Goal: Use online tool/utility: Utilize a website feature to perform a specific function

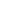
scroll to position [0, 64]
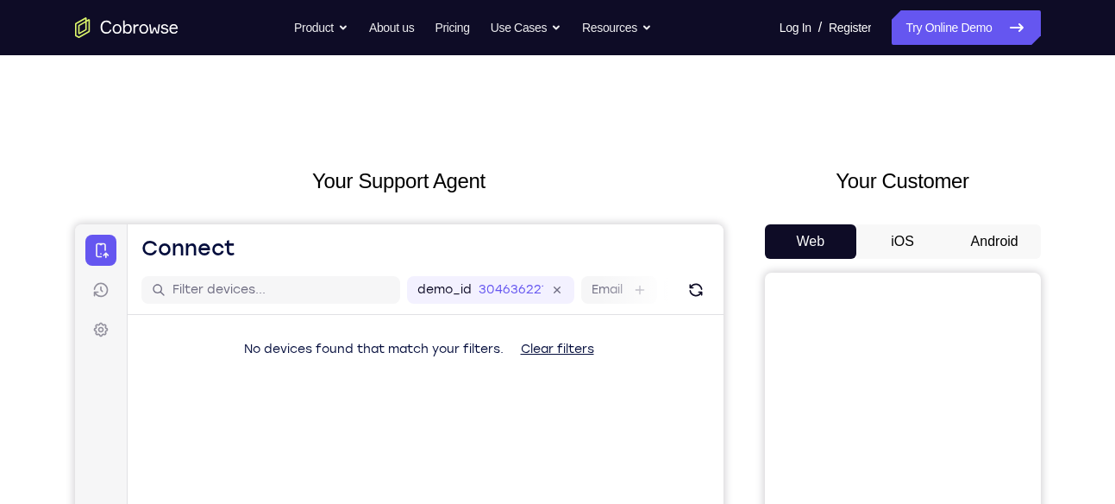
click at [966, 235] on button "Android" at bounding box center [994, 241] width 92 height 34
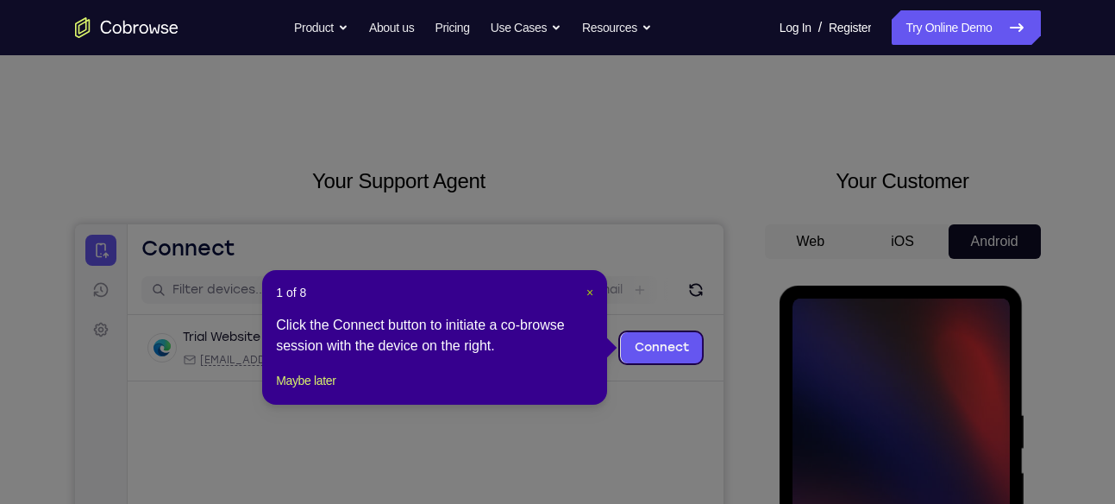
click at [589, 292] on span "×" at bounding box center [589, 292] width 7 height 14
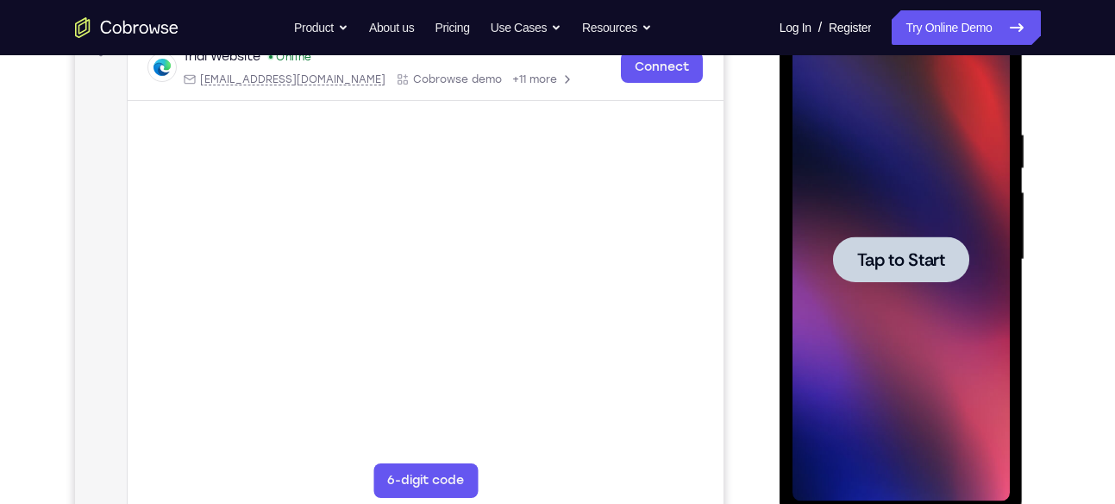
scroll to position [281, 0]
click at [892, 272] on div at bounding box center [901, 258] width 136 height 46
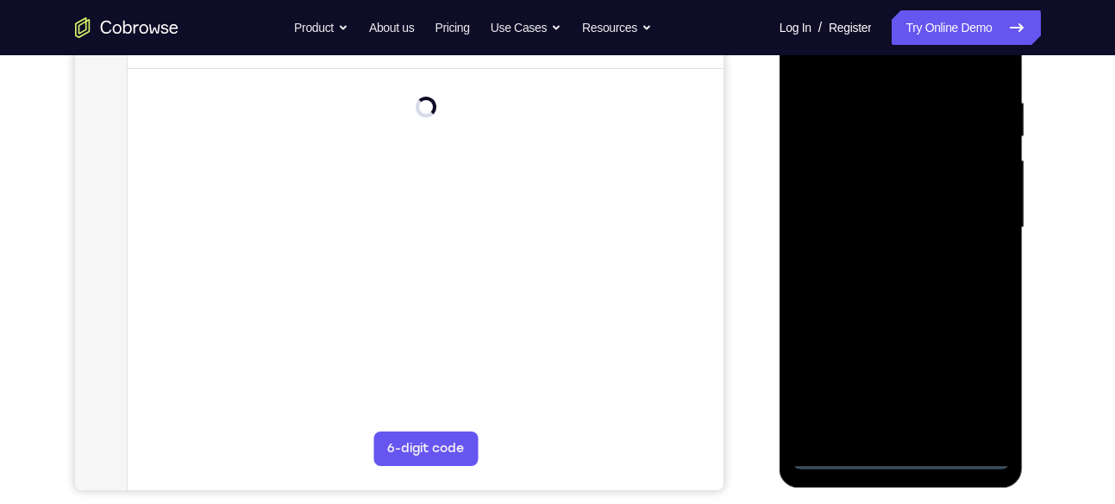
scroll to position [313, 0]
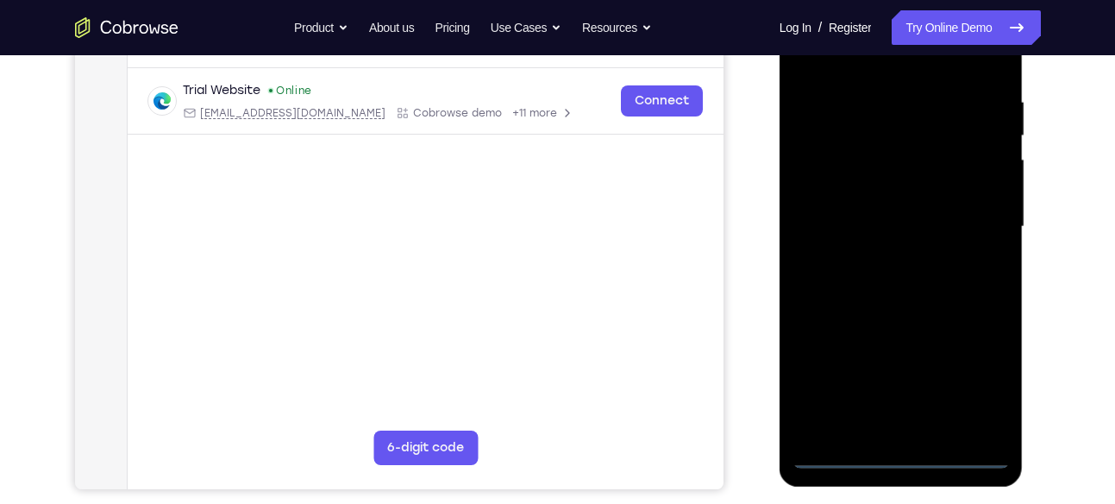
click at [901, 454] on div at bounding box center [900, 226] width 217 height 483
click at [973, 391] on div at bounding box center [900, 226] width 217 height 483
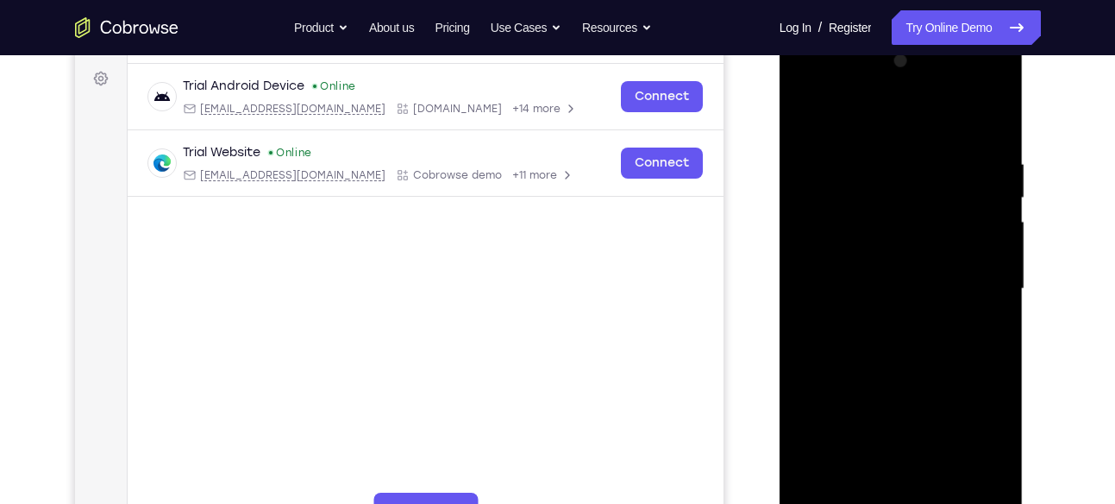
scroll to position [250, 0]
click at [856, 123] on div at bounding box center [900, 289] width 217 height 483
click at [845, 198] on div at bounding box center [900, 289] width 217 height 483
click at [848, 89] on div at bounding box center [900, 289] width 217 height 483
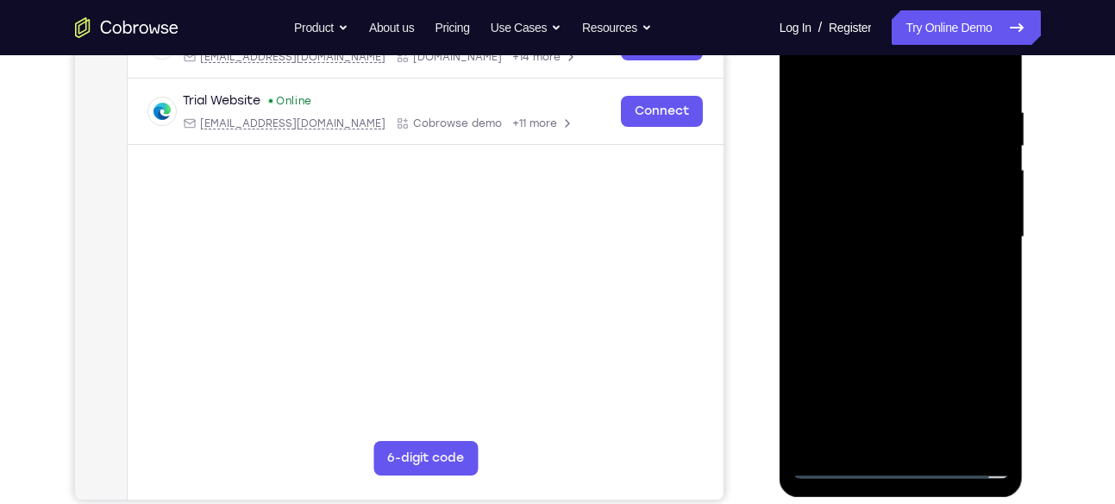
scroll to position [304, 0]
click at [901, 348] on div at bounding box center [900, 236] width 217 height 483
click at [879, 273] on div at bounding box center [900, 236] width 217 height 483
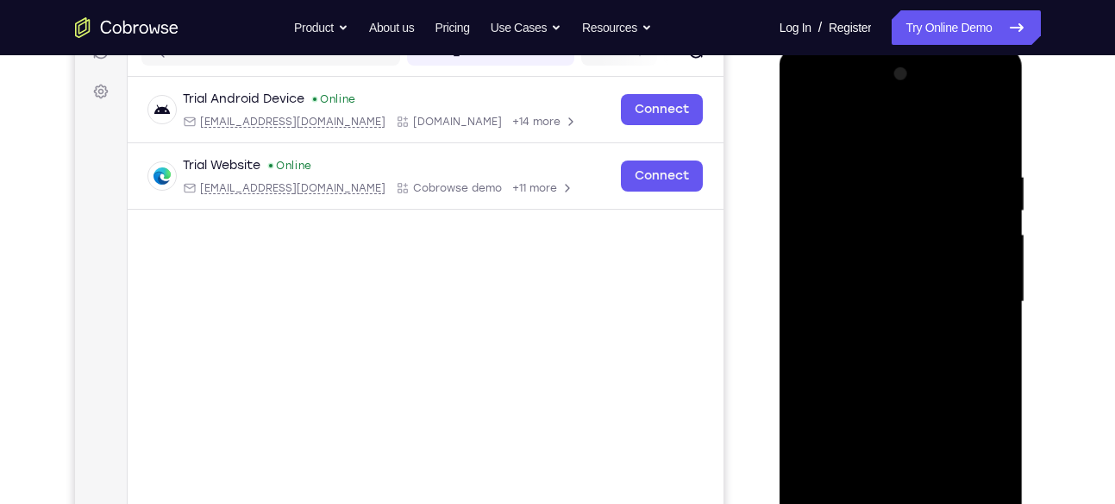
scroll to position [237, 0]
click at [910, 94] on div at bounding box center [900, 302] width 217 height 483
click at [942, 243] on div at bounding box center [900, 302] width 217 height 483
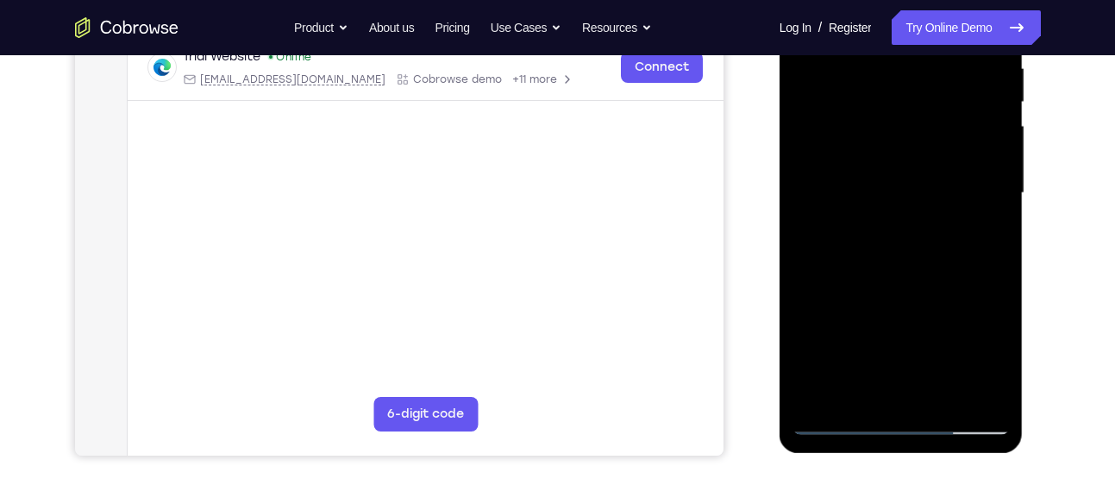
scroll to position [347, 0]
click at [944, 244] on div at bounding box center [900, 192] width 217 height 483
click at [812, 329] on div at bounding box center [900, 192] width 217 height 483
click at [815, 329] on div at bounding box center [900, 192] width 217 height 483
click at [818, 329] on div at bounding box center [900, 192] width 217 height 483
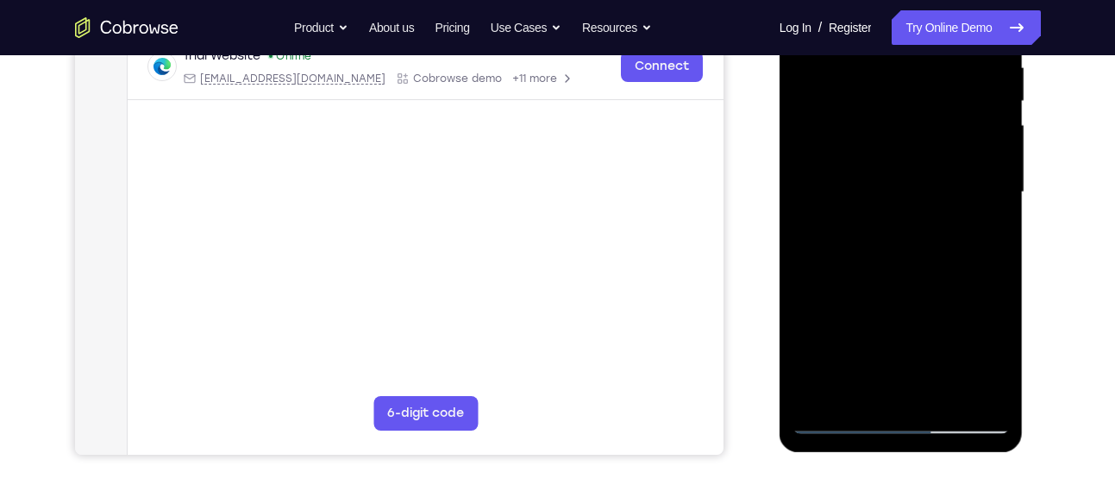
click at [820, 330] on div at bounding box center [900, 192] width 217 height 483
click at [822, 330] on div at bounding box center [900, 192] width 217 height 483
click at [827, 330] on div at bounding box center [900, 192] width 217 height 483
click at [831, 330] on div at bounding box center [900, 192] width 217 height 483
click at [836, 330] on div at bounding box center [900, 192] width 217 height 483
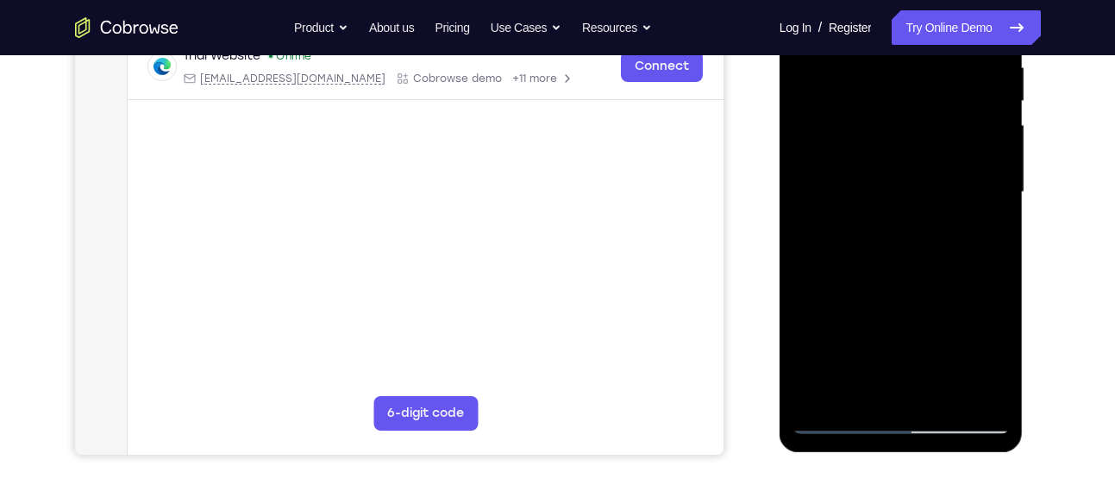
click at [842, 330] on div at bounding box center [900, 192] width 217 height 483
click at [859, 329] on div at bounding box center [900, 192] width 217 height 483
click at [866, 328] on div at bounding box center [900, 192] width 217 height 483
click at [876, 328] on div at bounding box center [900, 192] width 217 height 483
click at [894, 329] on div at bounding box center [900, 192] width 217 height 483
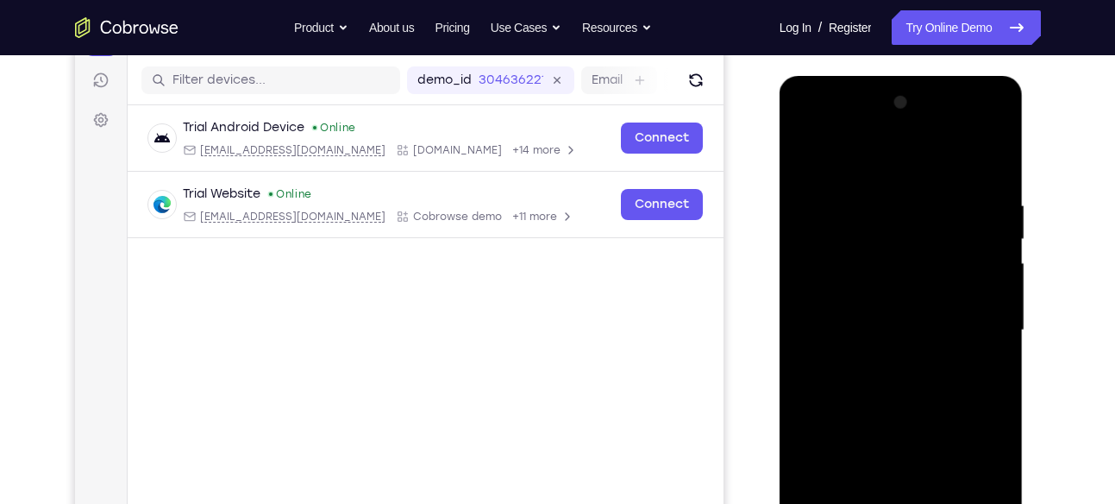
scroll to position [208, 0]
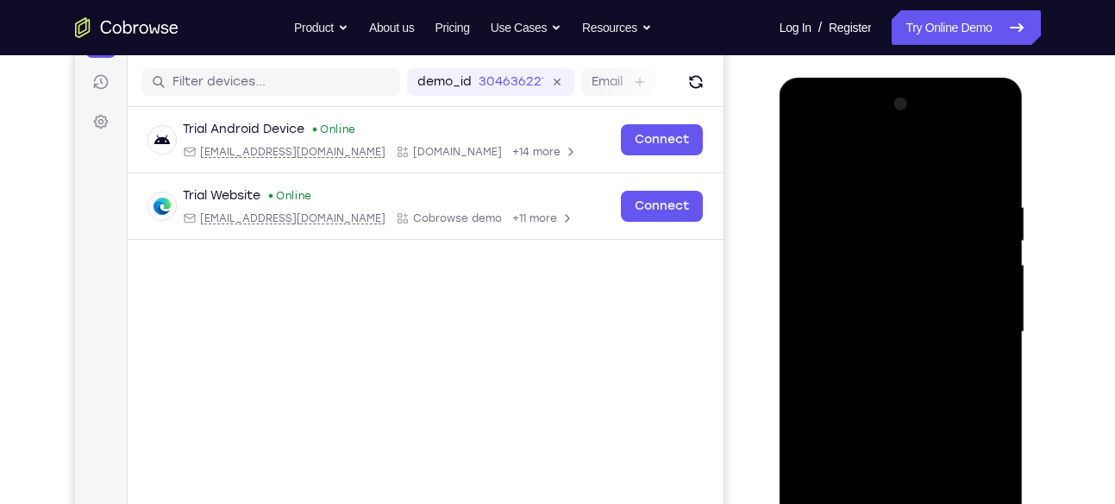
click at [922, 132] on div at bounding box center [900, 332] width 217 height 483
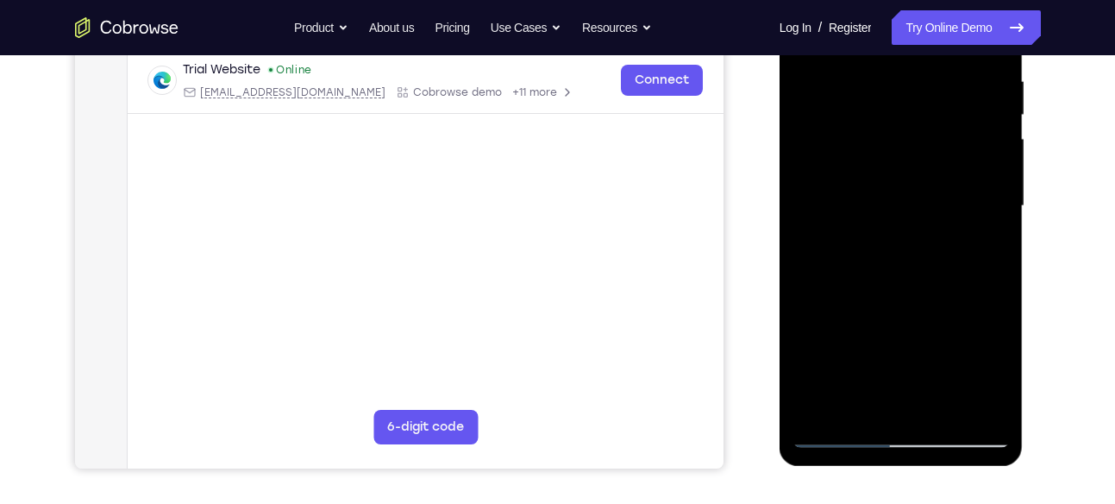
scroll to position [335, 0]
click at [915, 288] on div at bounding box center [900, 205] width 217 height 483
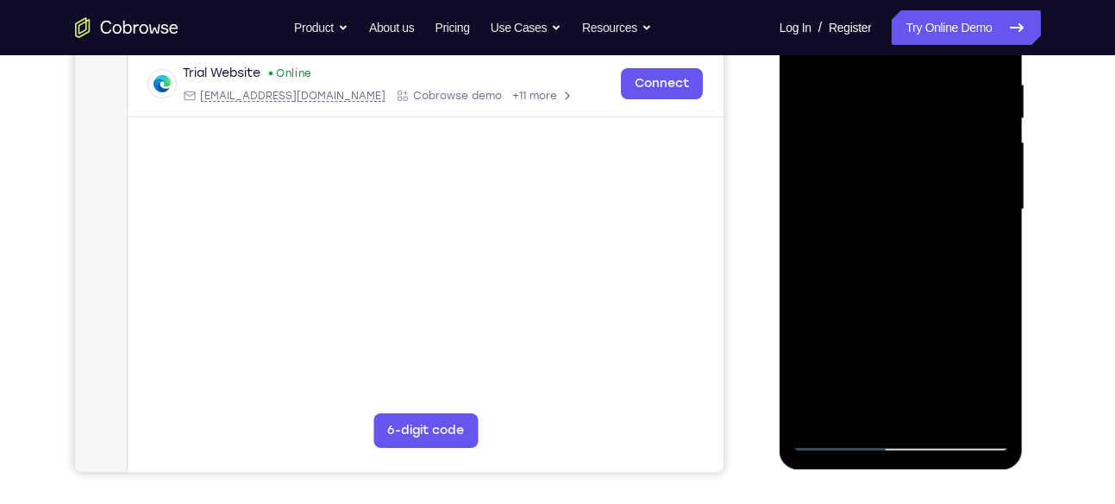
scroll to position [327, 0]
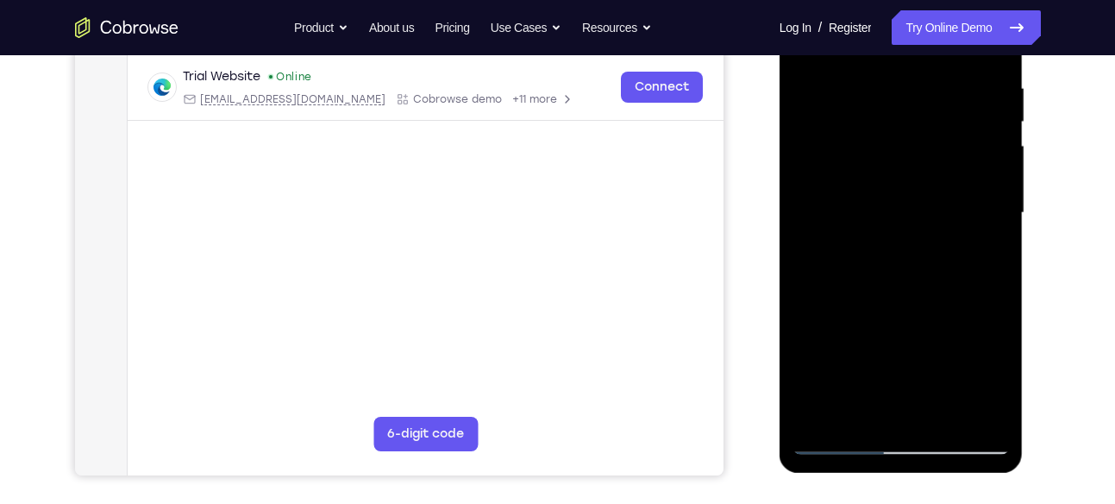
click at [810, 309] on div at bounding box center [900, 213] width 217 height 483
click at [815, 310] on div at bounding box center [900, 213] width 217 height 483
click at [818, 310] on div at bounding box center [900, 213] width 217 height 483
click at [822, 310] on div at bounding box center [900, 213] width 217 height 483
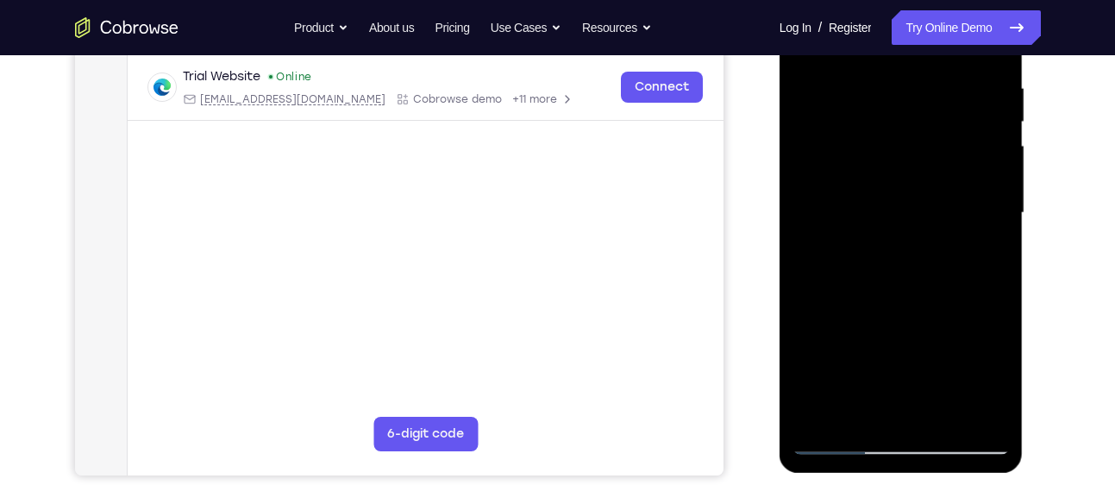
click at [826, 310] on div at bounding box center [900, 213] width 217 height 483
click at [829, 310] on div at bounding box center [900, 213] width 217 height 483
click at [834, 310] on div at bounding box center [900, 213] width 217 height 483
click at [838, 310] on div at bounding box center [900, 213] width 217 height 483
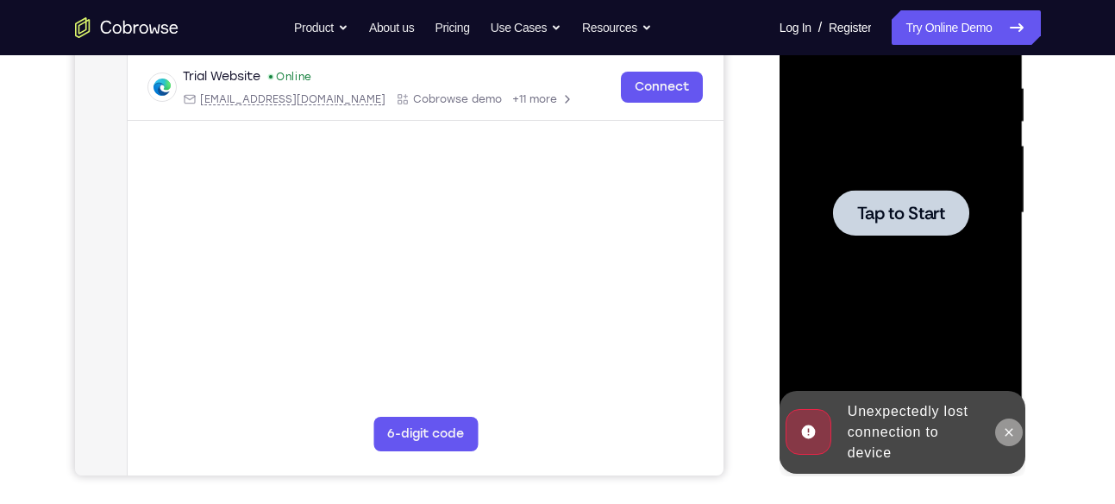
click at [1007, 431] on icon at bounding box center [1009, 432] width 14 height 14
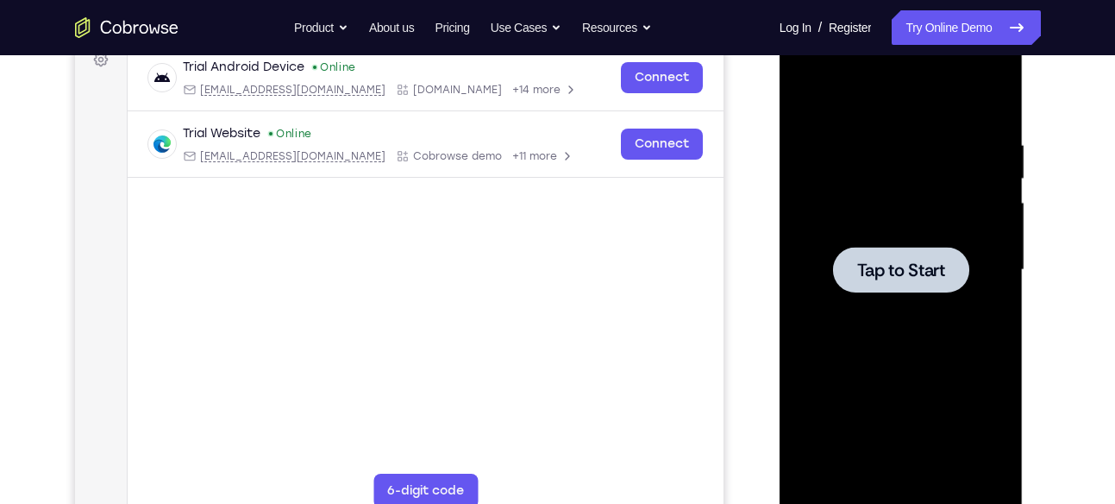
scroll to position [269, 0]
click at [908, 268] on span "Tap to Start" at bounding box center [901, 270] width 88 height 17
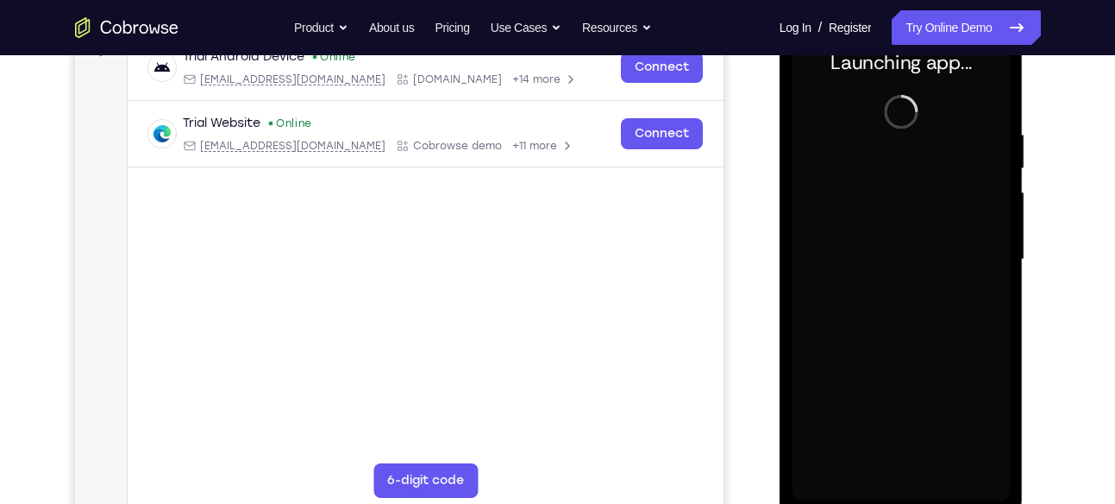
scroll to position [282, 0]
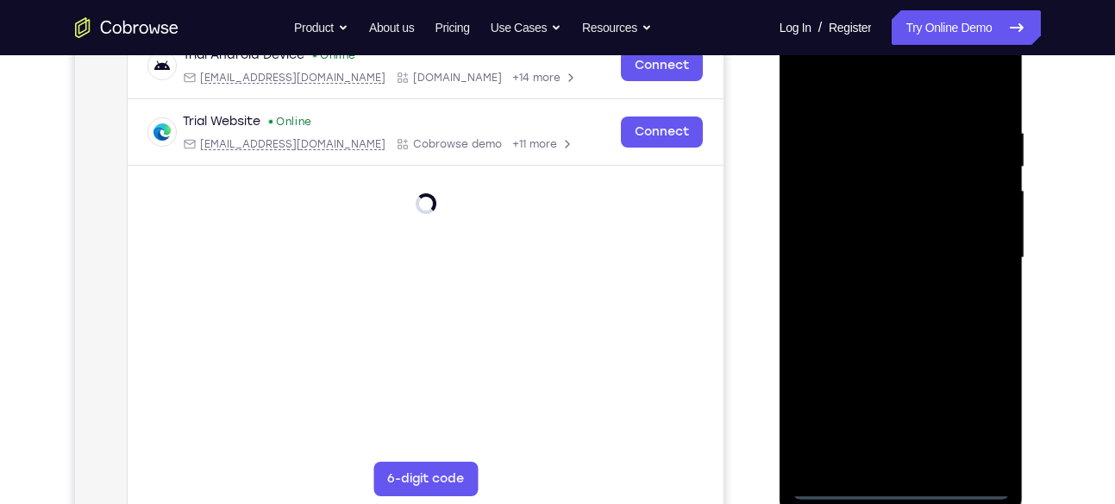
click at [902, 489] on div at bounding box center [900, 257] width 217 height 483
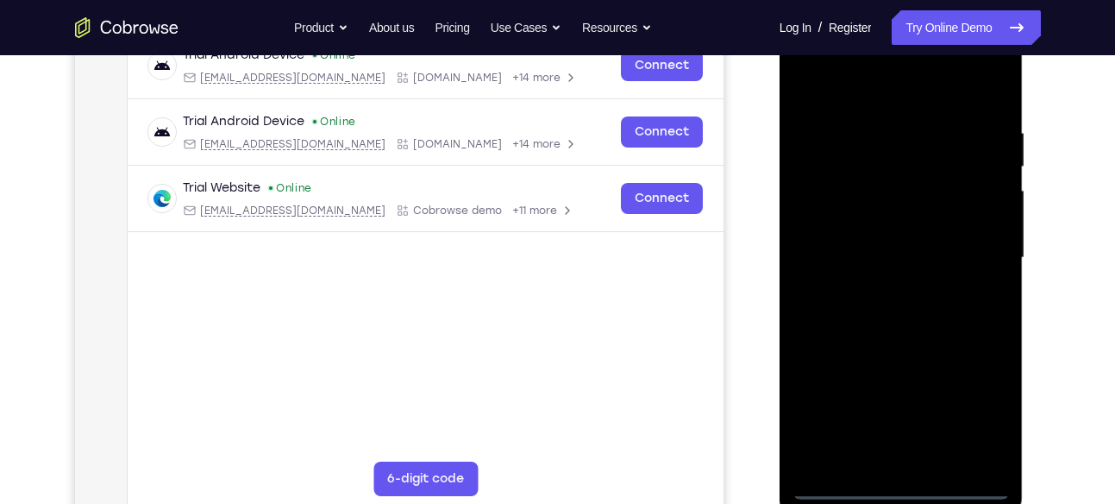
click at [980, 416] on div at bounding box center [900, 257] width 217 height 483
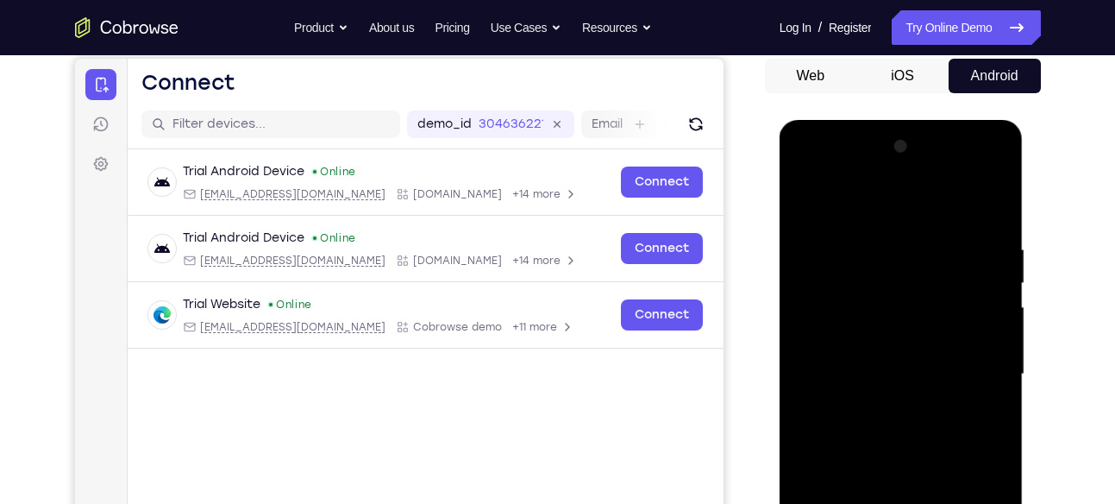
scroll to position [165, 0]
click at [851, 215] on div at bounding box center [900, 375] width 217 height 483
click at [868, 281] on div at bounding box center [900, 375] width 217 height 483
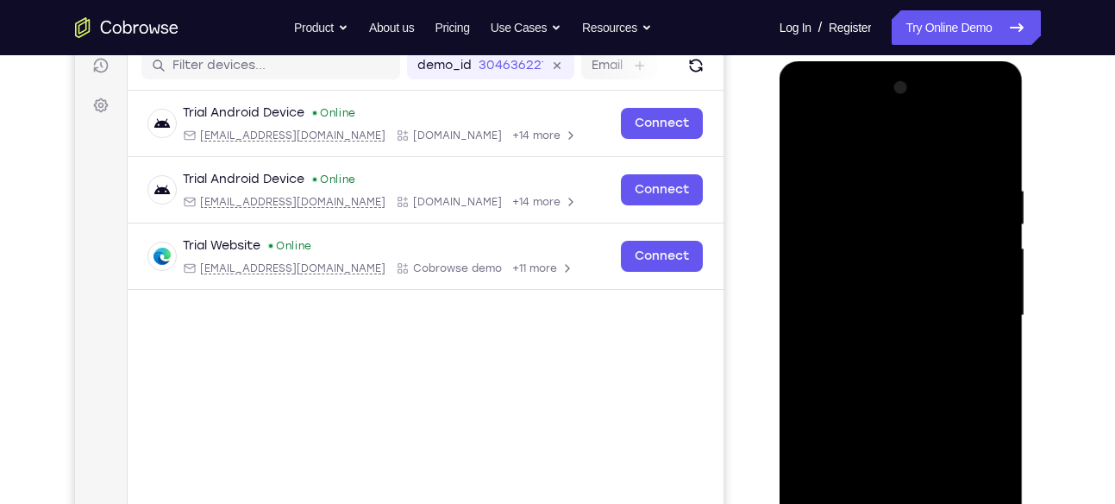
scroll to position [226, 0]
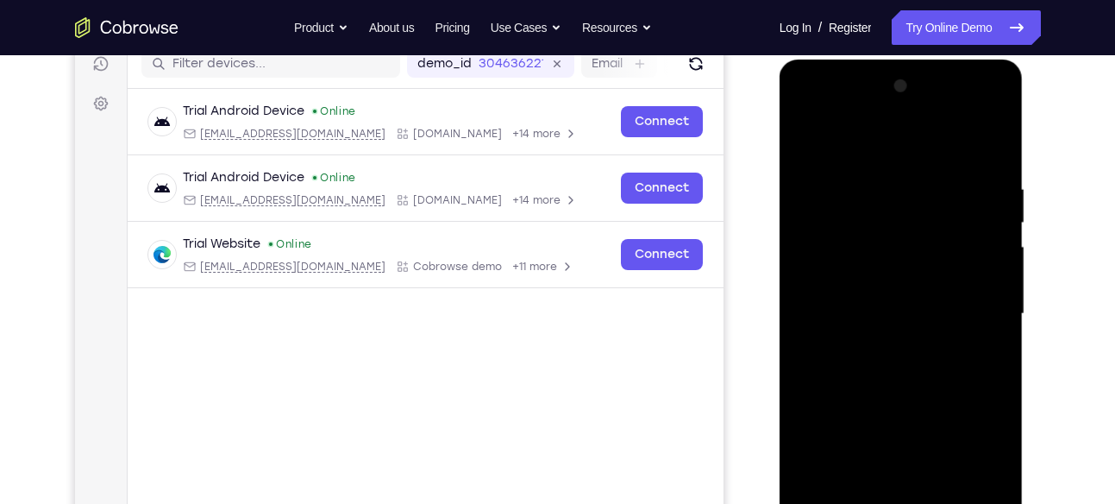
click at [889, 420] on div at bounding box center [900, 313] width 217 height 483
drag, startPoint x: 886, startPoint y: 363, endPoint x: 867, endPoint y: 350, distance: 22.3
click at [867, 350] on div at bounding box center [900, 313] width 217 height 483
click at [906, 115] on div at bounding box center [900, 313] width 217 height 483
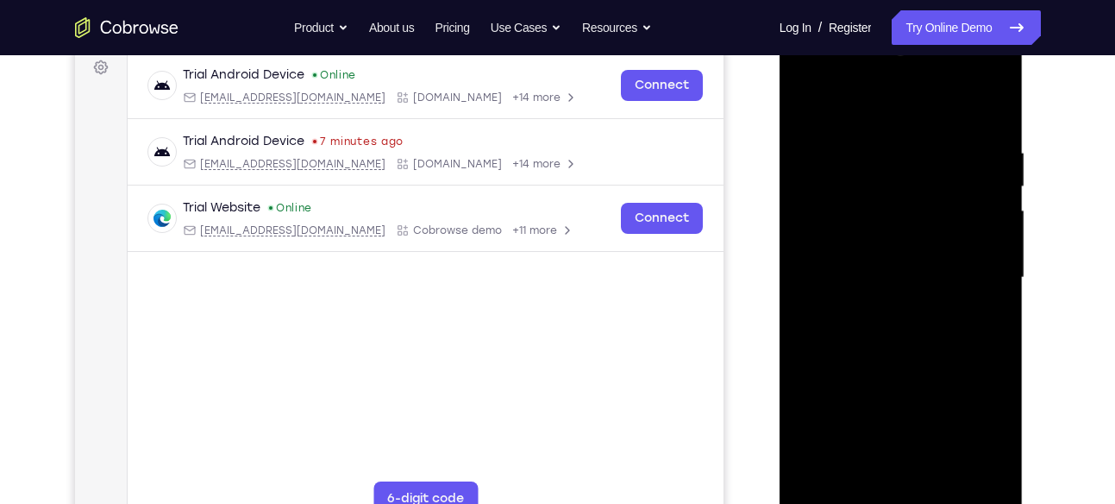
scroll to position [263, 0]
click at [994, 479] on div at bounding box center [900, 276] width 217 height 483
click at [917, 385] on div at bounding box center [900, 276] width 217 height 483
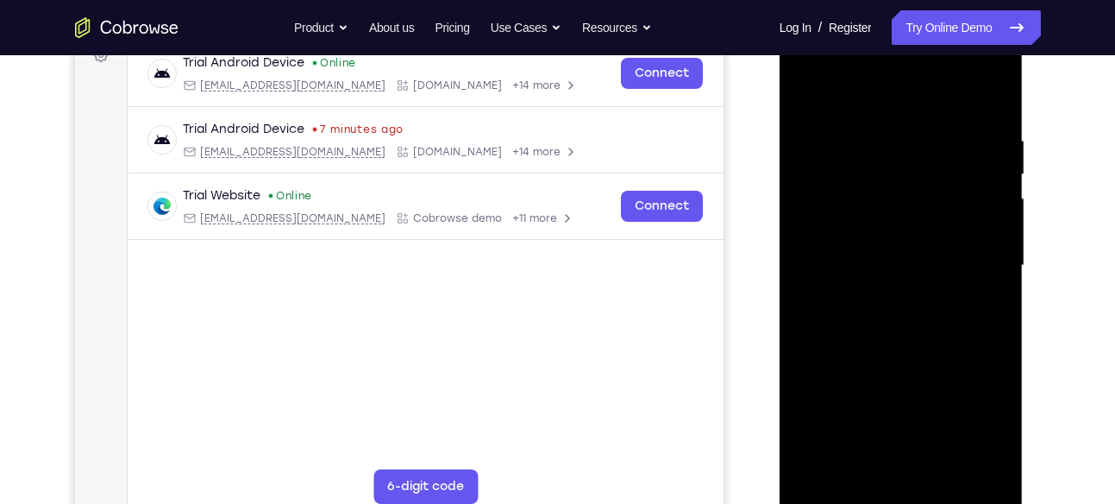
scroll to position [279, 0]
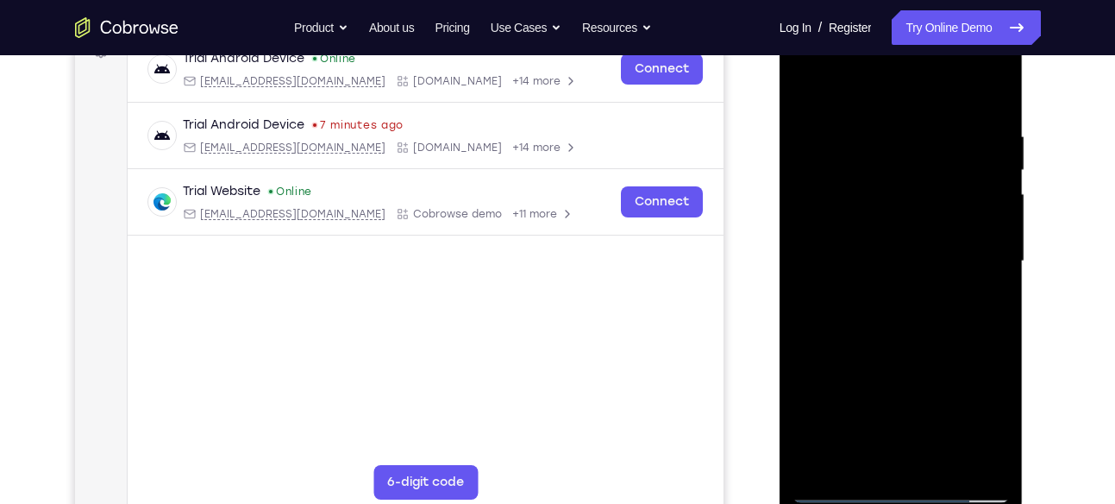
click at [831, 360] on div at bounding box center [900, 261] width 217 height 483
click at [852, 340] on div at bounding box center [900, 261] width 217 height 483
click at [847, 360] on div at bounding box center [900, 261] width 217 height 483
click at [857, 348] on div at bounding box center [900, 261] width 217 height 483
click at [841, 358] on div at bounding box center [900, 261] width 217 height 483
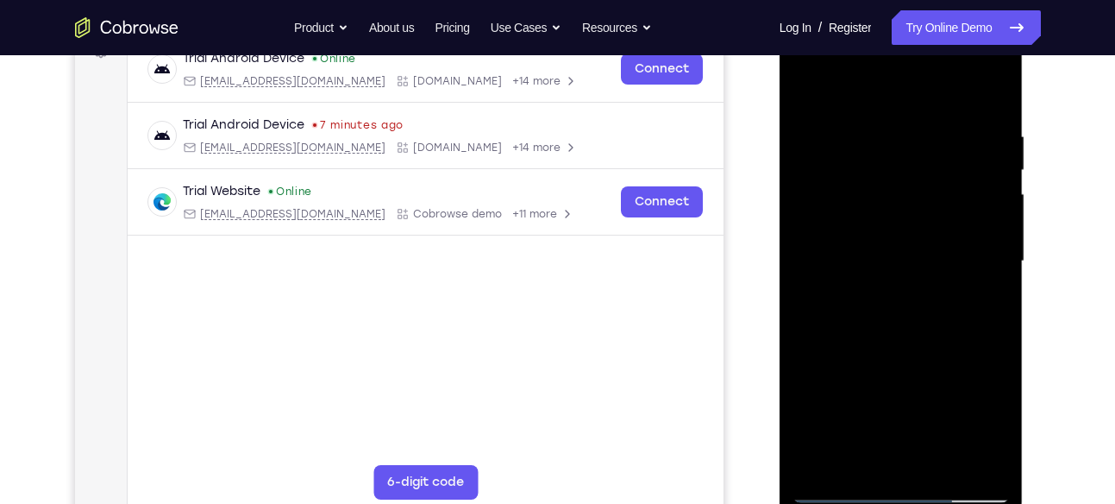
click at [841, 358] on div at bounding box center [900, 261] width 217 height 483
click at [834, 361] on div at bounding box center [900, 261] width 217 height 483
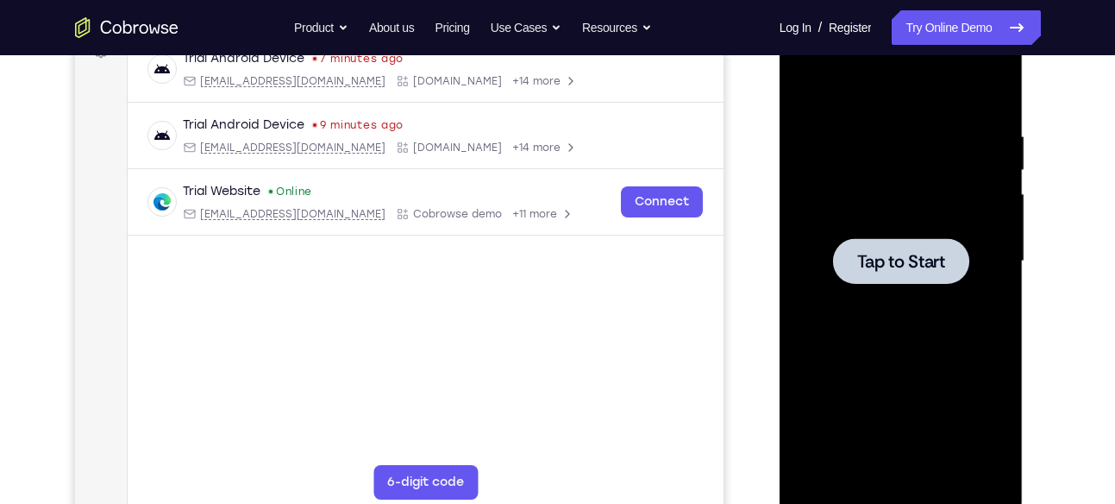
click at [866, 253] on span "Tap to Start" at bounding box center [901, 261] width 88 height 17
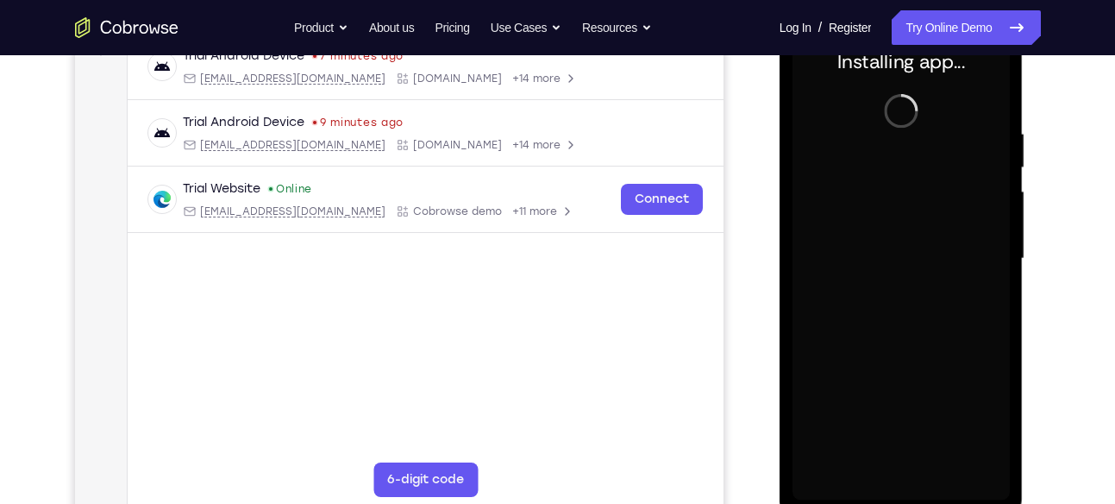
scroll to position [282, 0]
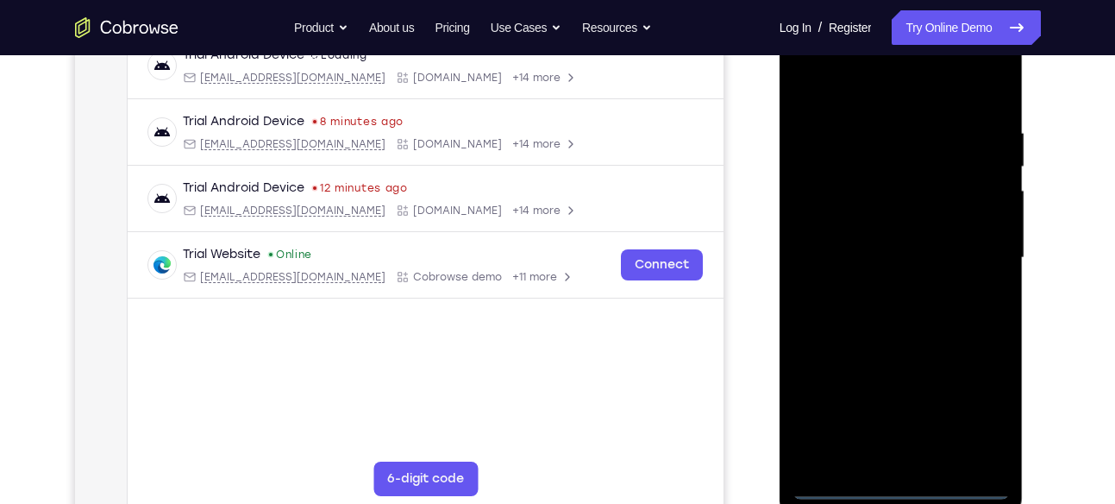
click at [901, 486] on div at bounding box center [900, 257] width 217 height 483
click at [988, 406] on div at bounding box center [900, 257] width 217 height 483
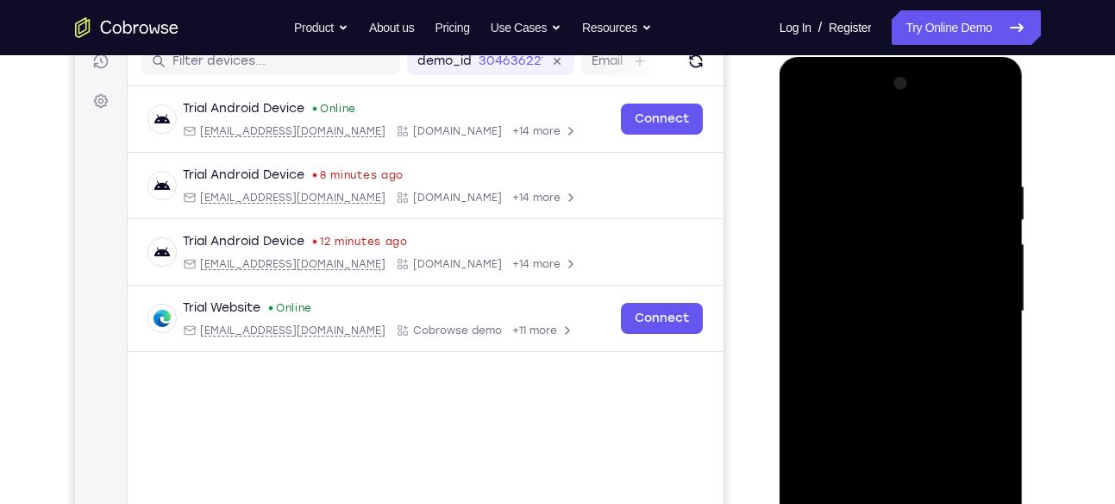
scroll to position [230, 0]
click at [846, 146] on div at bounding box center [900, 309] width 217 height 483
click at [861, 214] on div at bounding box center [900, 309] width 217 height 483
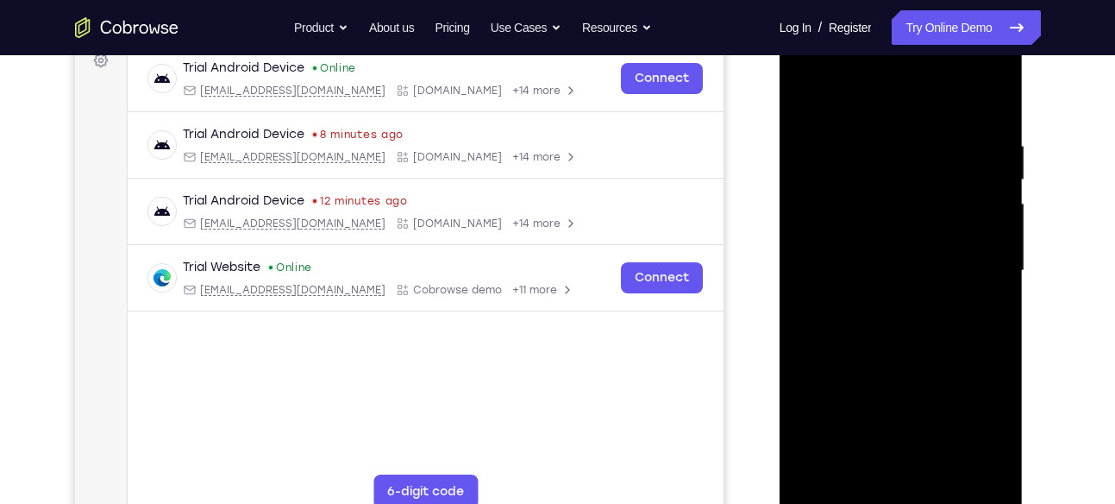
scroll to position [272, 0]
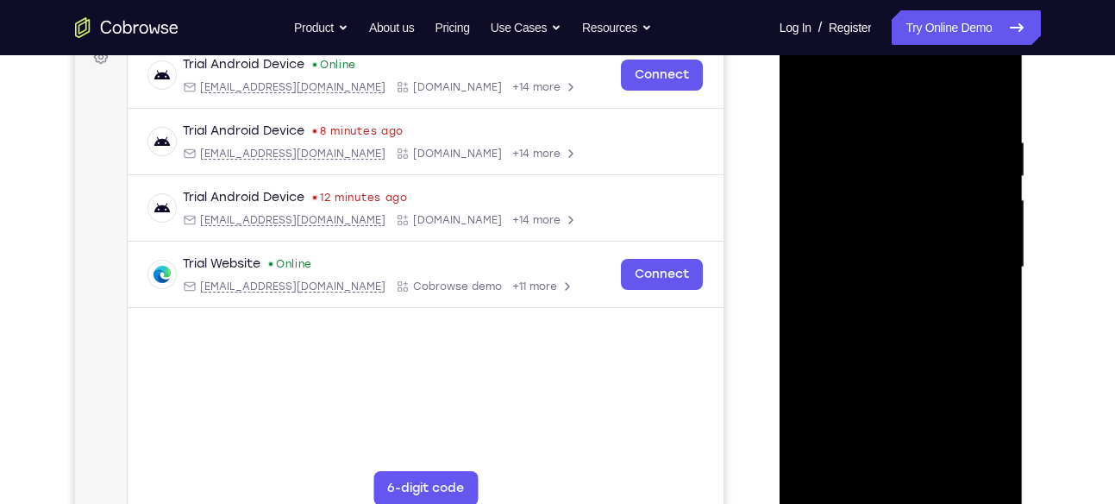
click at [892, 372] on div at bounding box center [900, 267] width 217 height 483
click at [885, 303] on div at bounding box center [900, 267] width 217 height 483
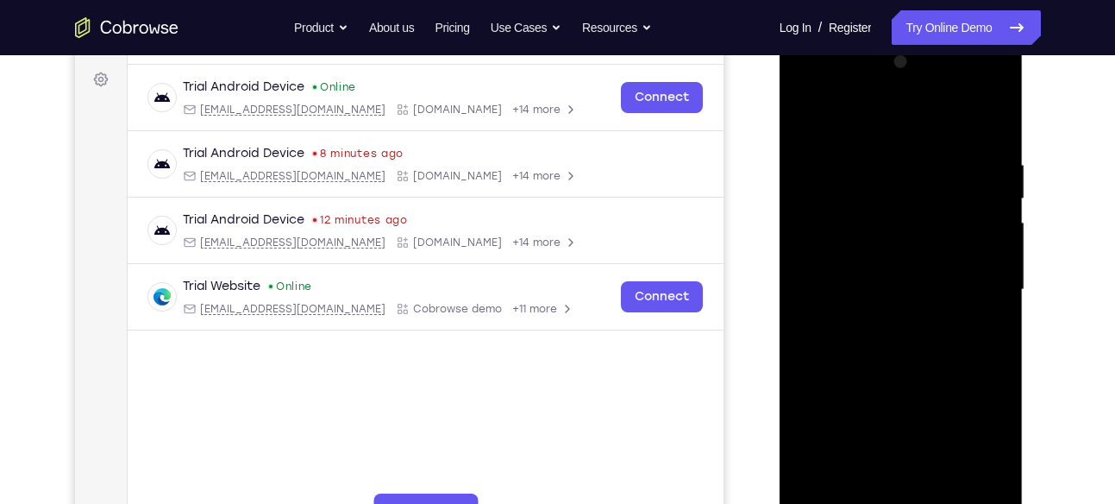
click at [891, 84] on div at bounding box center [900, 289] width 217 height 483
click at [995, 485] on div at bounding box center [900, 289] width 217 height 483
click at [892, 329] on div at bounding box center [900, 289] width 217 height 483
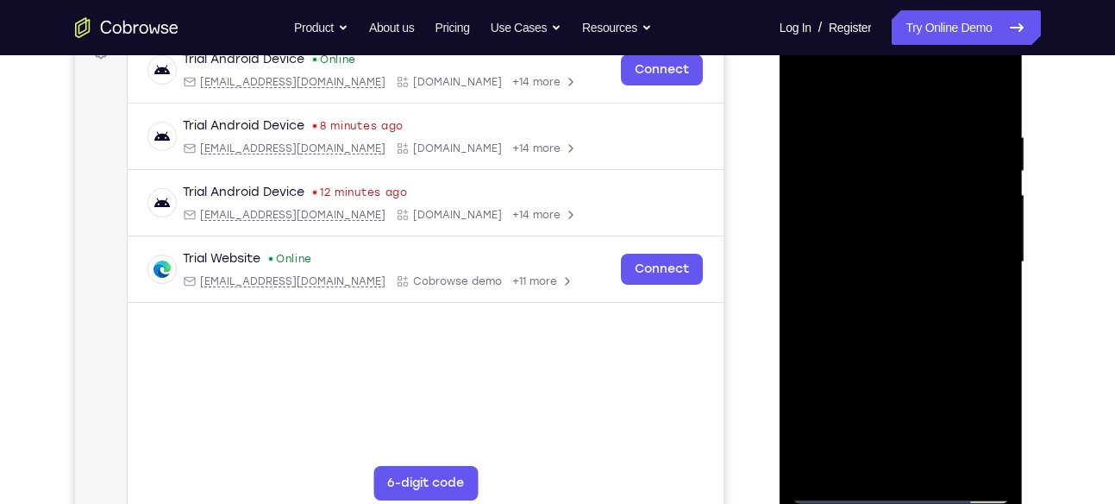
scroll to position [279, 0]
click at [917, 318] on div at bounding box center [900, 260] width 217 height 483
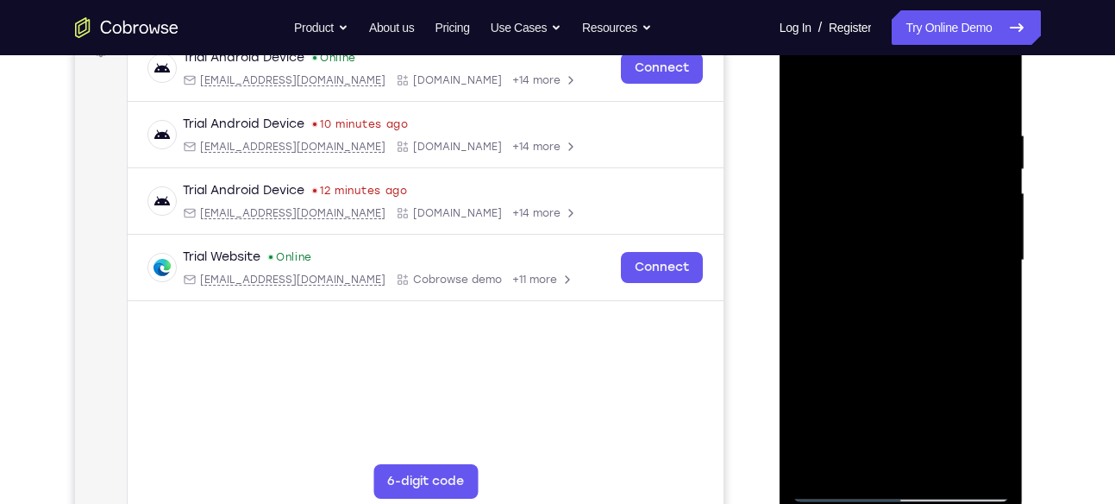
click at [867, 319] on div at bounding box center [900, 260] width 217 height 483
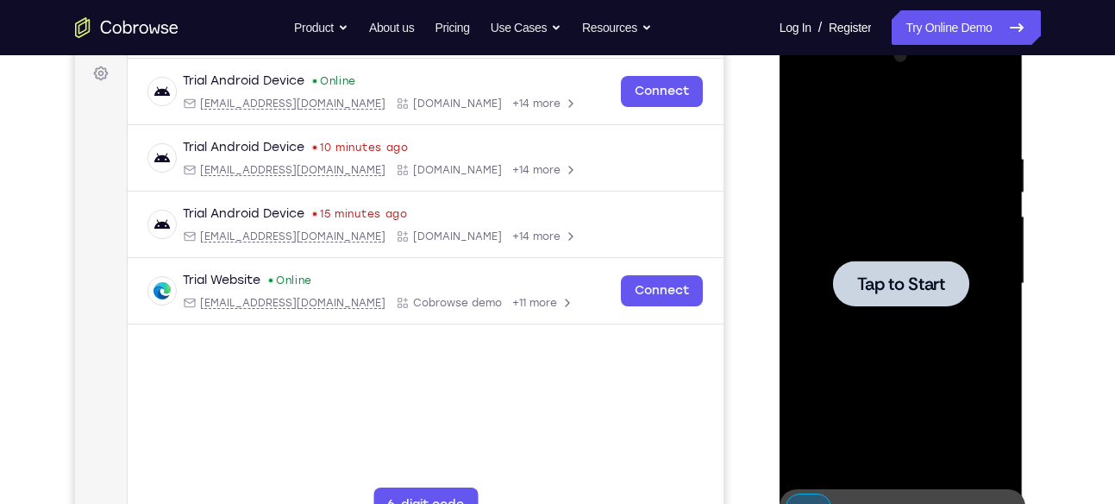
scroll to position [250, 0]
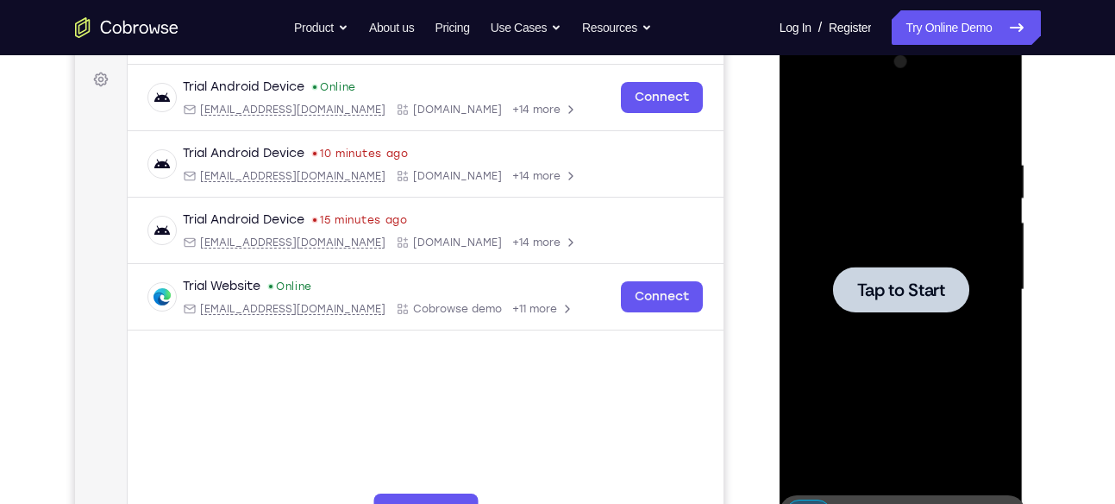
click at [908, 275] on div at bounding box center [901, 289] width 136 height 46
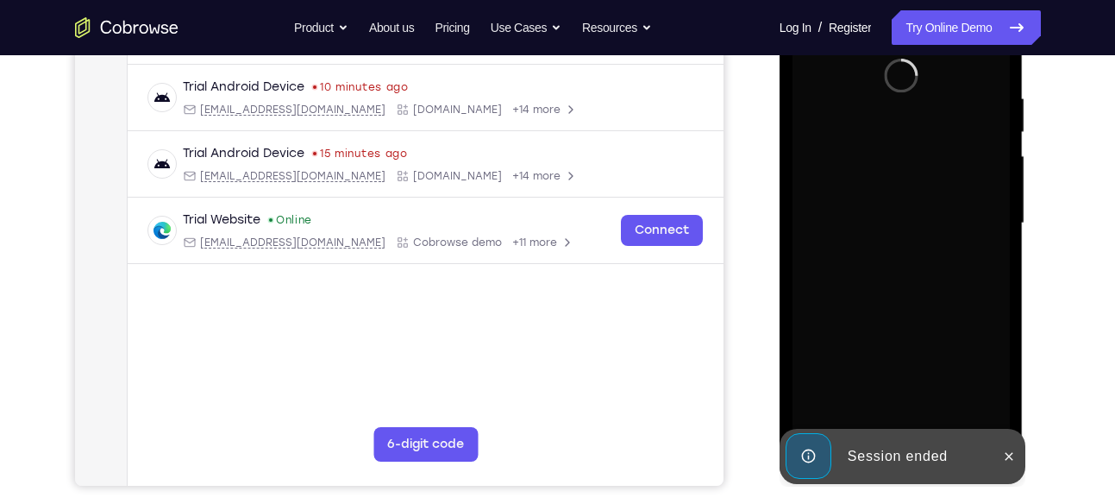
scroll to position [319, 0]
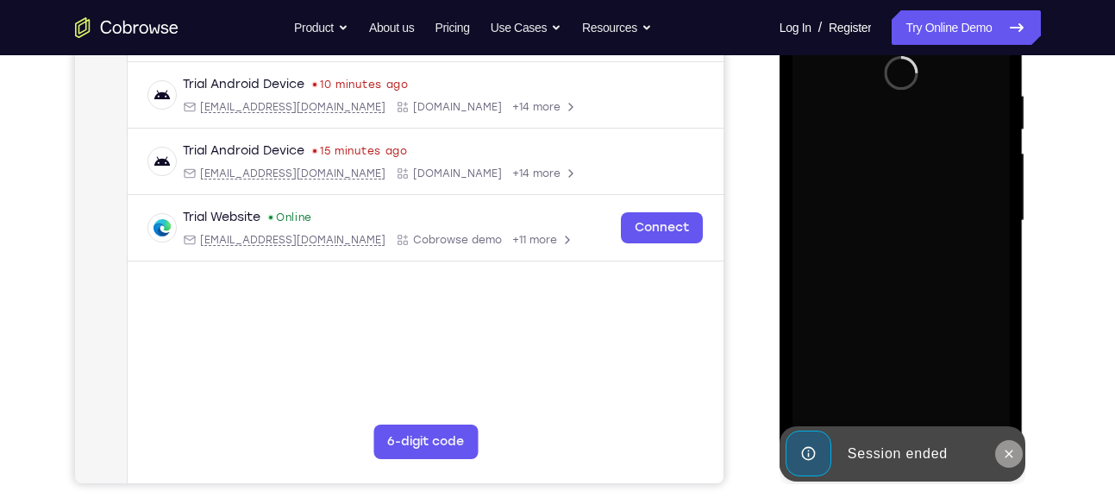
click at [1011, 453] on icon at bounding box center [1009, 454] width 14 height 14
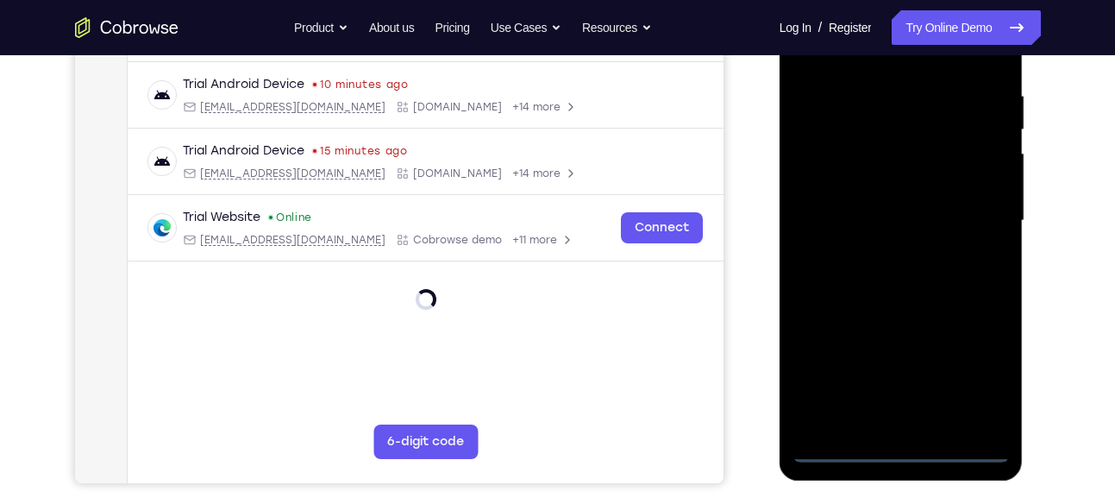
click at [904, 447] on div at bounding box center [900, 220] width 217 height 483
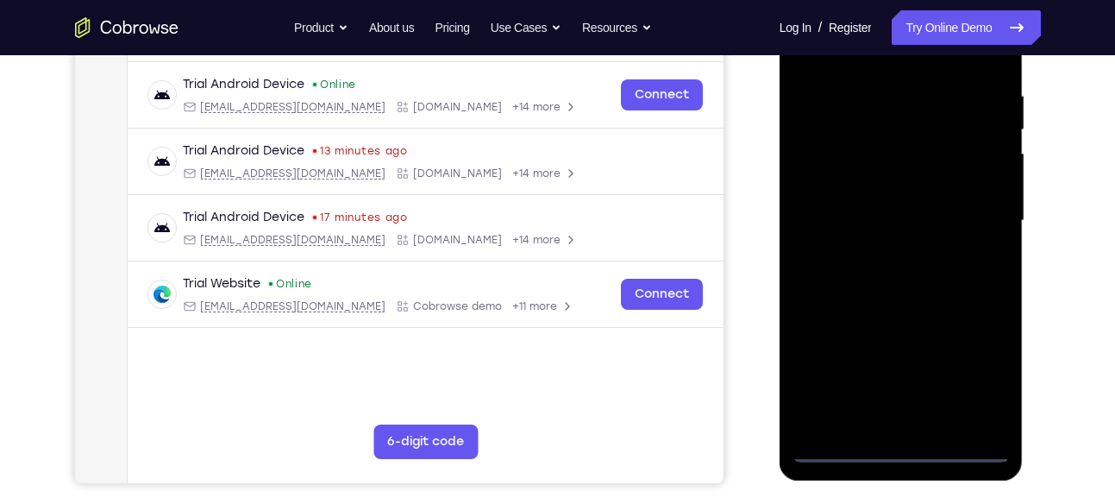
click at [980, 378] on div at bounding box center [900, 220] width 217 height 483
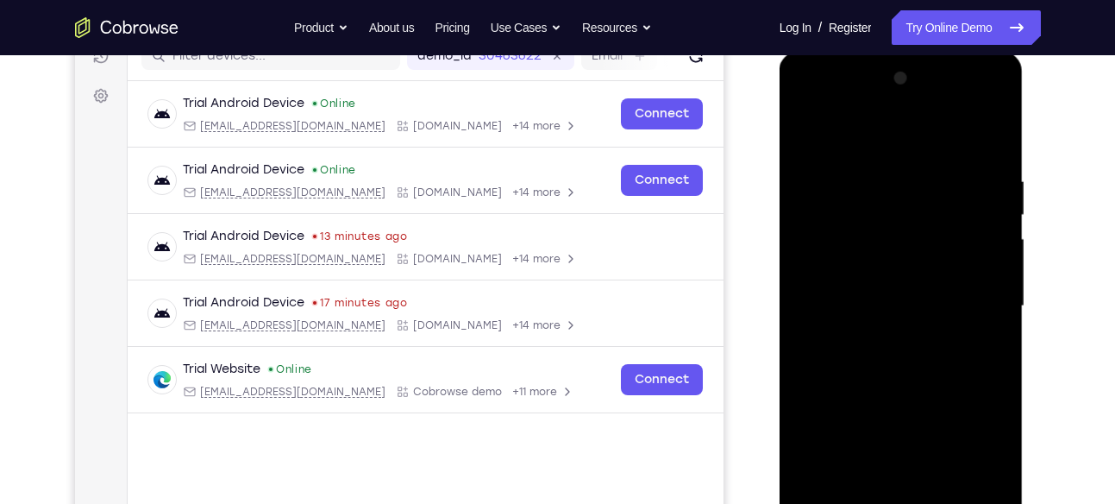
scroll to position [228, 0]
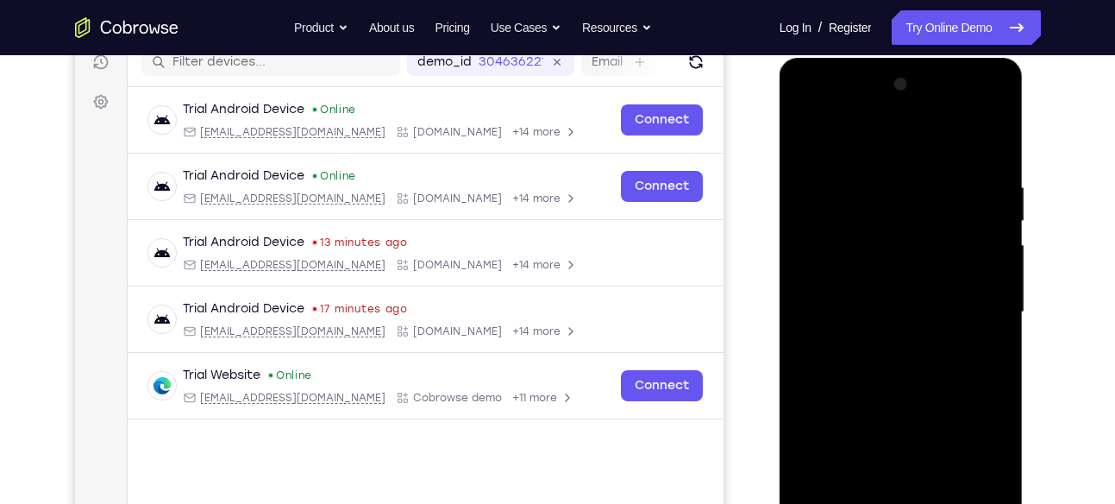
click at [859, 143] on div at bounding box center [900, 312] width 217 height 483
click at [854, 208] on div at bounding box center [900, 312] width 217 height 483
click at [905, 416] on div at bounding box center [900, 312] width 217 height 483
click at [887, 341] on div at bounding box center [900, 312] width 217 height 483
click at [881, 116] on div at bounding box center [900, 312] width 217 height 483
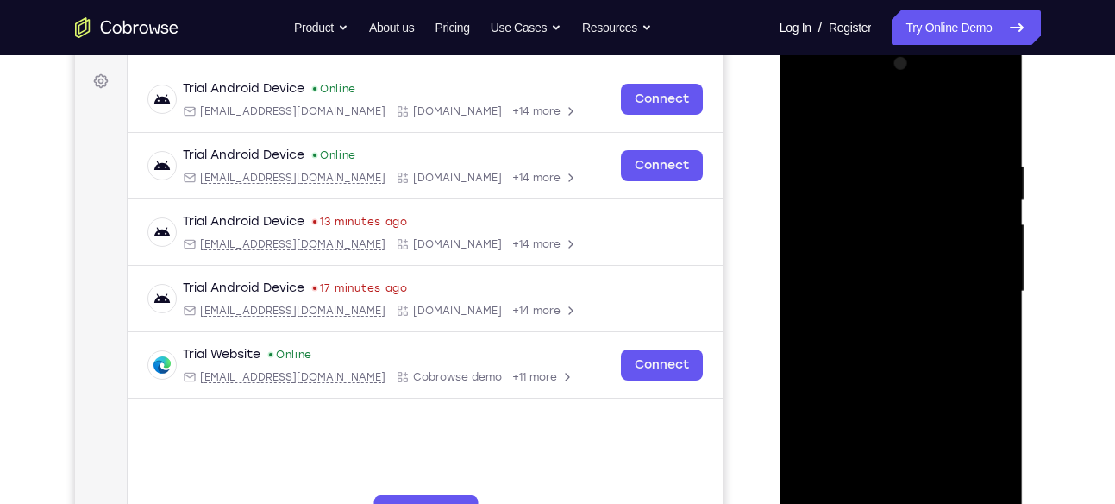
scroll to position [252, 0]
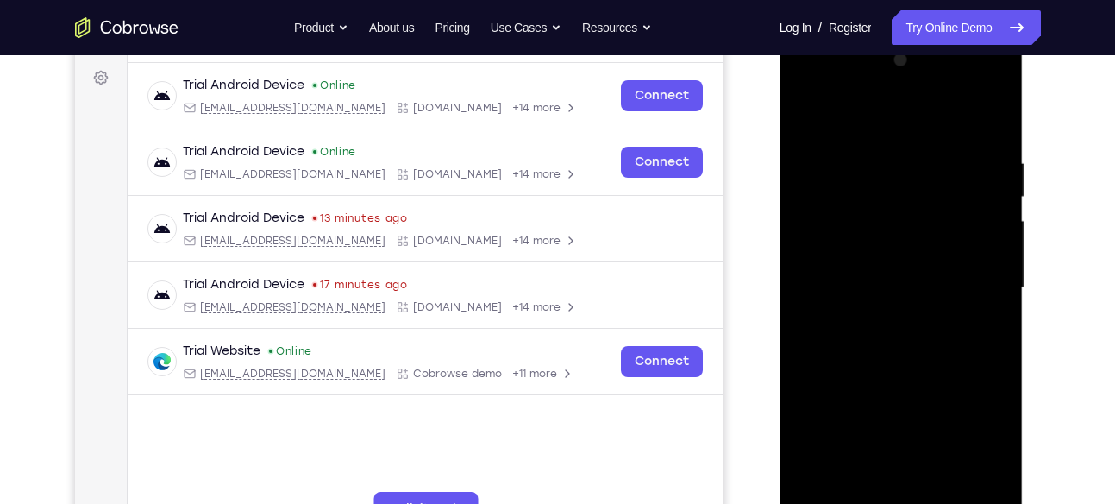
click at [896, 312] on div at bounding box center [900, 288] width 217 height 483
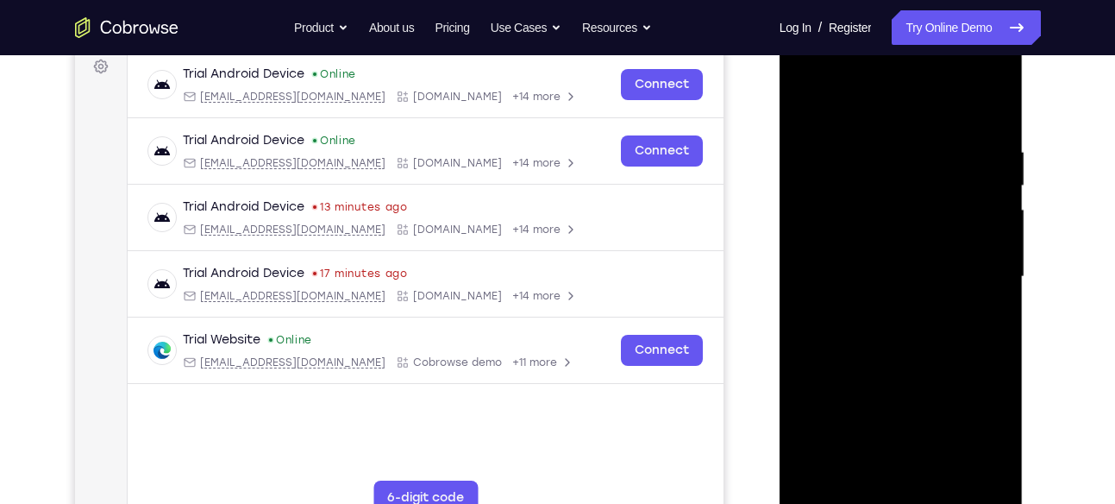
scroll to position [265, 0]
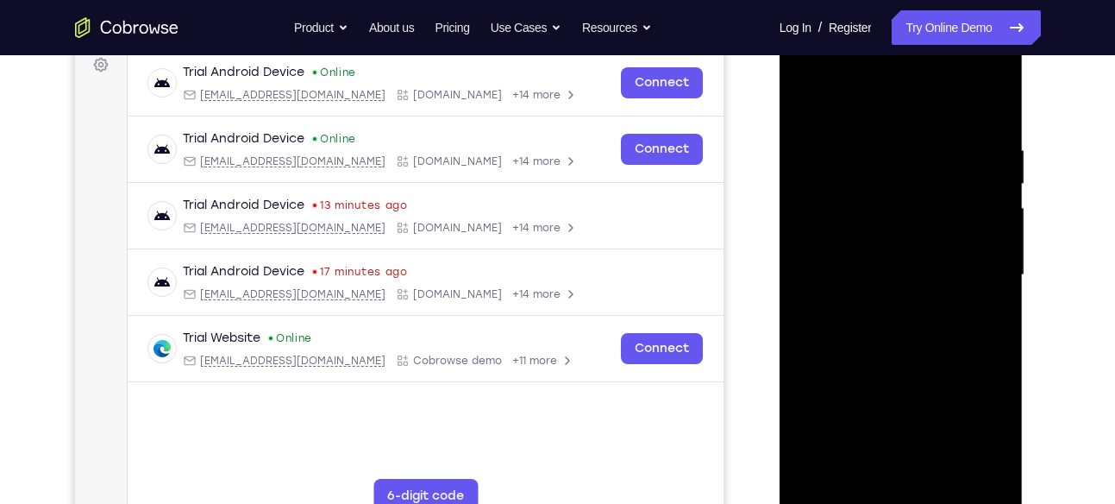
click at [839, 376] on div at bounding box center [900, 275] width 217 height 483
click at [829, 382] on div at bounding box center [900, 275] width 217 height 483
click at [837, 382] on div at bounding box center [900, 275] width 217 height 483
click at [923, 293] on div at bounding box center [900, 275] width 217 height 483
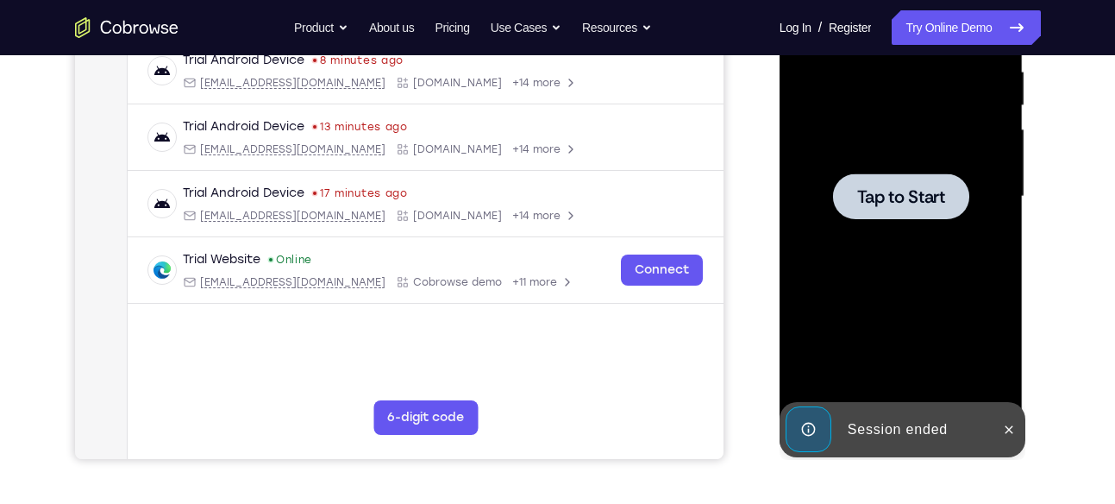
scroll to position [346, 0]
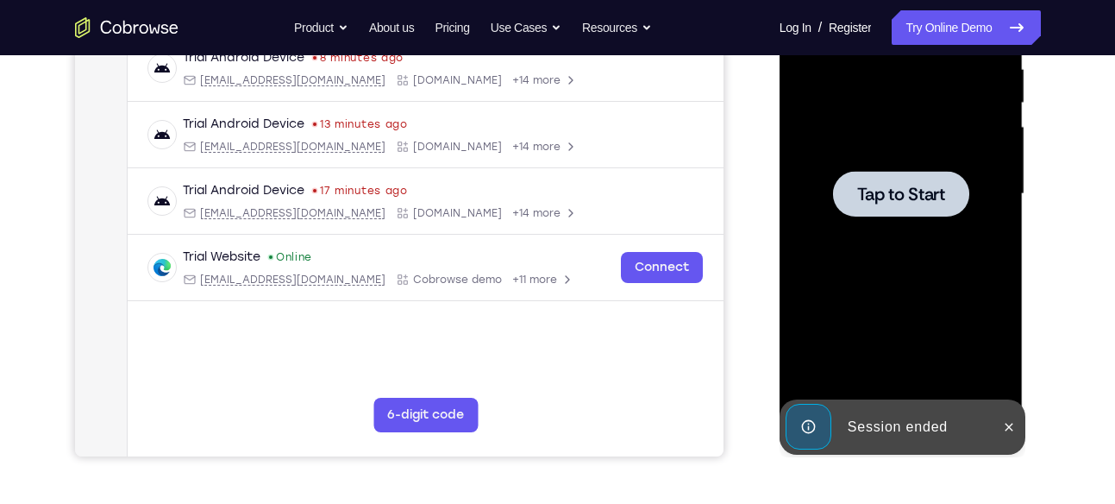
click at [886, 193] on span "Tap to Start" at bounding box center [901, 193] width 88 height 17
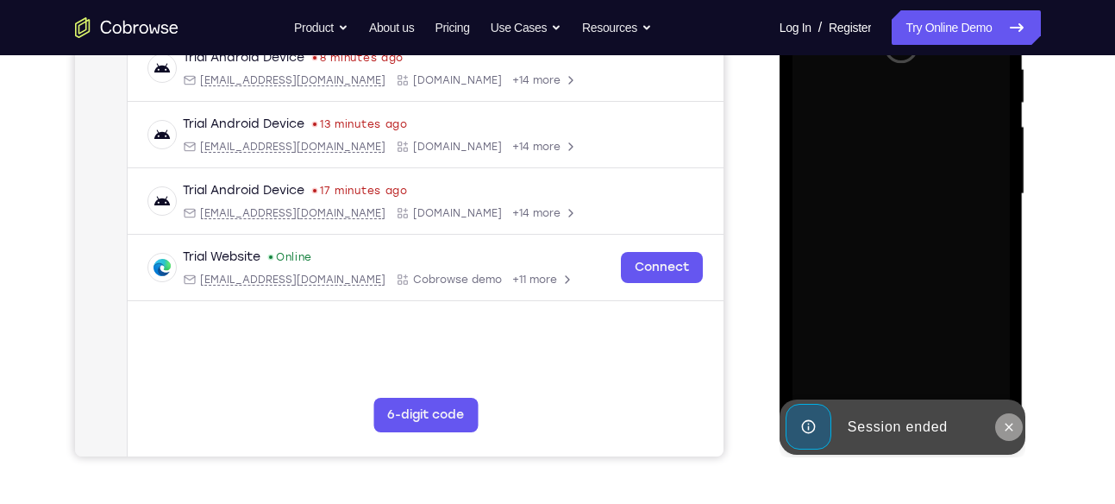
click at [1017, 429] on button at bounding box center [1009, 427] width 28 height 28
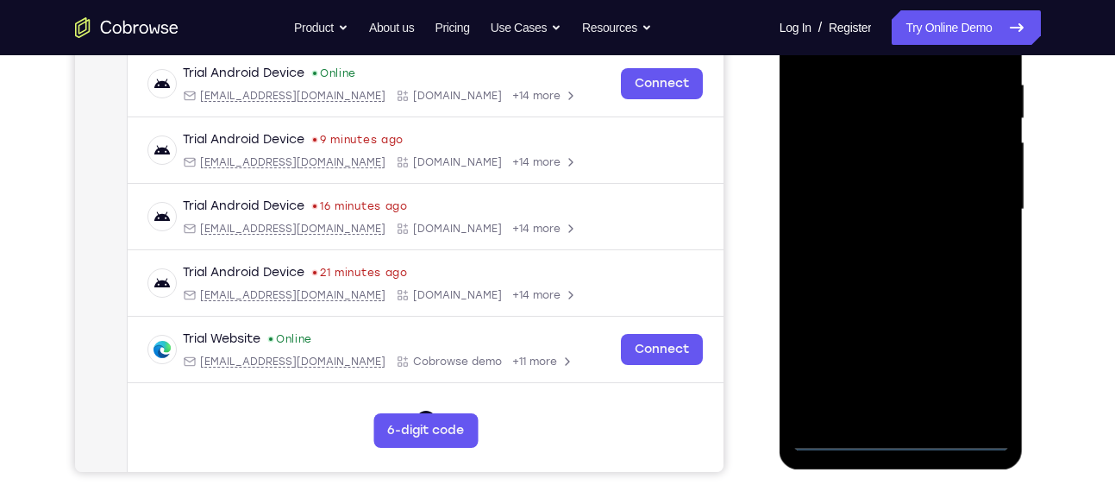
scroll to position [331, 0]
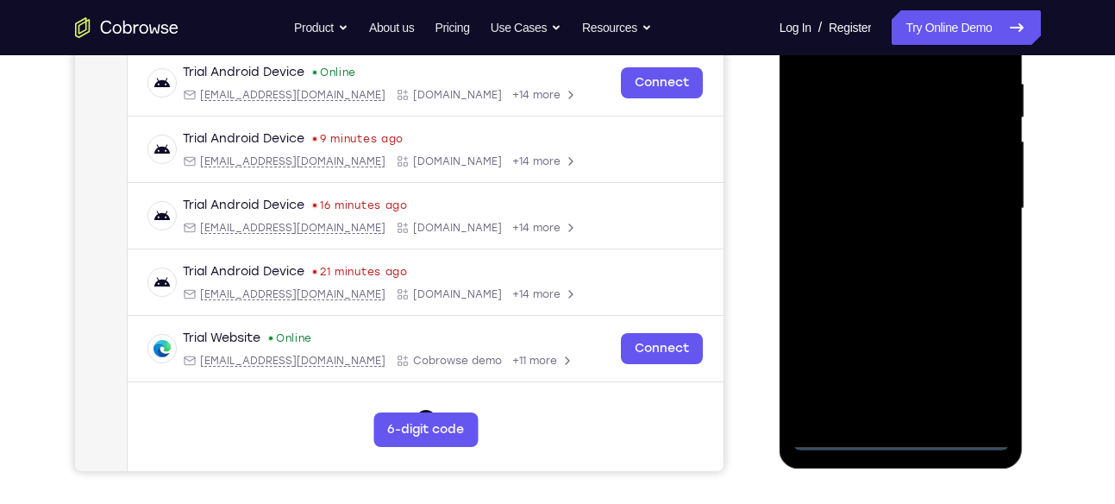
click at [903, 432] on div at bounding box center [900, 208] width 217 height 483
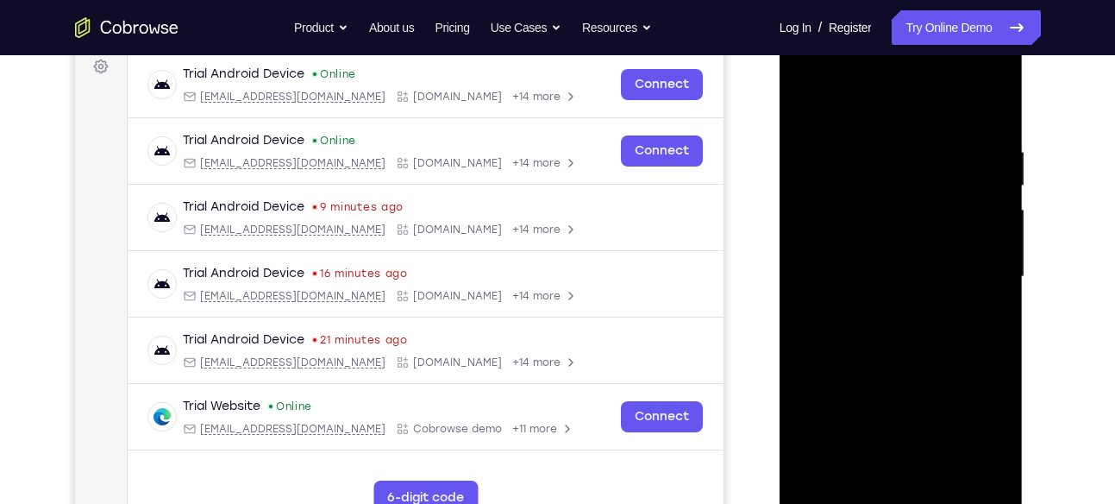
scroll to position [262, 0]
click at [980, 435] on div at bounding box center [900, 277] width 217 height 483
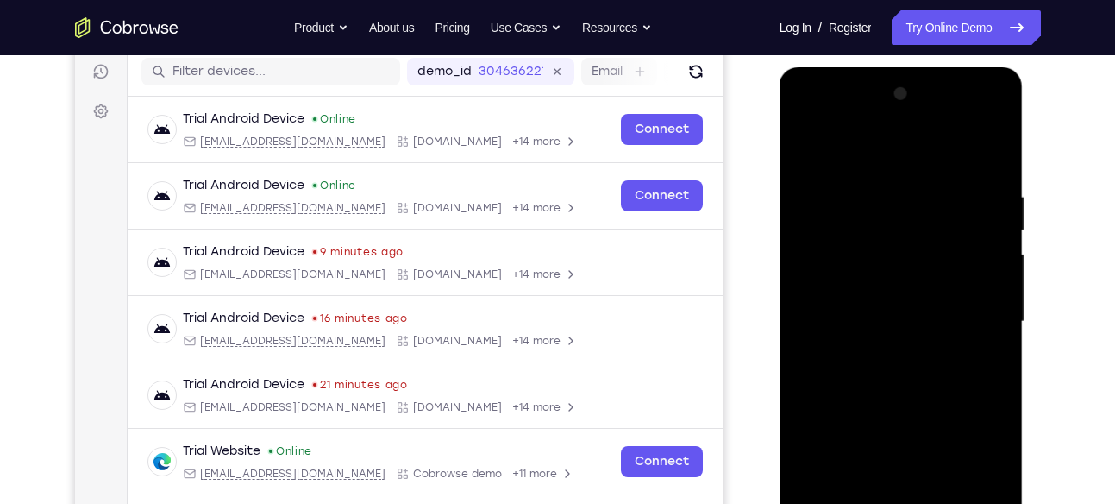
scroll to position [214, 0]
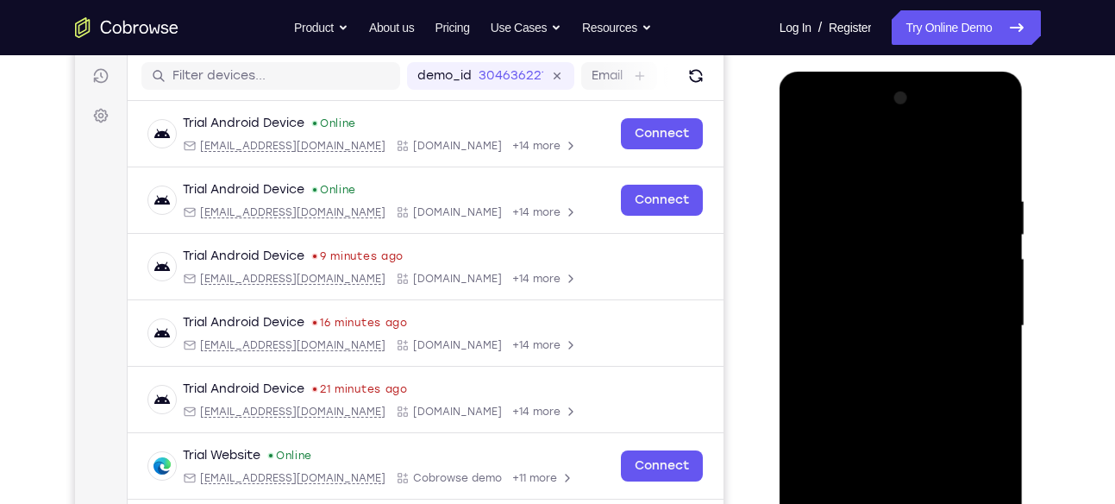
click at [851, 166] on div at bounding box center [900, 326] width 217 height 483
click at [854, 228] on div at bounding box center [900, 326] width 217 height 483
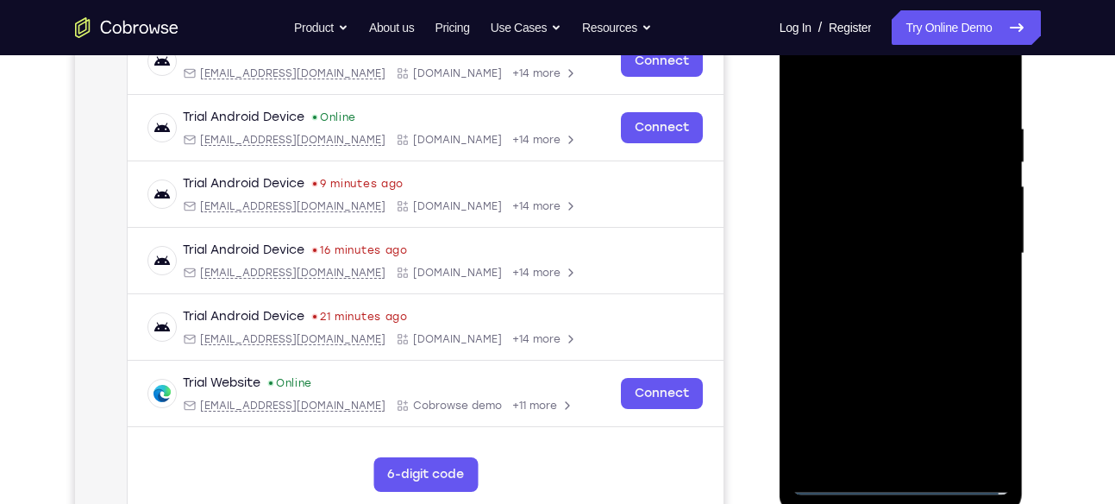
scroll to position [289, 0]
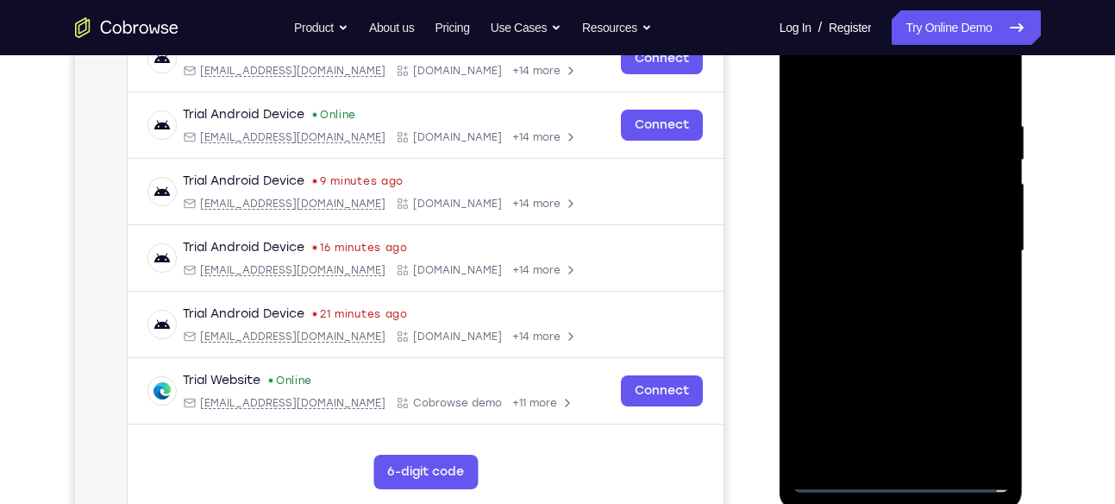
click at [898, 357] on div at bounding box center [900, 250] width 217 height 483
click at [886, 285] on div at bounding box center [900, 250] width 217 height 483
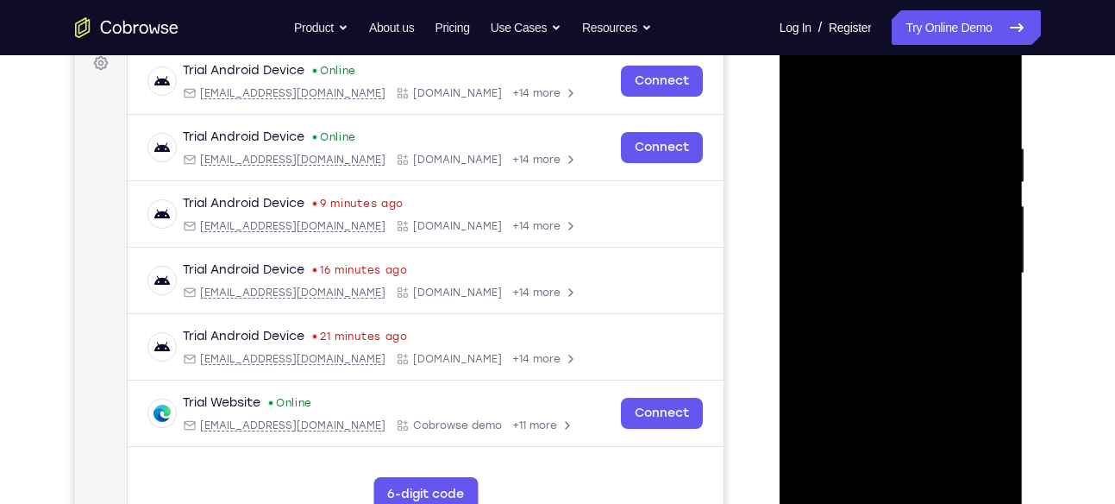
click at [891, 76] on div at bounding box center [900, 273] width 217 height 483
click at [1000, 478] on div at bounding box center [900, 273] width 217 height 483
click at [915, 335] on div at bounding box center [900, 273] width 217 height 483
click at [848, 379] on div at bounding box center [900, 273] width 217 height 483
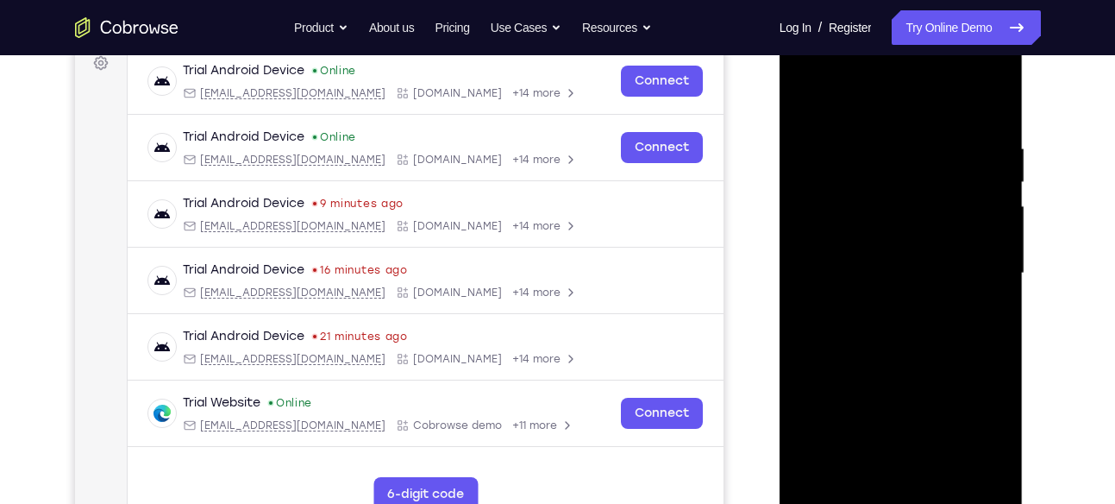
click at [848, 379] on div at bounding box center [900, 273] width 217 height 483
click at [842, 379] on div at bounding box center [900, 273] width 217 height 483
click at [852, 379] on div at bounding box center [900, 273] width 217 height 483
click at [940, 321] on div at bounding box center [900, 273] width 217 height 483
click at [877, 378] on div at bounding box center [900, 273] width 217 height 483
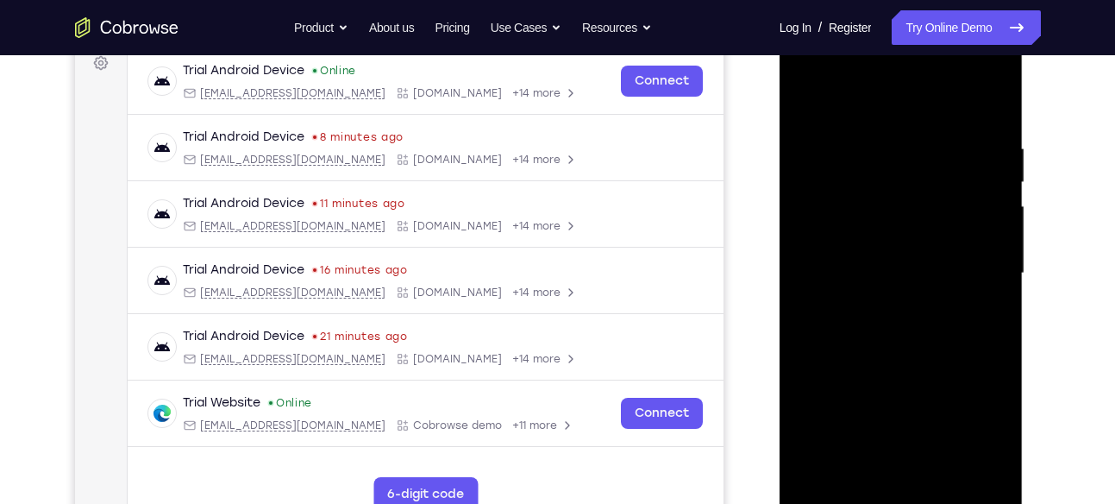
click at [880, 379] on div at bounding box center [900, 273] width 217 height 483
click at [886, 379] on div at bounding box center [900, 273] width 217 height 483
drag, startPoint x: 886, startPoint y: 379, endPoint x: 873, endPoint y: 379, distance: 12.1
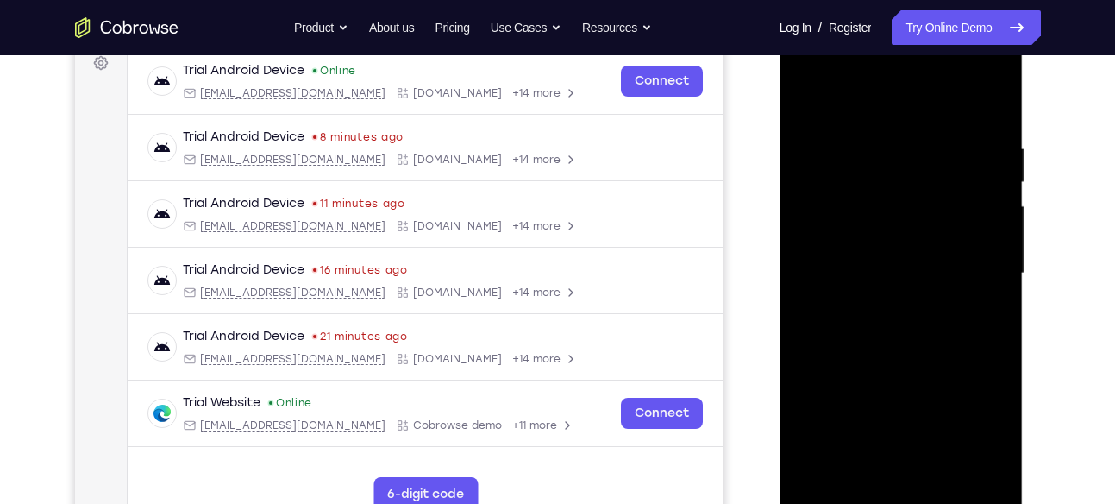
click at [873, 379] on div at bounding box center [900, 273] width 217 height 483
click at [892, 302] on div at bounding box center [900, 273] width 217 height 483
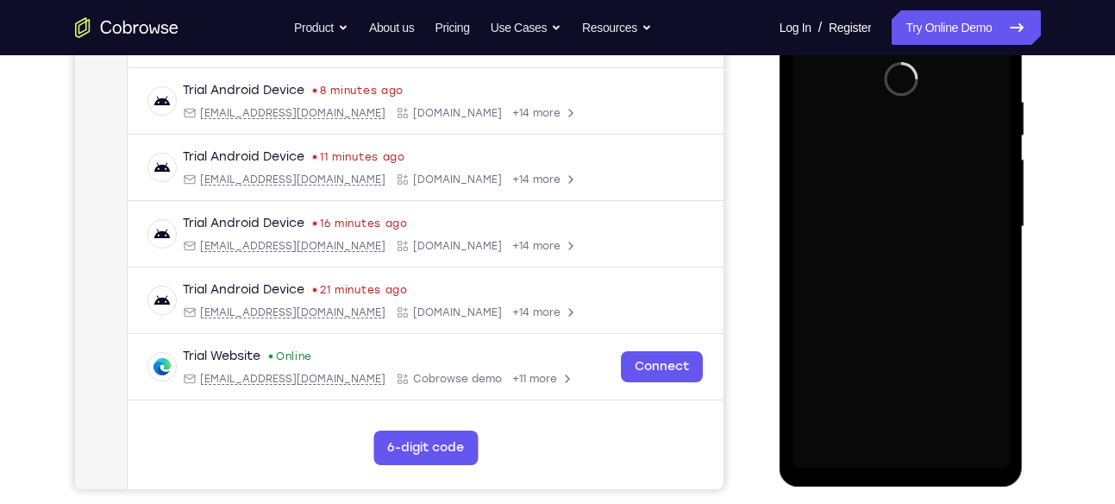
scroll to position [311, 0]
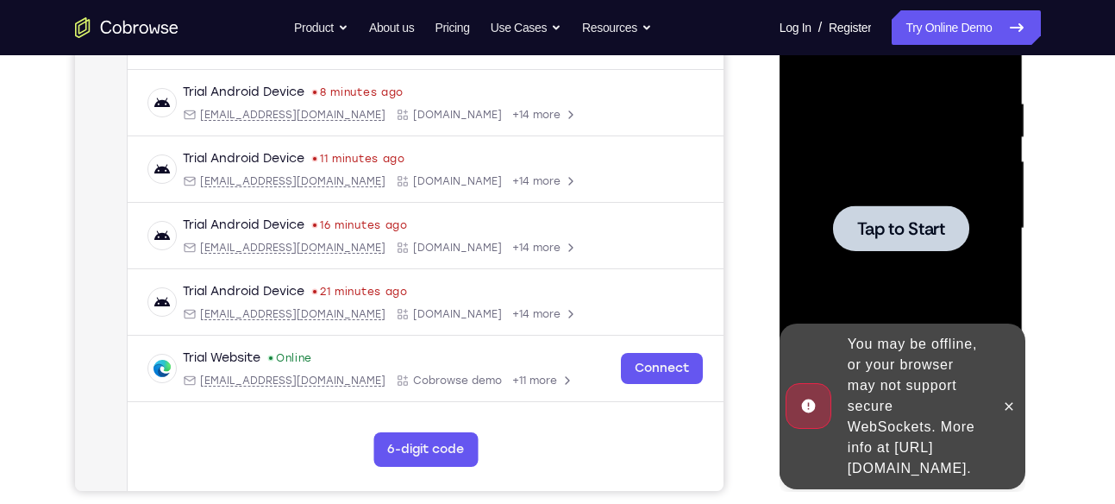
click at [881, 220] on span "Tap to Start" at bounding box center [901, 228] width 88 height 17
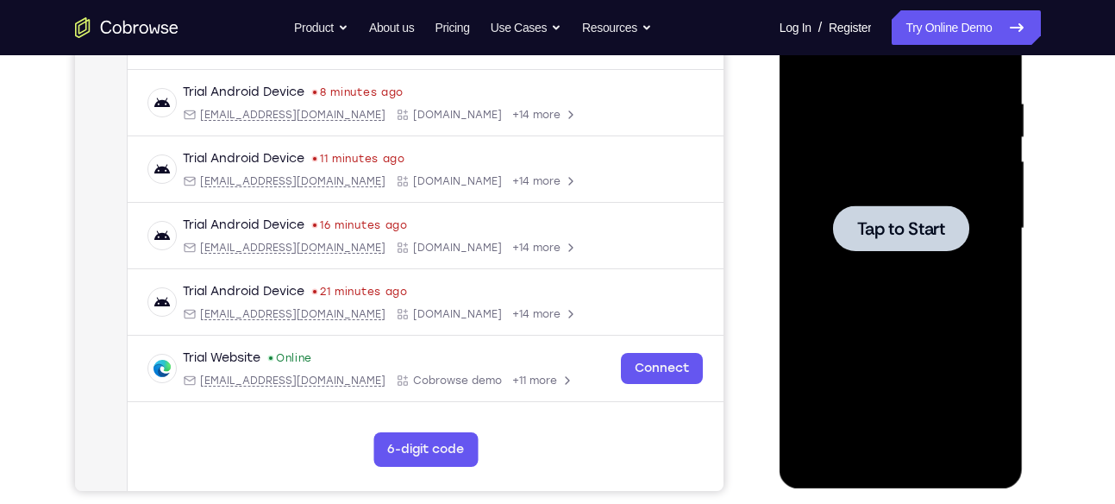
click at [868, 220] on span "Tap to Start" at bounding box center [901, 228] width 88 height 17
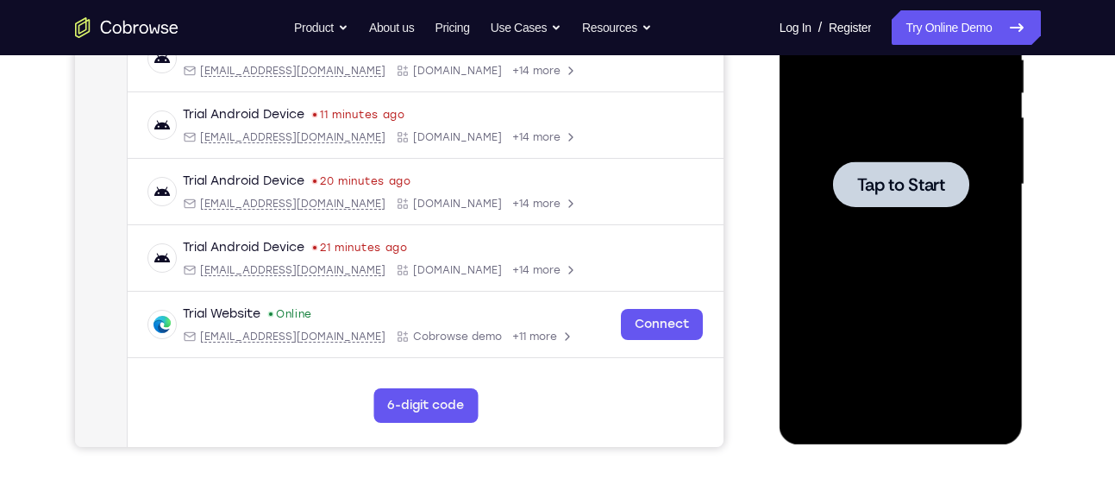
scroll to position [360, 0]
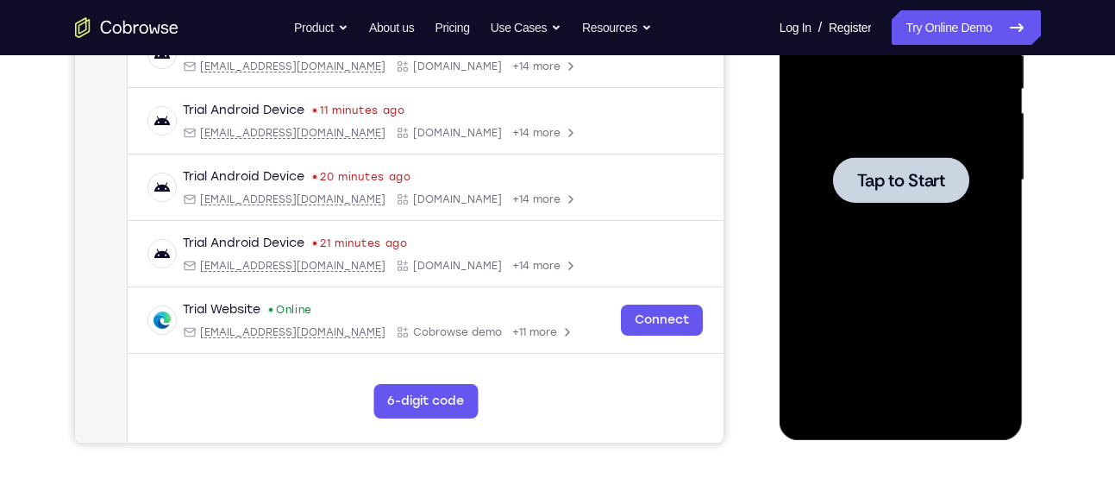
click at [885, 194] on div at bounding box center [901, 180] width 136 height 46
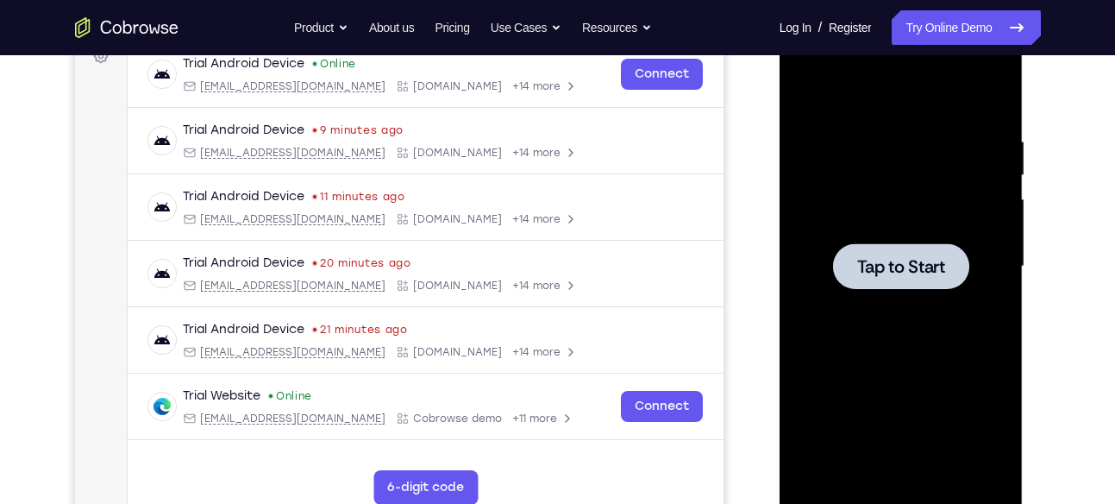
scroll to position [272, 0]
click at [898, 254] on div at bounding box center [901, 267] width 136 height 46
click at [898, 286] on div at bounding box center [901, 267] width 136 height 46
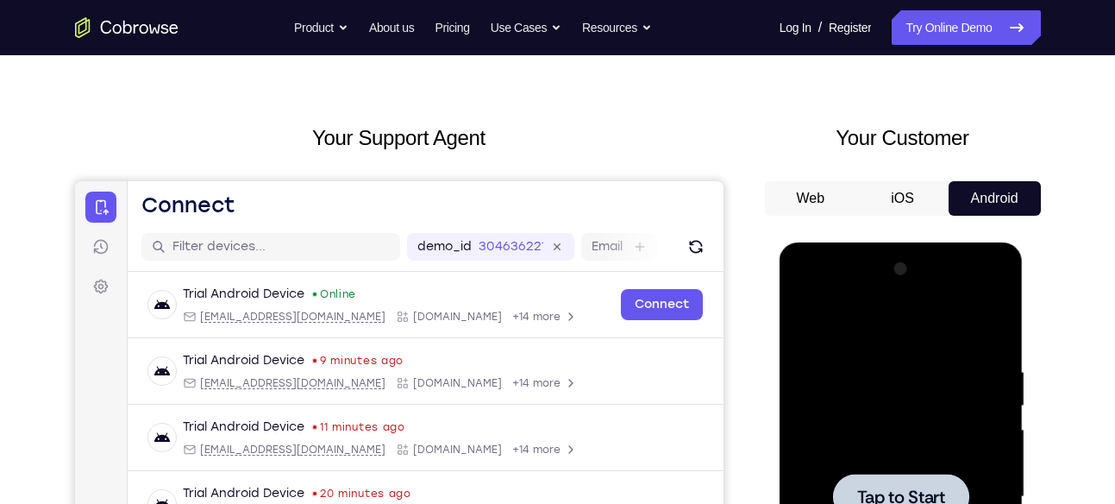
scroll to position [240, 0]
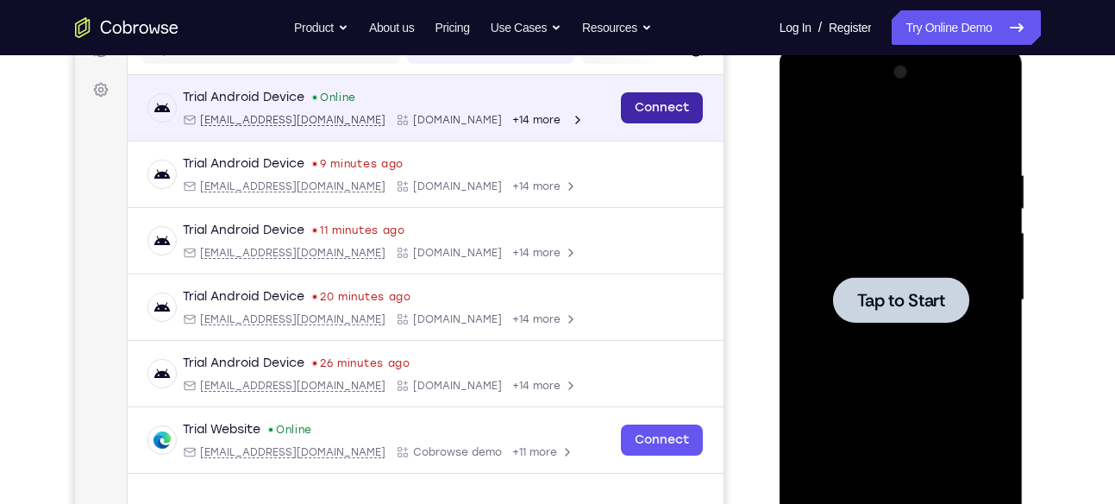
click at [678, 118] on link "Connect" at bounding box center [661, 107] width 82 height 31
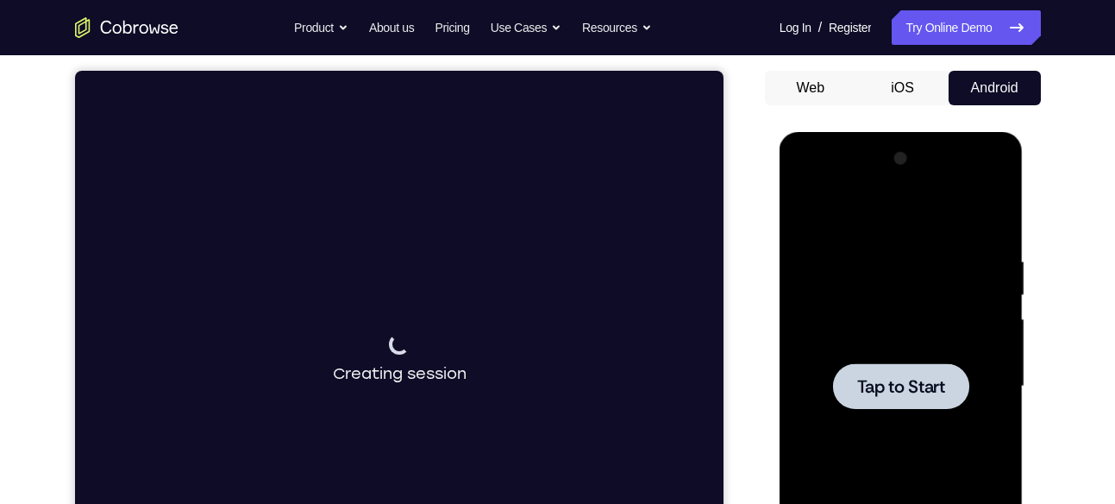
scroll to position [153, 0]
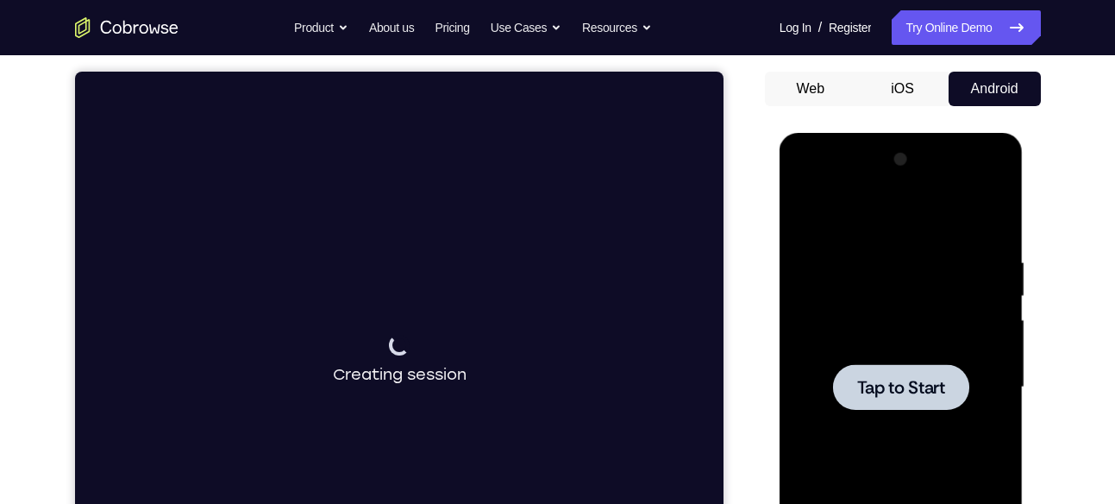
click at [886, 416] on div at bounding box center [900, 387] width 217 height 483
click at [707, 3] on nav "Go back Powerful, Flexible and Trustworthy. Avoid all extra friction for both A…" at bounding box center [557, 27] width 1115 height 55
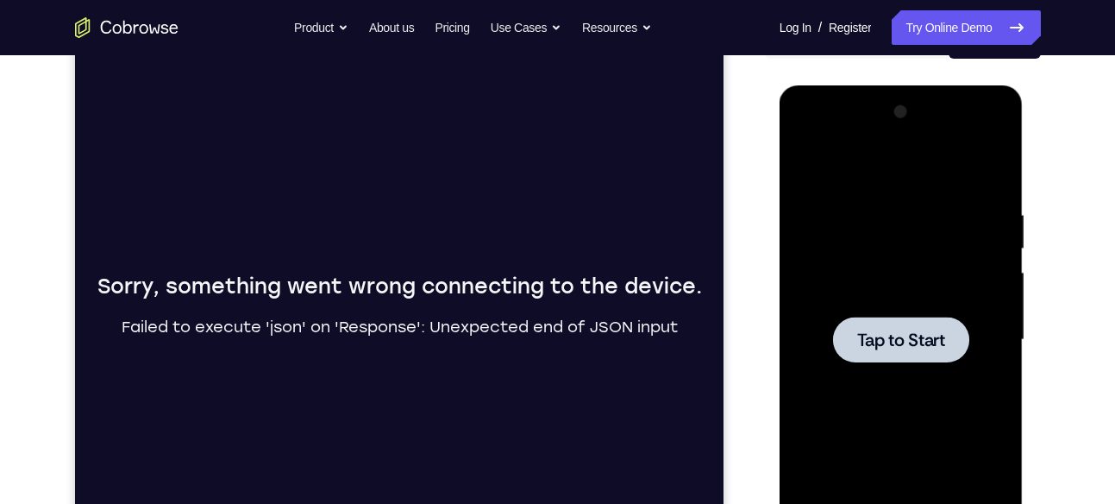
scroll to position [201, 0]
click at [892, 340] on span "Tap to Start" at bounding box center [901, 338] width 88 height 17
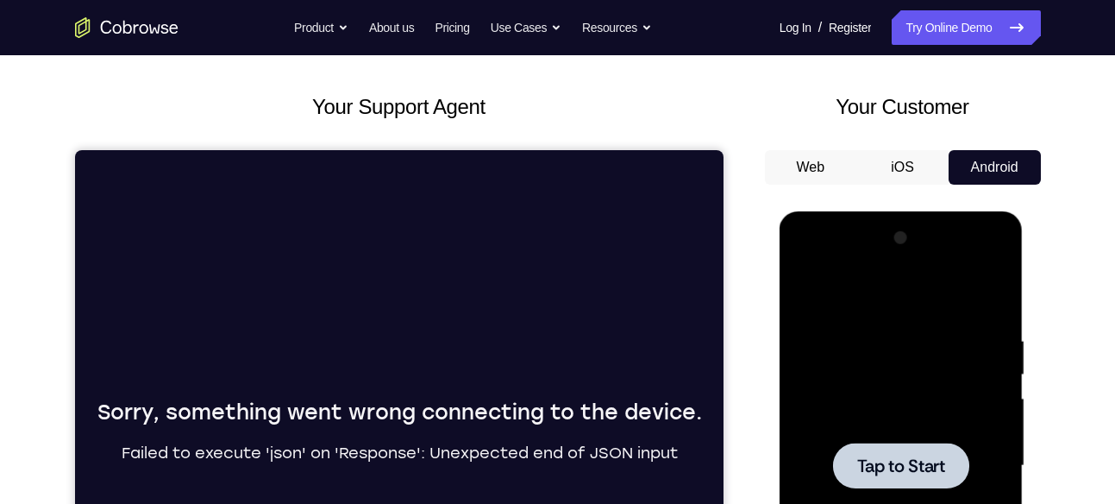
scroll to position [66, 0]
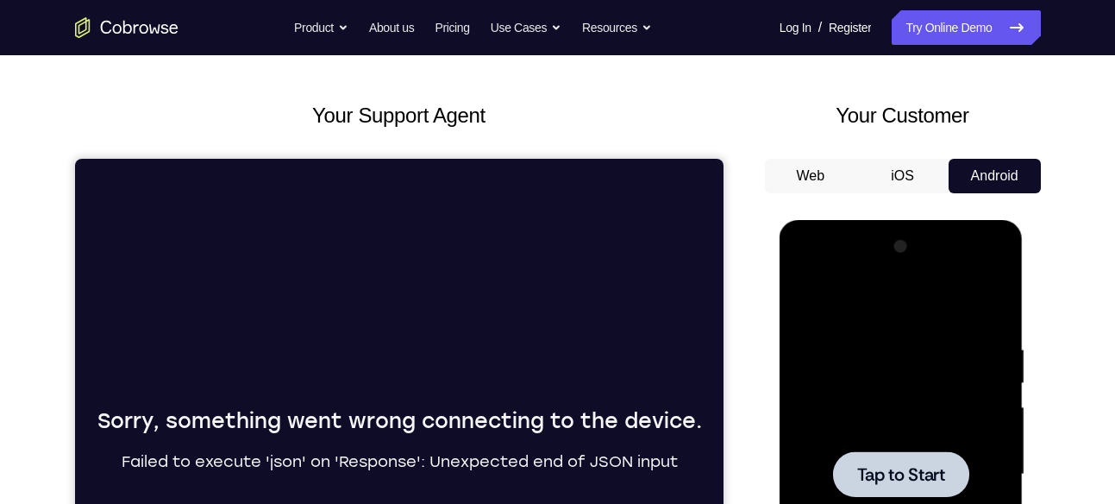
click at [814, 182] on button "Web" at bounding box center [811, 176] width 92 height 34
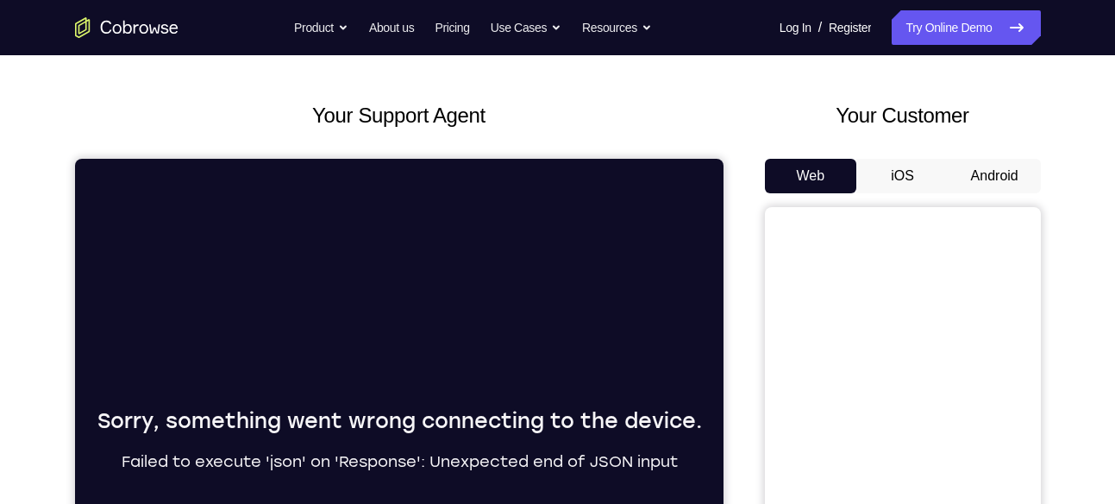
click at [881, 175] on button "iOS" at bounding box center [902, 176] width 92 height 34
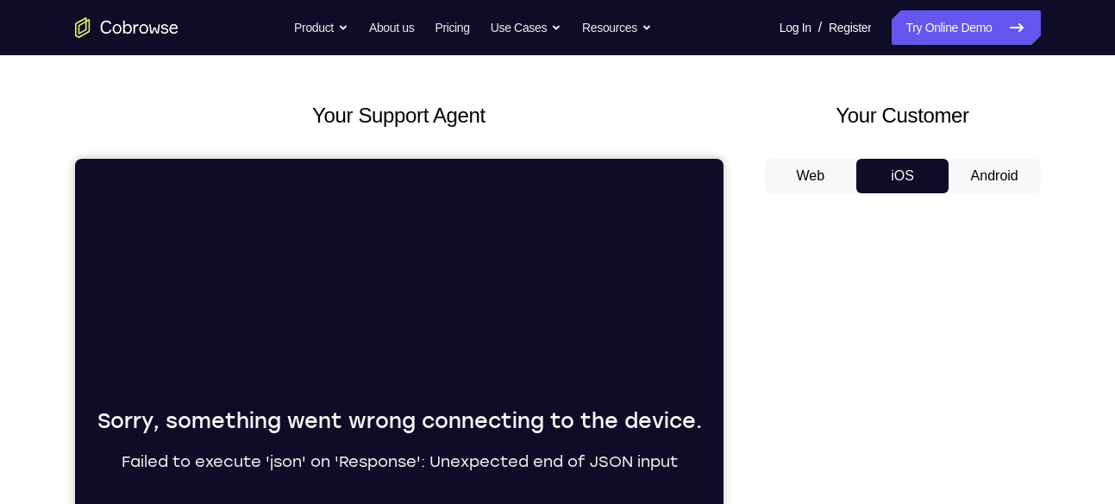
click at [969, 170] on button "Android" at bounding box center [994, 176] width 92 height 34
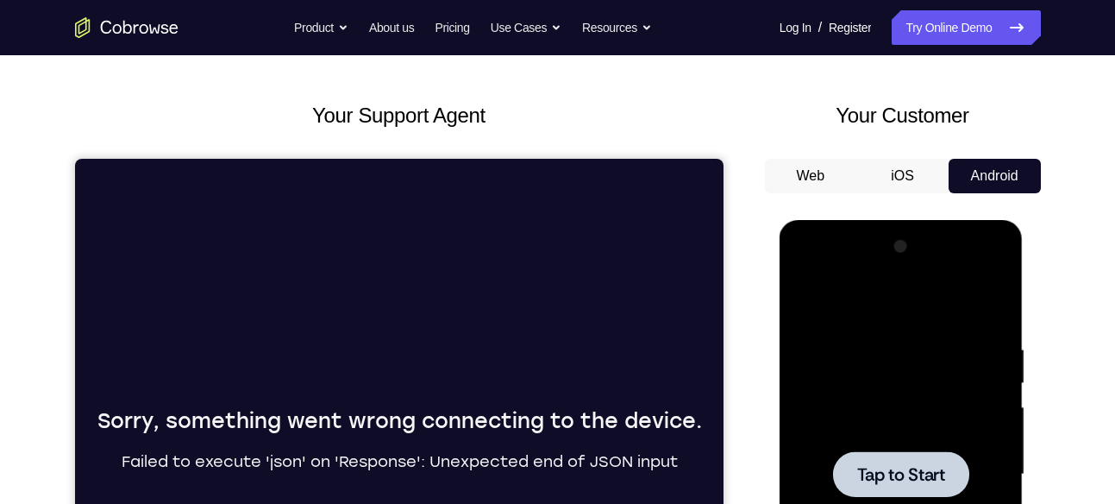
click at [903, 166] on button "iOS" at bounding box center [902, 176] width 92 height 34
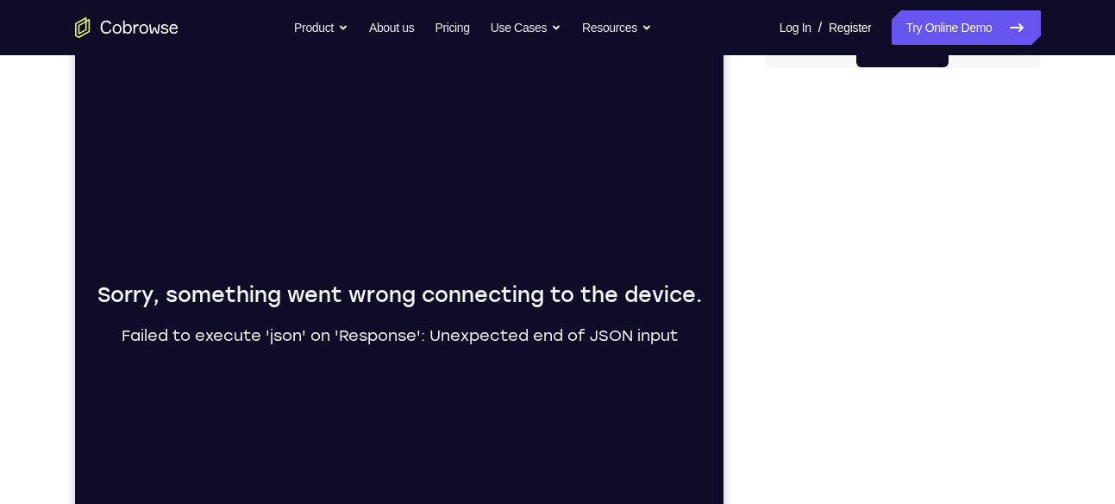
scroll to position [0, 0]
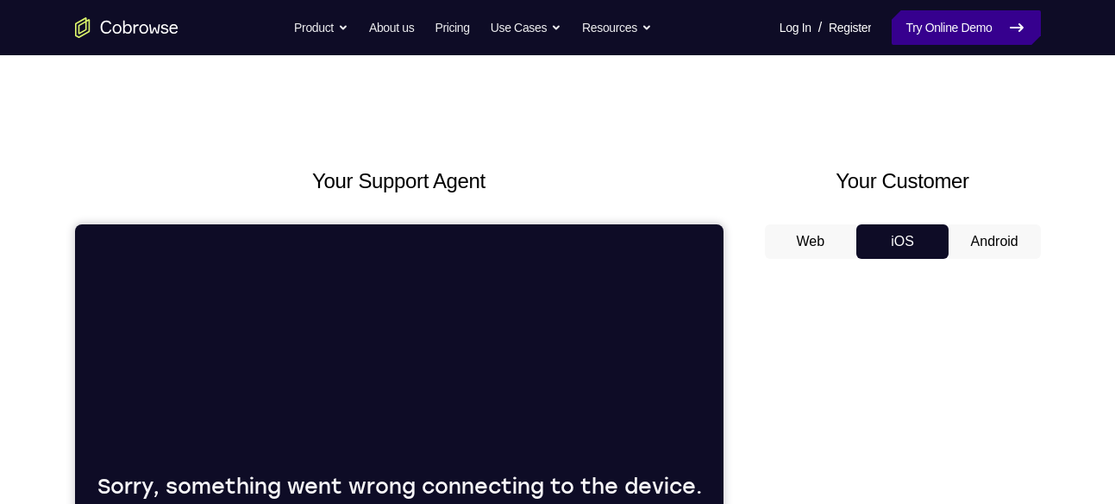
click at [948, 29] on link "Try Online Demo" at bounding box center [966, 27] width 148 height 34
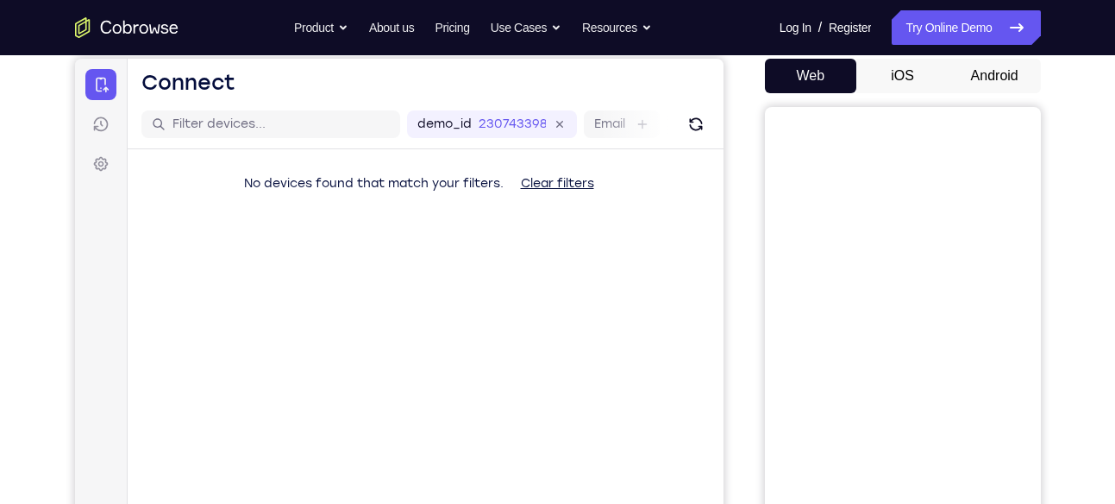
click at [985, 88] on button "Android" at bounding box center [994, 76] width 92 height 34
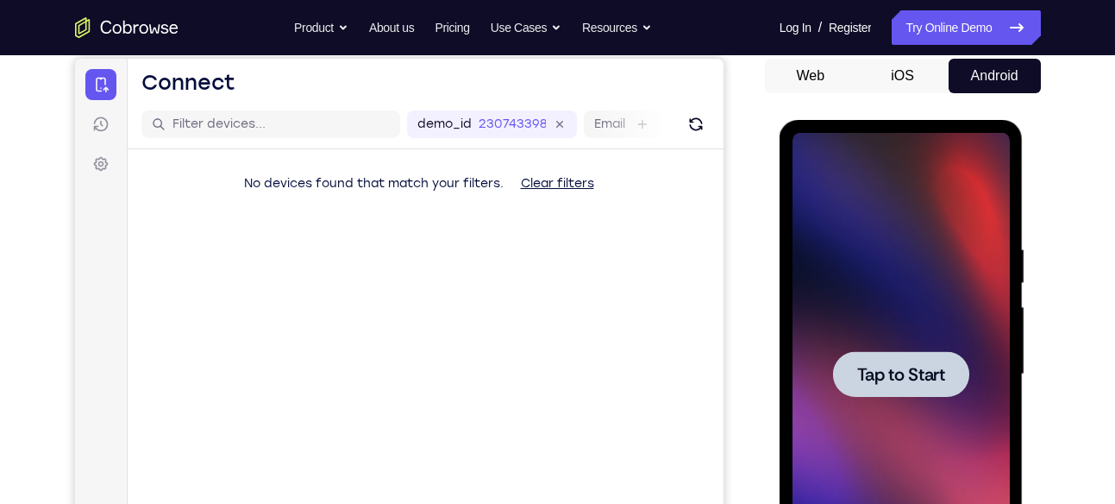
click at [891, 366] on span "Tap to Start" at bounding box center [901, 374] width 88 height 17
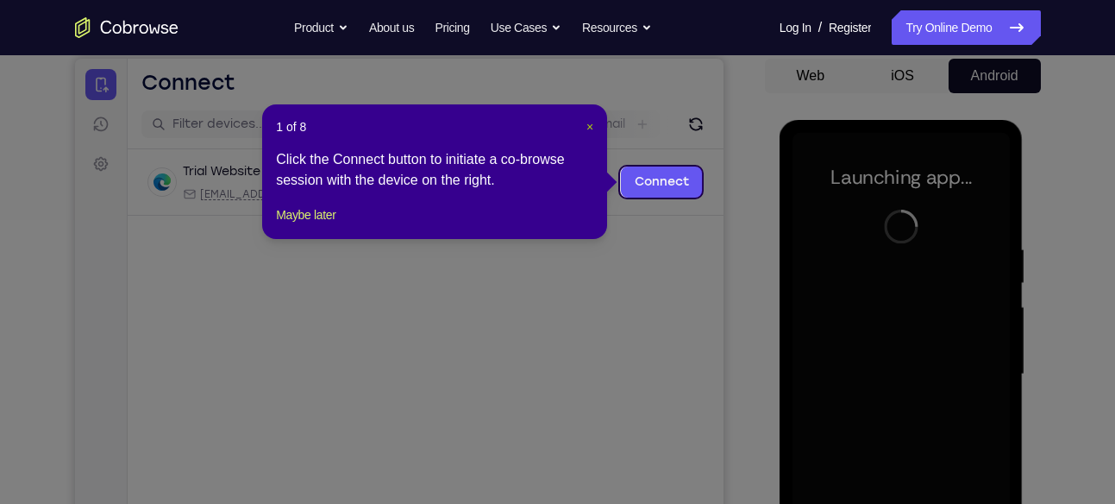
click at [591, 128] on span "×" at bounding box center [589, 127] width 7 height 14
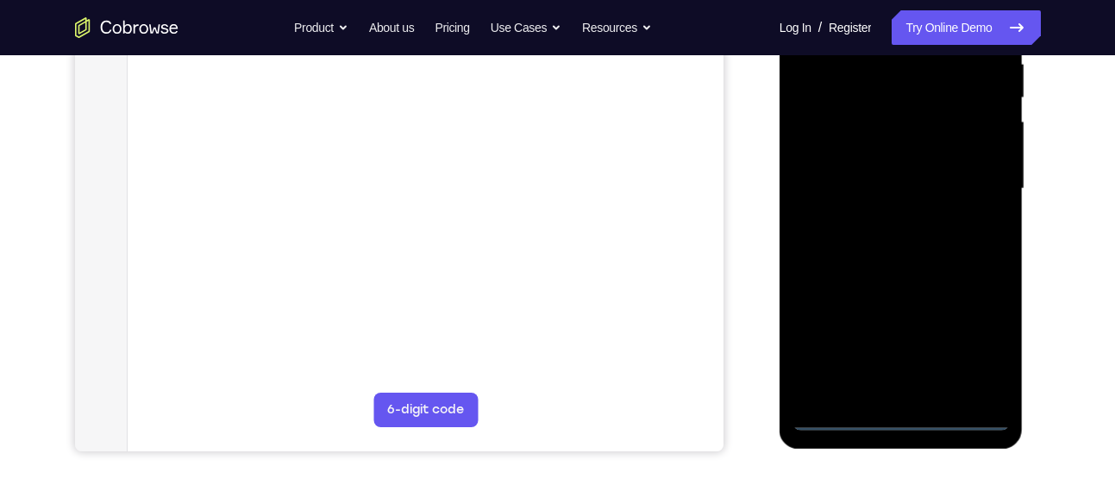
scroll to position [355, 0]
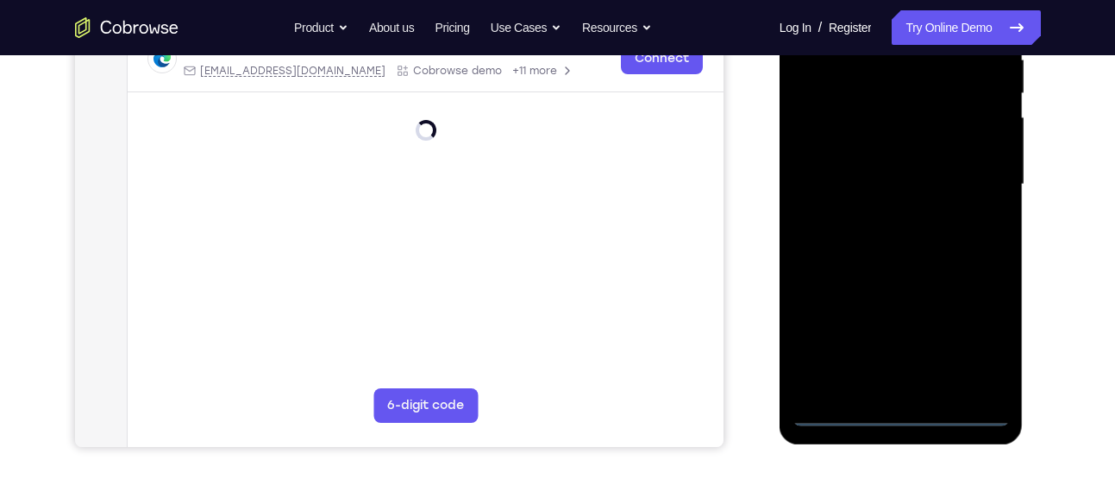
click at [896, 414] on div at bounding box center [900, 184] width 217 height 483
click at [979, 329] on div at bounding box center [900, 184] width 217 height 483
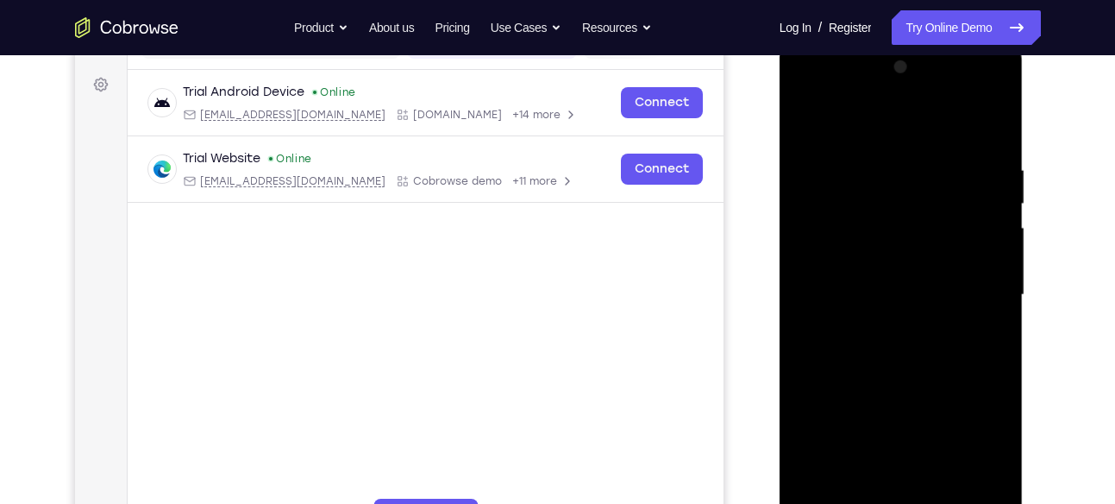
scroll to position [219, 0]
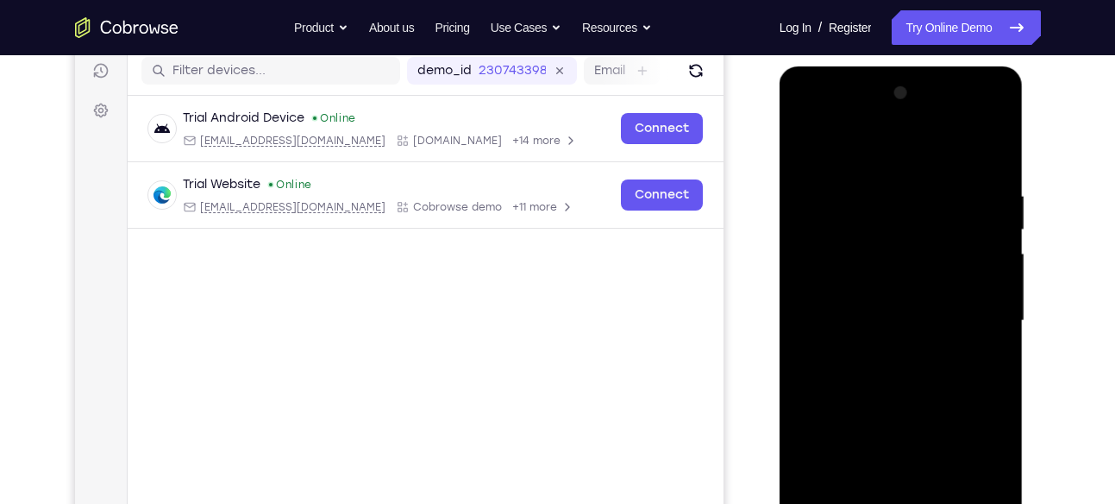
click at [874, 160] on div at bounding box center [900, 320] width 217 height 483
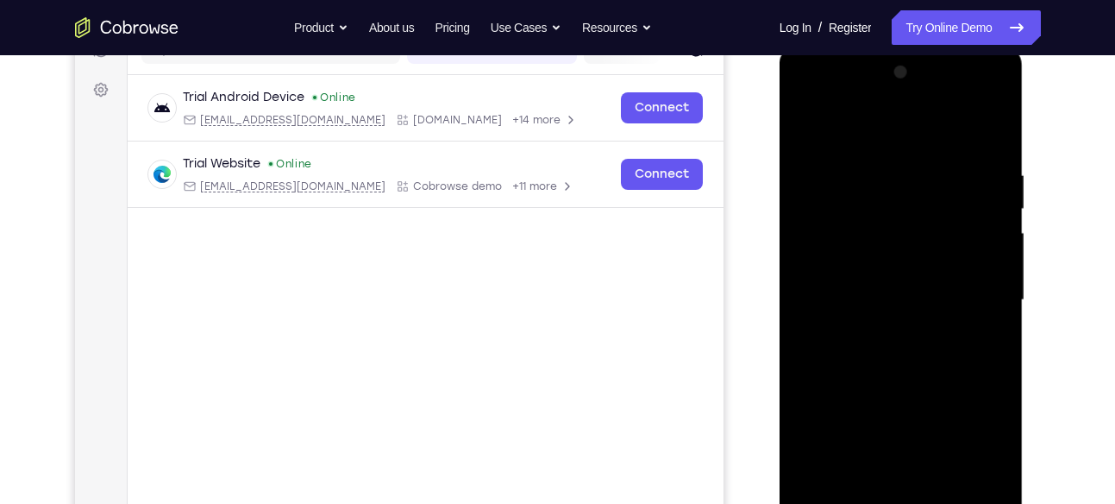
scroll to position [241, 0]
click at [874, 202] on div at bounding box center [900, 299] width 217 height 483
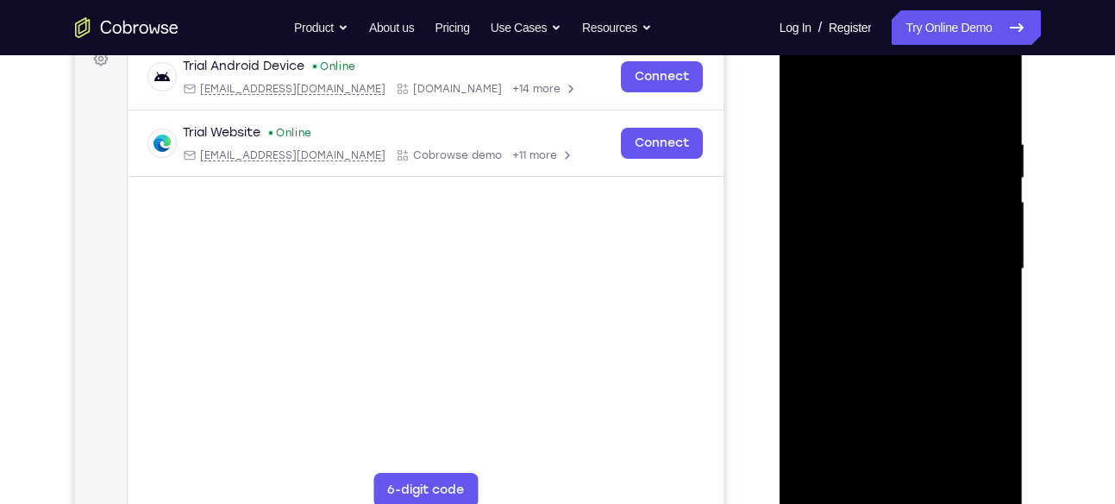
scroll to position [272, 0]
click at [867, 375] on div at bounding box center [900, 267] width 217 height 483
click at [897, 302] on div at bounding box center [900, 267] width 217 height 483
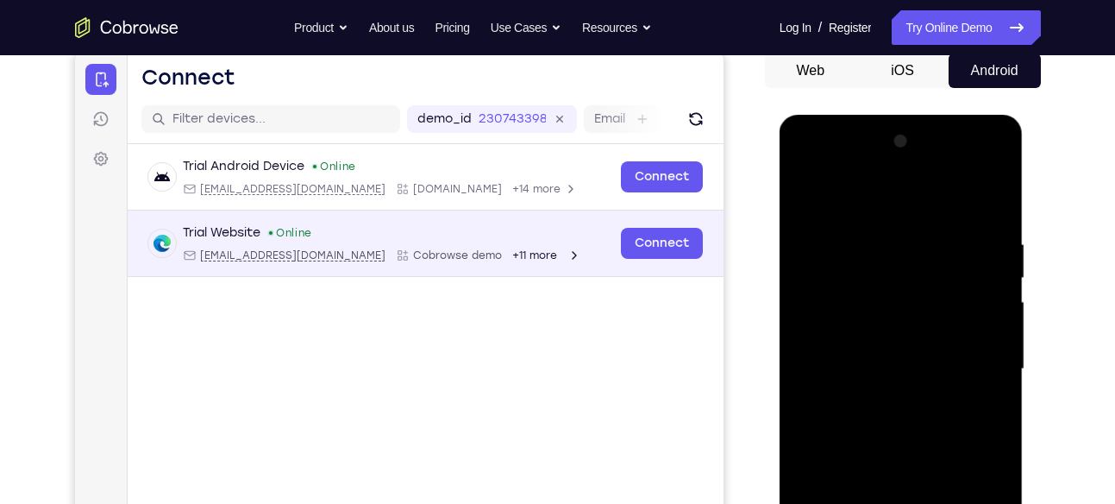
scroll to position [170, 0]
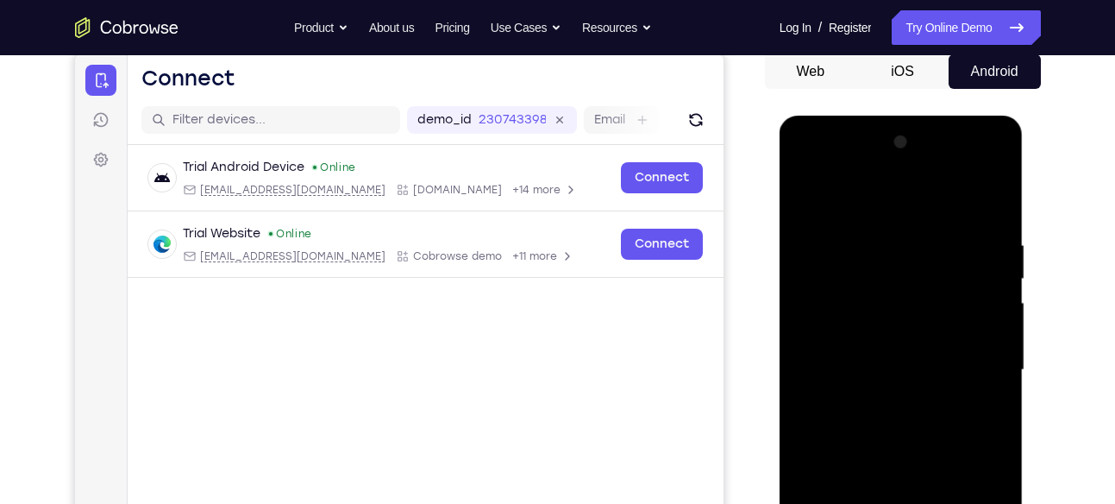
click at [889, 159] on div at bounding box center [900, 369] width 217 height 483
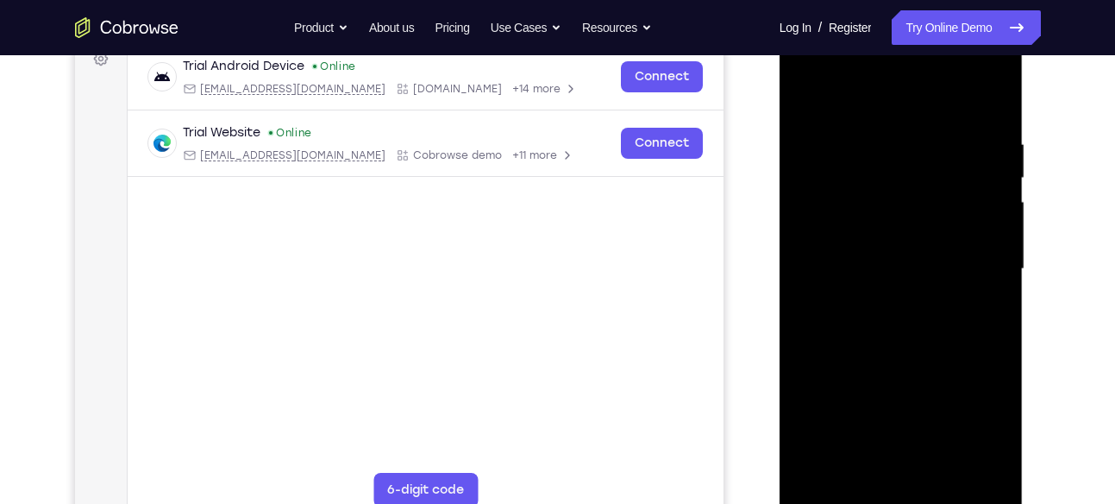
scroll to position [272, 0]
click at [907, 249] on div at bounding box center [900, 268] width 217 height 483
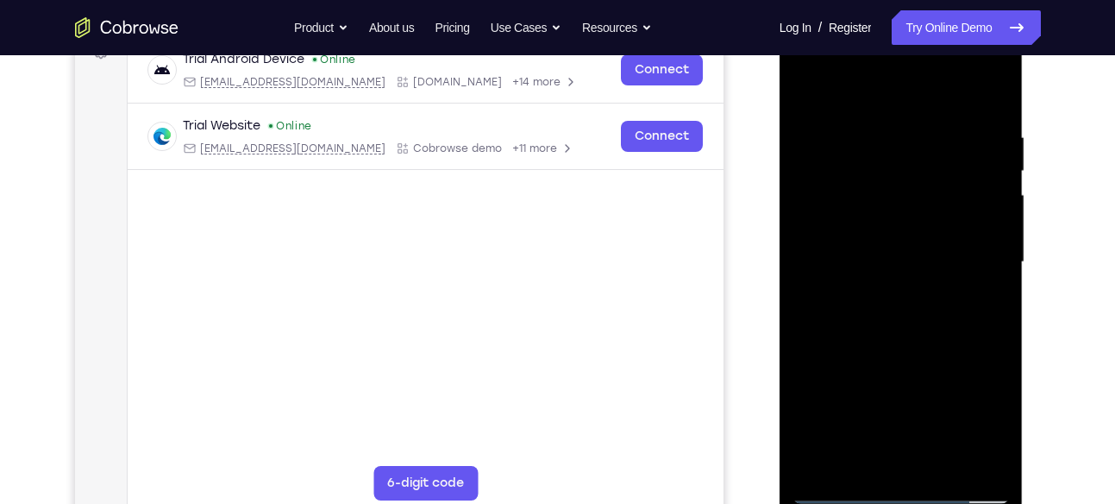
click at [994, 462] on div at bounding box center [900, 262] width 217 height 483
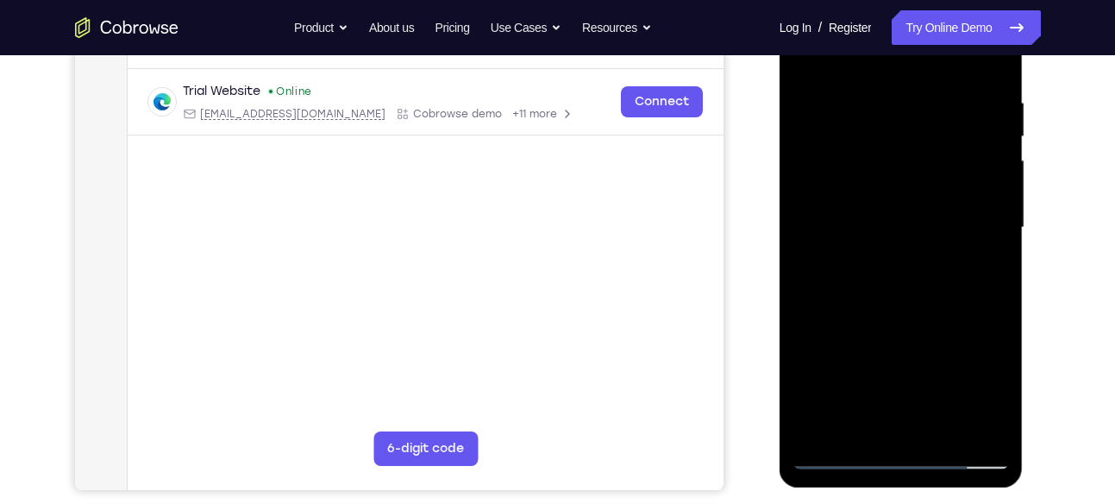
scroll to position [316, 0]
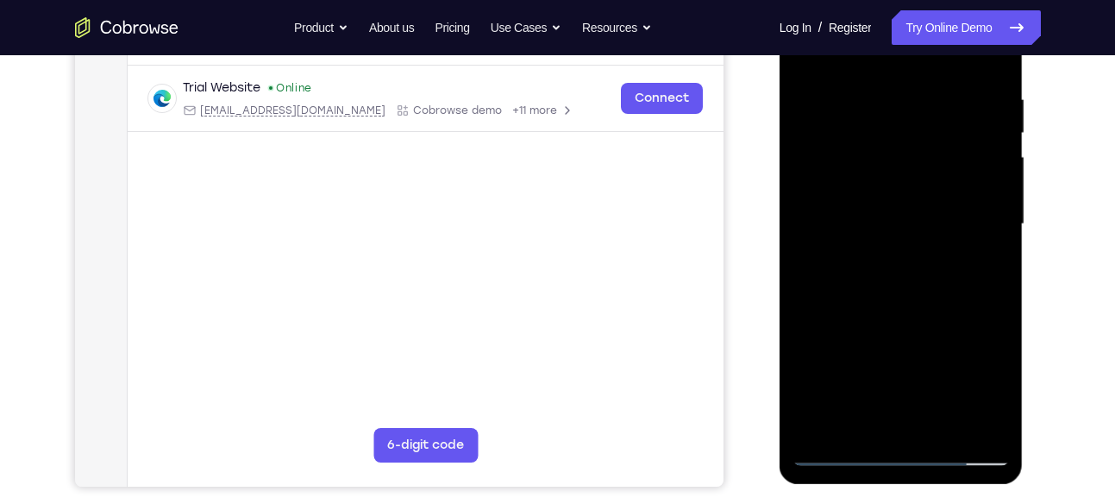
click at [894, 320] on div at bounding box center [900, 224] width 217 height 483
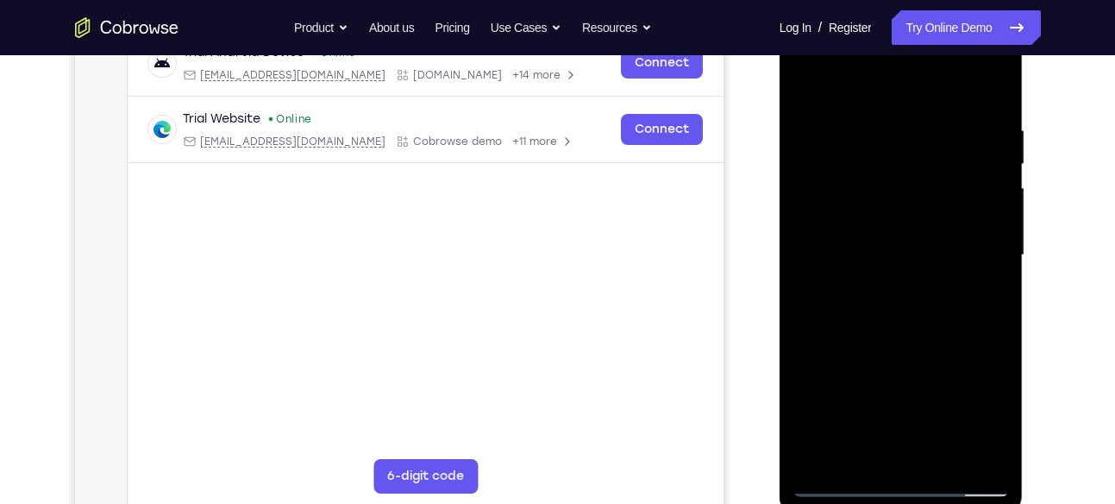
scroll to position [278, 0]
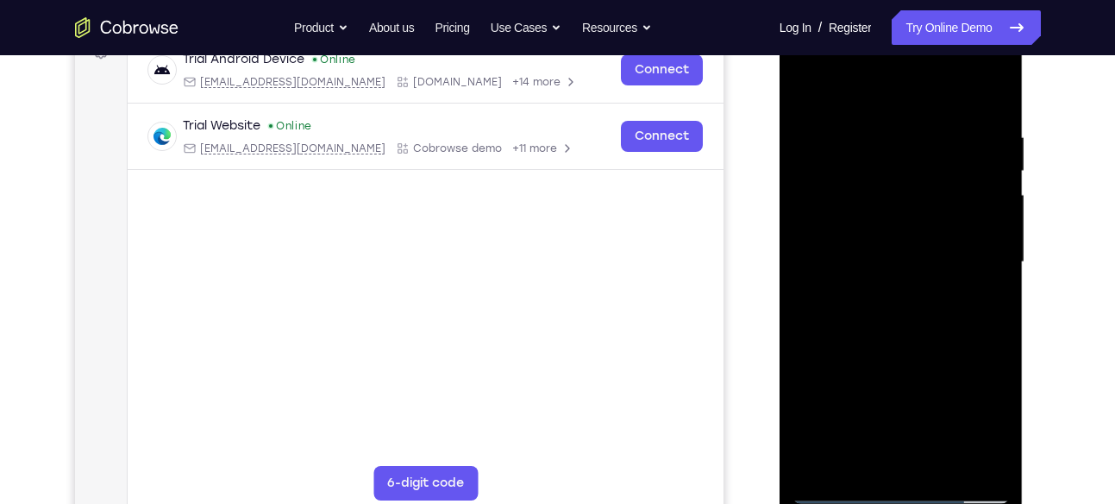
click at [855, 367] on div at bounding box center [900, 262] width 217 height 483
click at [873, 368] on div at bounding box center [900, 262] width 217 height 483
click at [880, 369] on div at bounding box center [900, 262] width 217 height 483
click at [886, 370] on div at bounding box center [900, 262] width 217 height 483
click at [882, 370] on div at bounding box center [900, 262] width 217 height 483
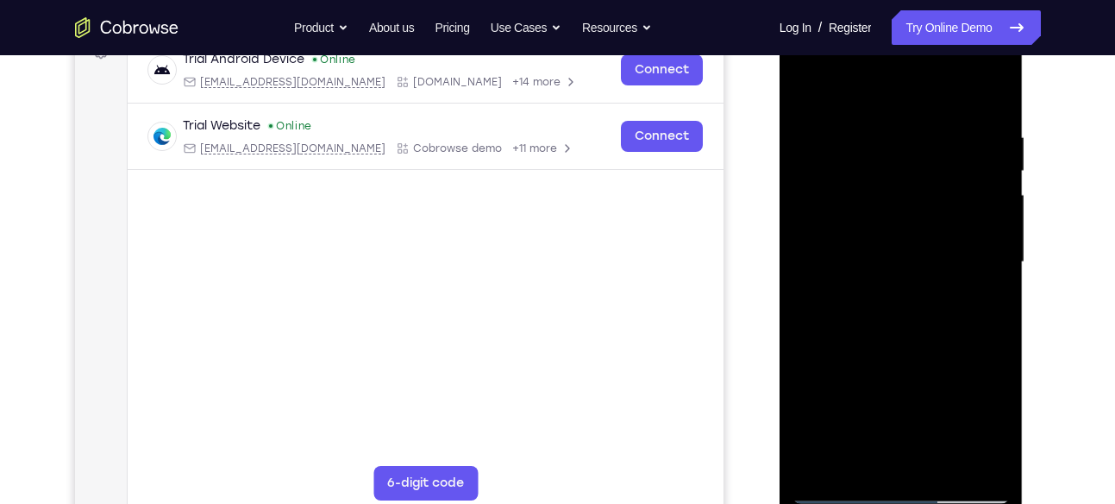
click at [892, 368] on div at bounding box center [900, 262] width 217 height 483
click at [900, 369] on div at bounding box center [900, 262] width 217 height 483
click at [916, 369] on div at bounding box center [900, 262] width 217 height 483
click at [939, 369] on div at bounding box center [900, 262] width 217 height 483
click at [967, 367] on div at bounding box center [900, 262] width 217 height 483
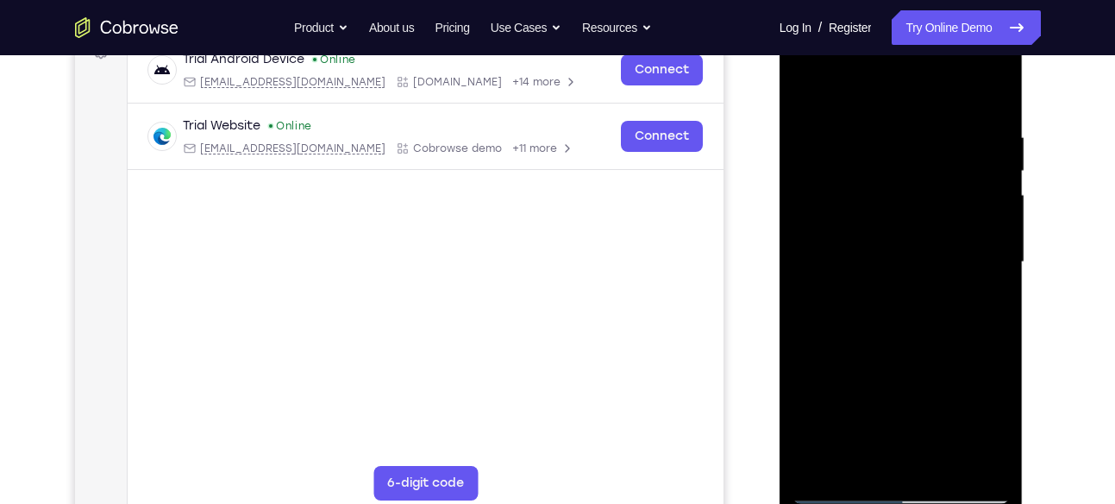
click at [977, 370] on div at bounding box center [900, 262] width 217 height 483
click at [978, 369] on div at bounding box center [900, 262] width 217 height 483
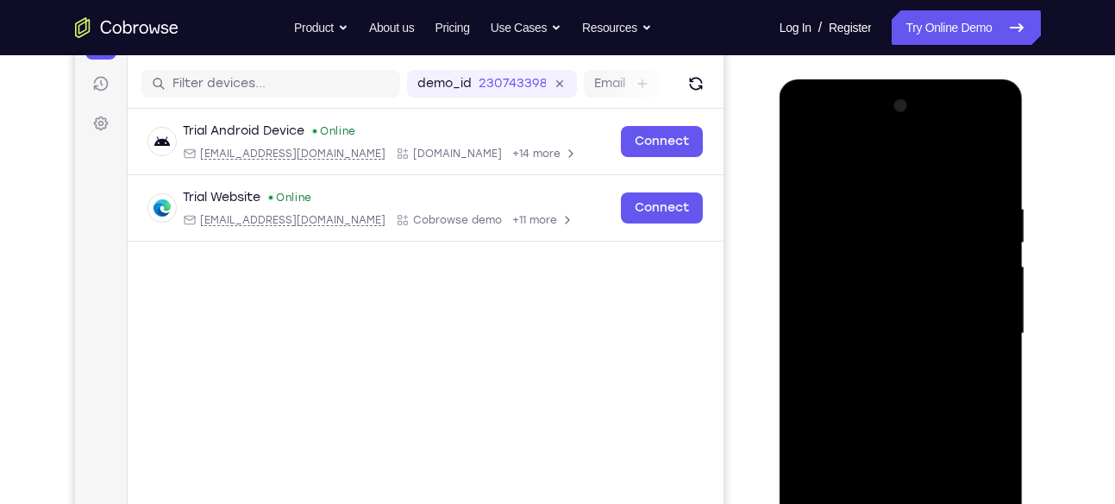
scroll to position [205, 0]
click at [931, 135] on div at bounding box center [900, 334] width 217 height 483
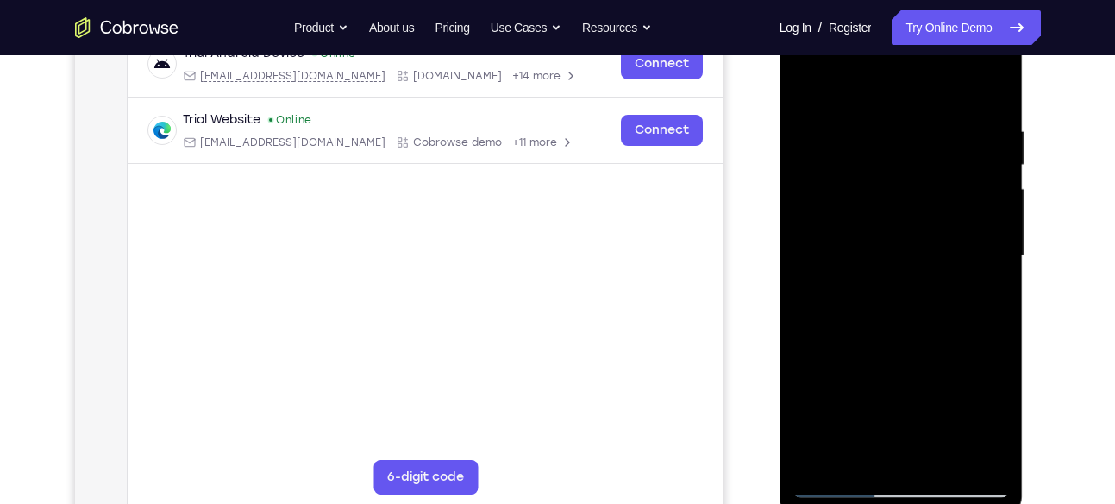
scroll to position [285, 0]
click at [929, 212] on div at bounding box center [900, 254] width 217 height 483
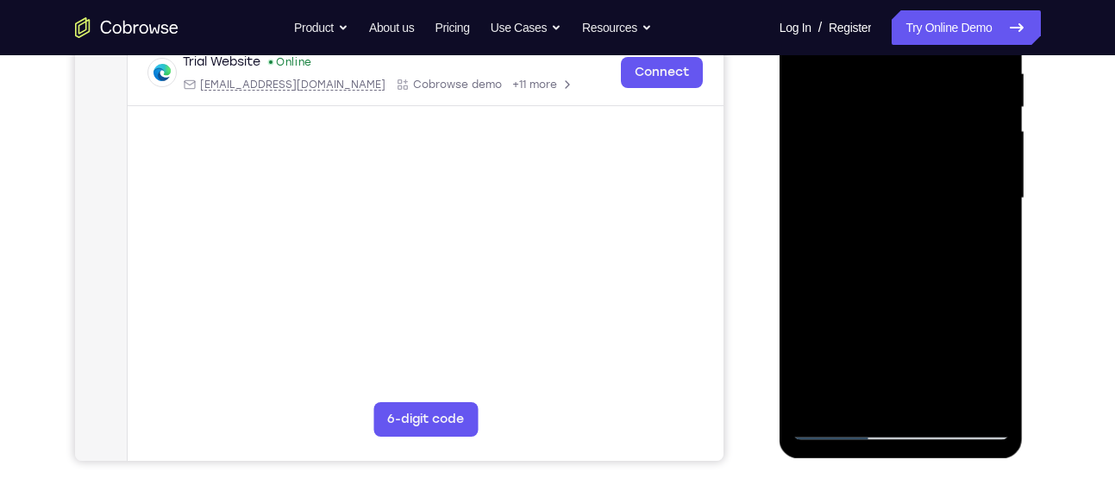
scroll to position [349, 0]
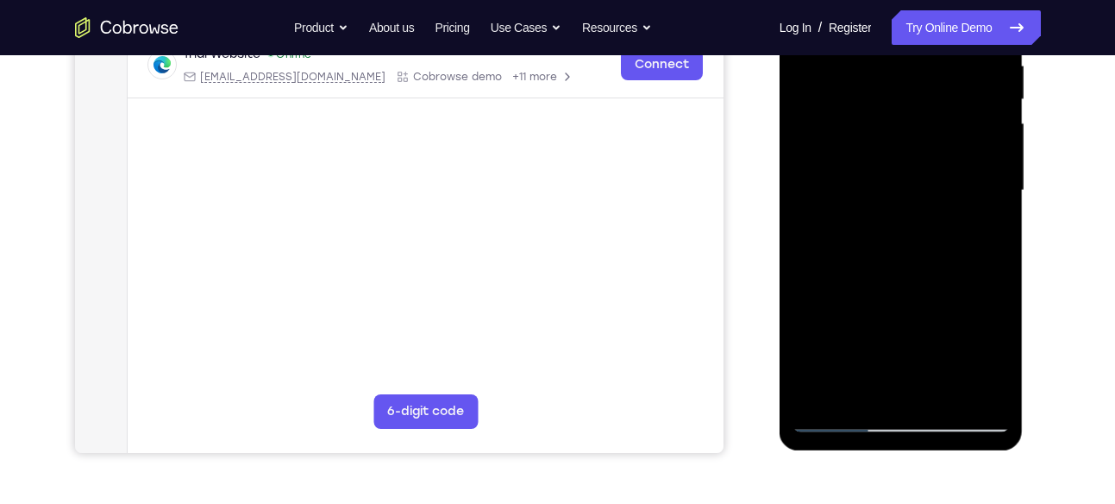
click at [928, 211] on div at bounding box center [900, 190] width 217 height 483
click at [854, 275] on div at bounding box center [900, 190] width 217 height 483
click at [826, 329] on div at bounding box center [900, 190] width 217 height 483
click at [830, 327] on div at bounding box center [900, 190] width 217 height 483
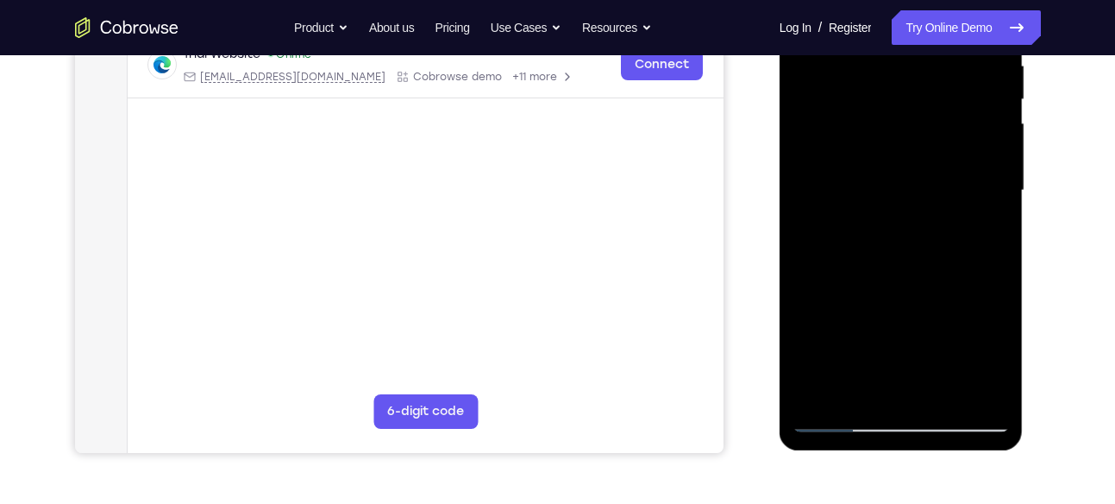
click at [840, 285] on div at bounding box center [900, 190] width 217 height 483
click at [830, 331] on div at bounding box center [900, 190] width 217 height 483
click at [832, 329] on div at bounding box center [900, 190] width 217 height 483
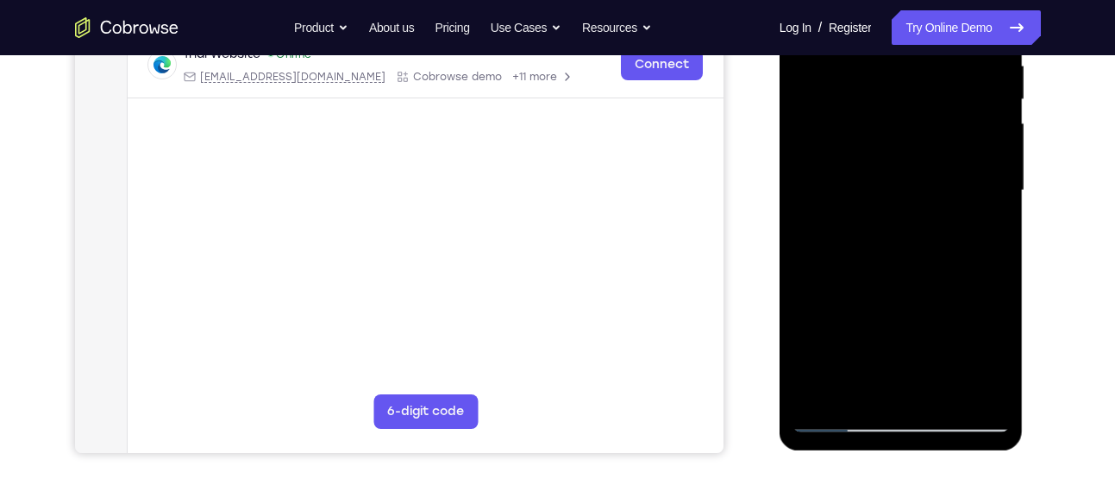
click at [832, 329] on div at bounding box center [900, 190] width 217 height 483
click at [845, 328] on div at bounding box center [900, 190] width 217 height 483
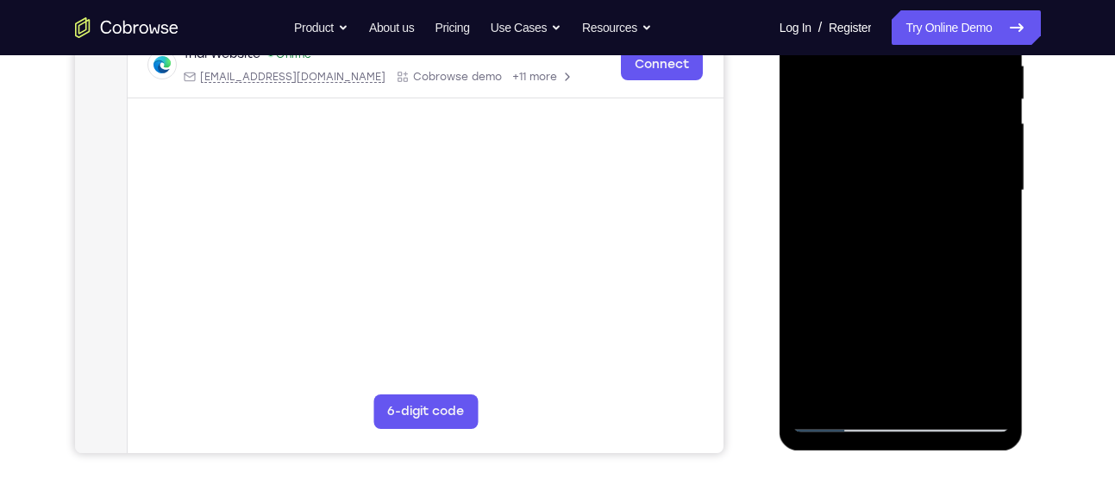
click at [845, 328] on div at bounding box center [900, 190] width 217 height 483
click at [872, 323] on div at bounding box center [900, 190] width 217 height 483
click at [885, 304] on div at bounding box center [900, 190] width 217 height 483
click at [873, 329] on div at bounding box center [900, 190] width 217 height 483
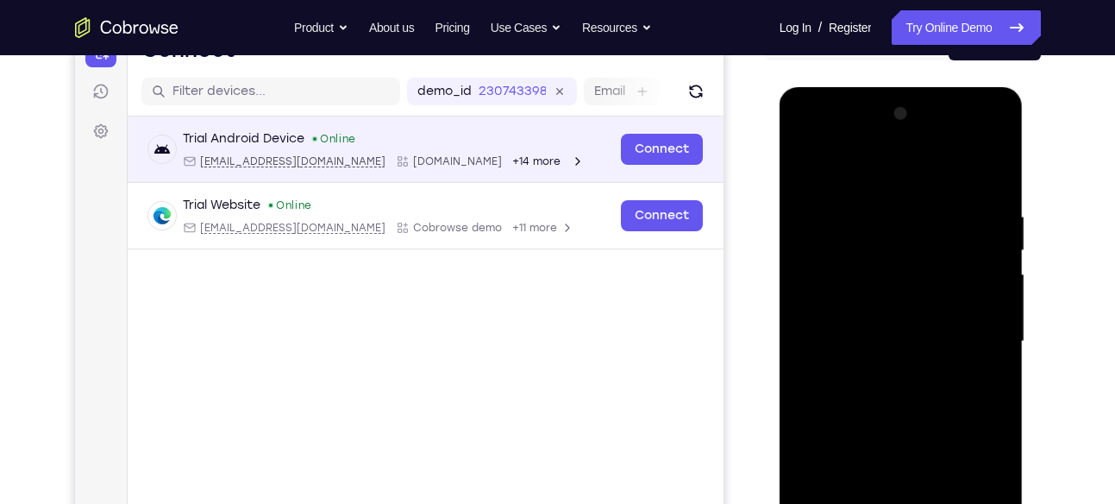
scroll to position [197, 0]
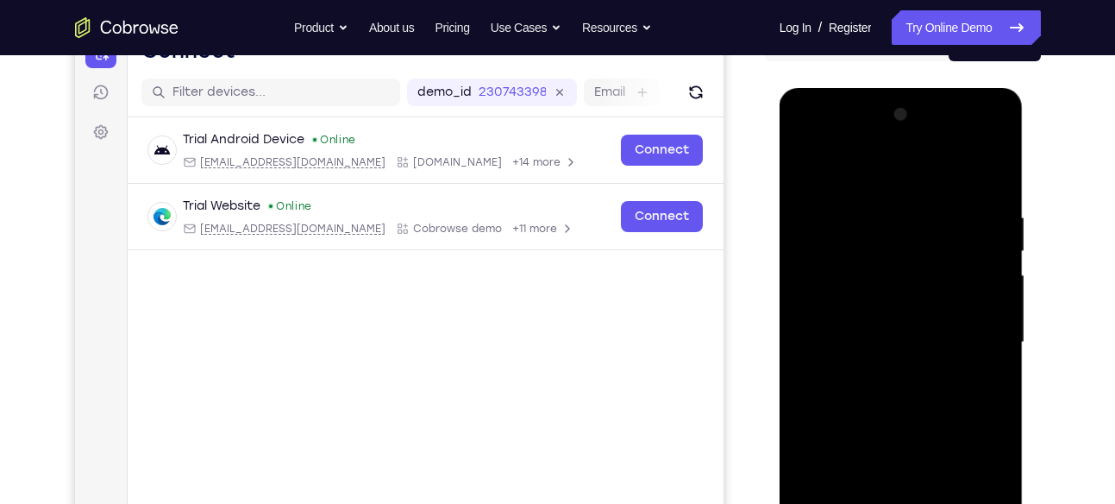
click at [889, 135] on div at bounding box center [900, 342] width 217 height 483
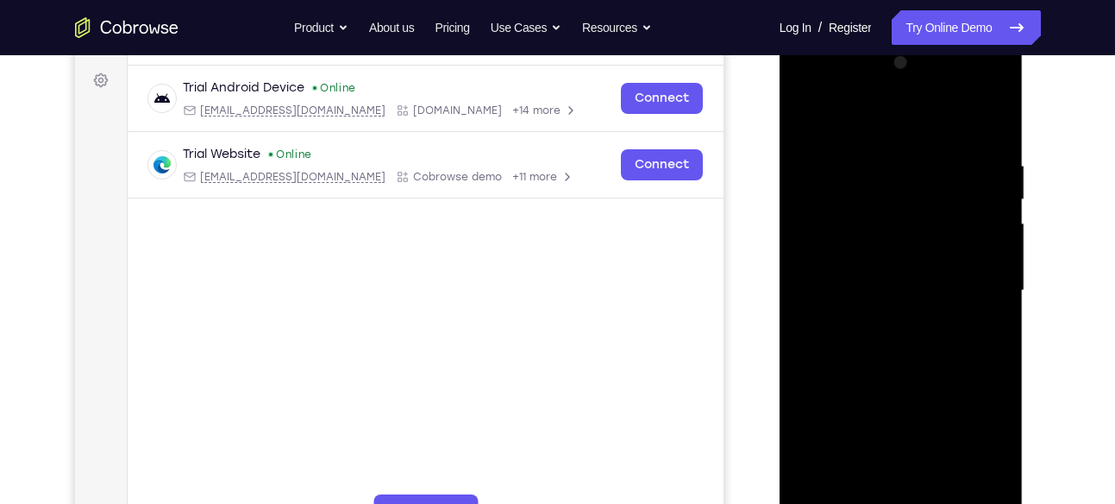
scroll to position [250, 0]
click at [921, 256] on div at bounding box center [900, 289] width 217 height 483
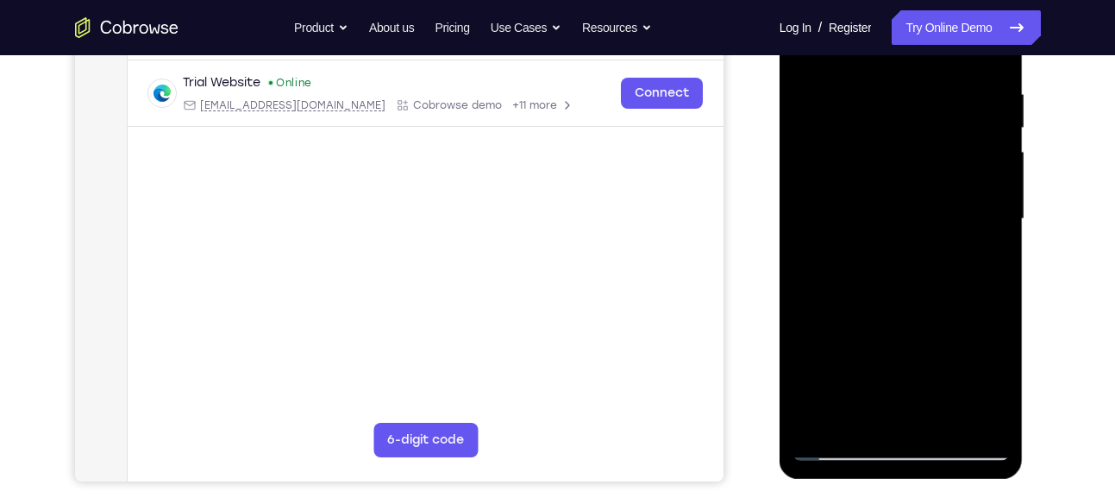
scroll to position [344, 0]
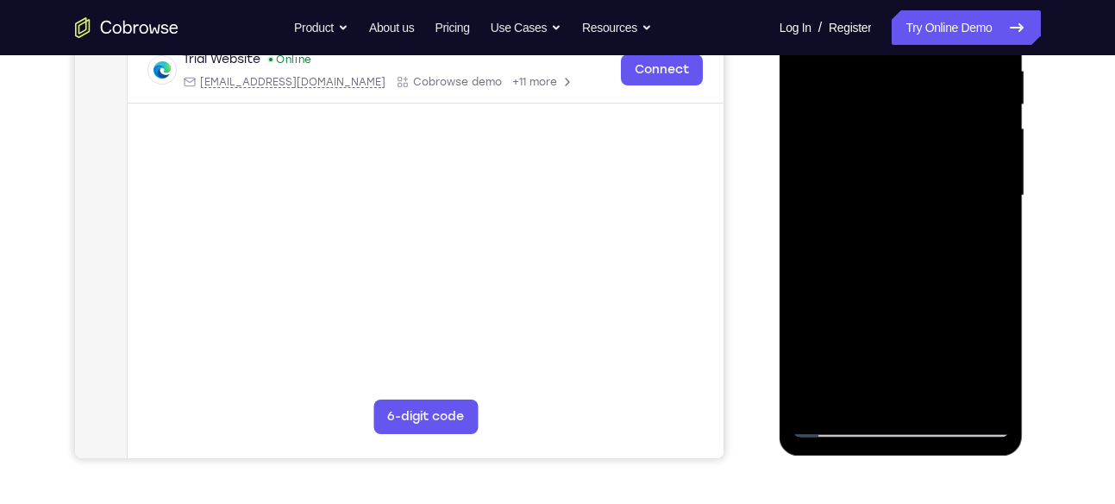
click at [901, 257] on div at bounding box center [900, 195] width 217 height 483
click at [820, 333] on div at bounding box center [900, 195] width 217 height 483
click at [826, 333] on div at bounding box center [900, 195] width 217 height 483
click at [819, 334] on div at bounding box center [900, 195] width 217 height 483
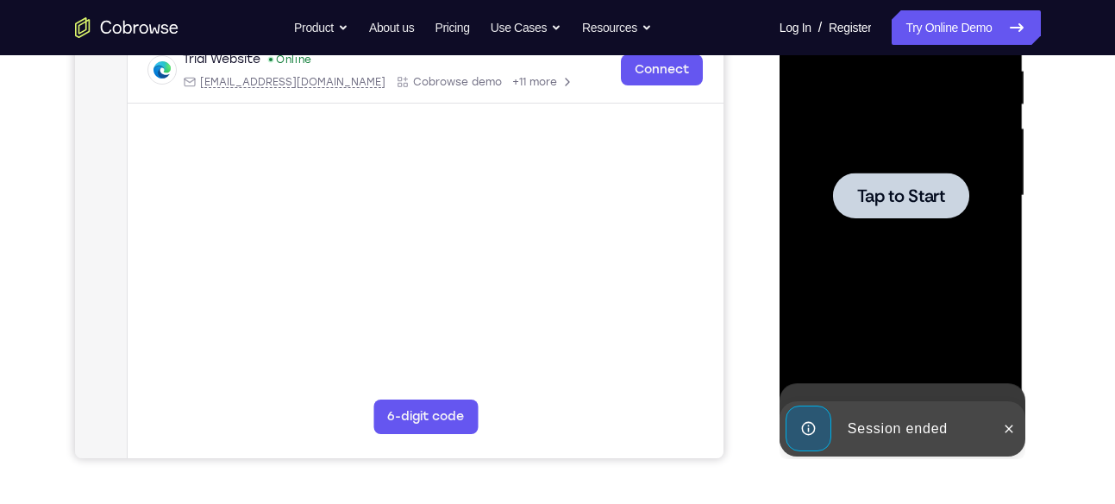
click at [826, 333] on div at bounding box center [900, 195] width 217 height 483
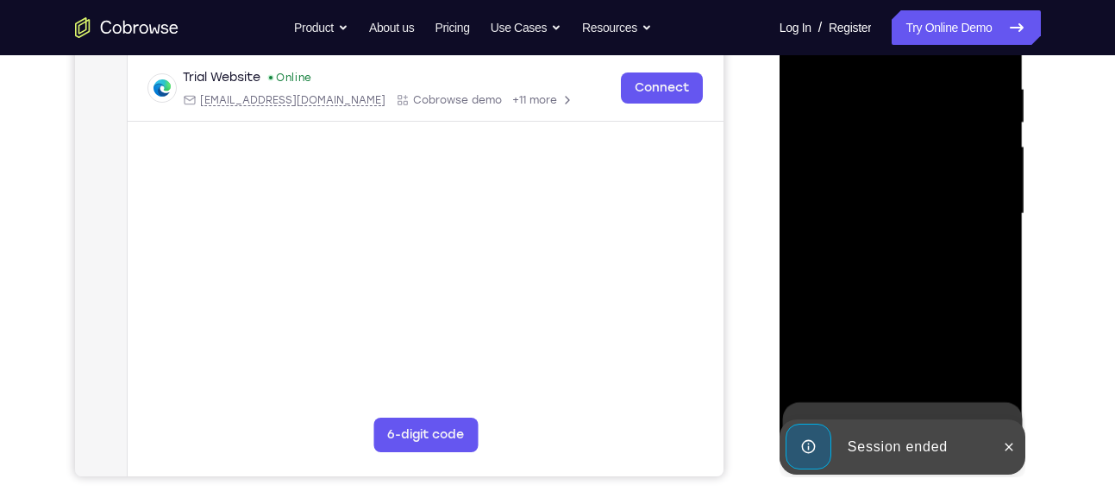
scroll to position [327, 0]
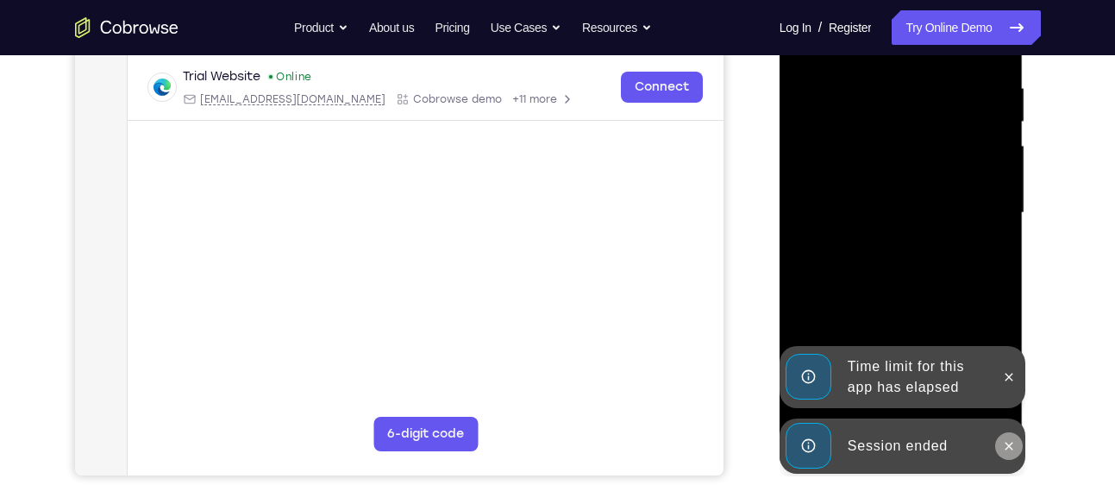
click at [1022, 448] on button at bounding box center [1009, 446] width 28 height 28
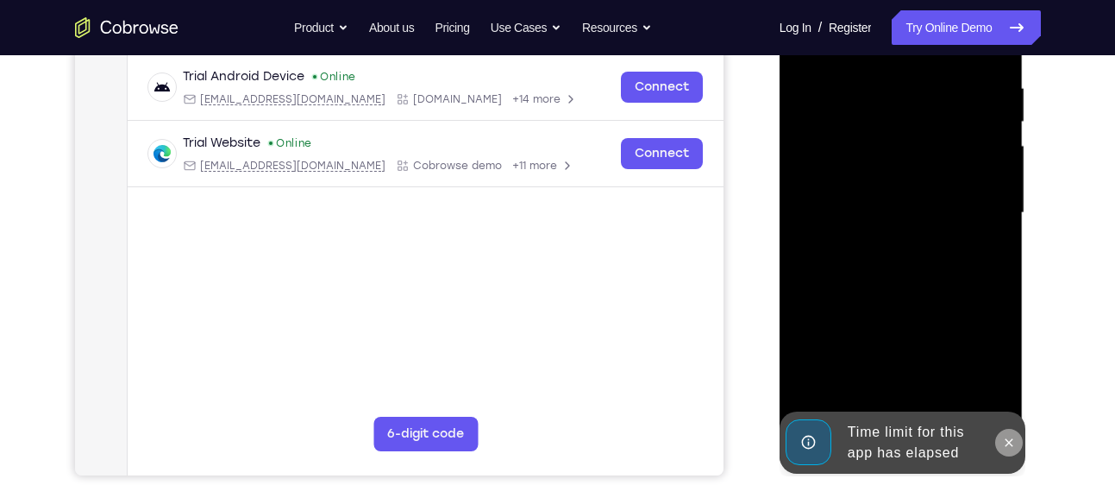
click at [1008, 439] on icon at bounding box center [1009, 442] width 14 height 14
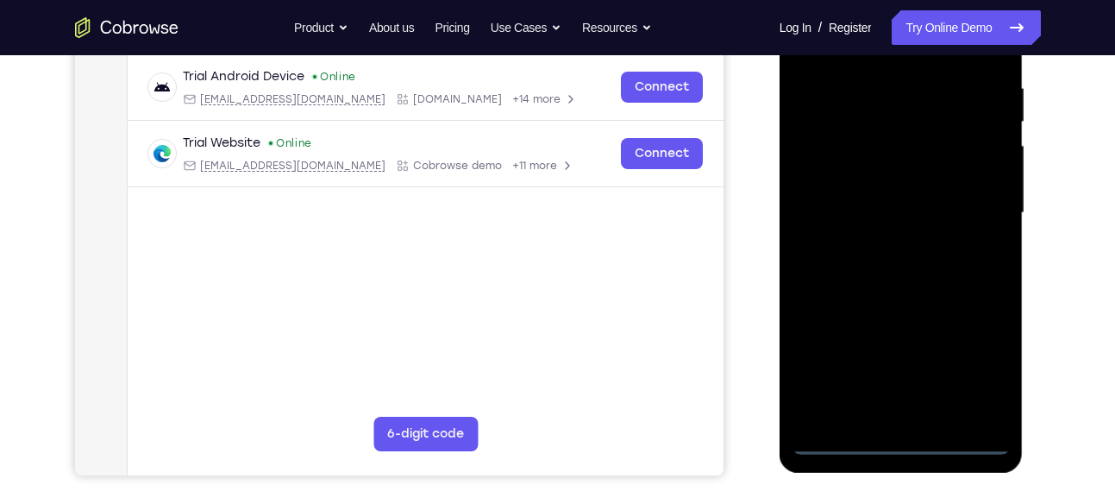
click at [903, 438] on div at bounding box center [900, 213] width 217 height 483
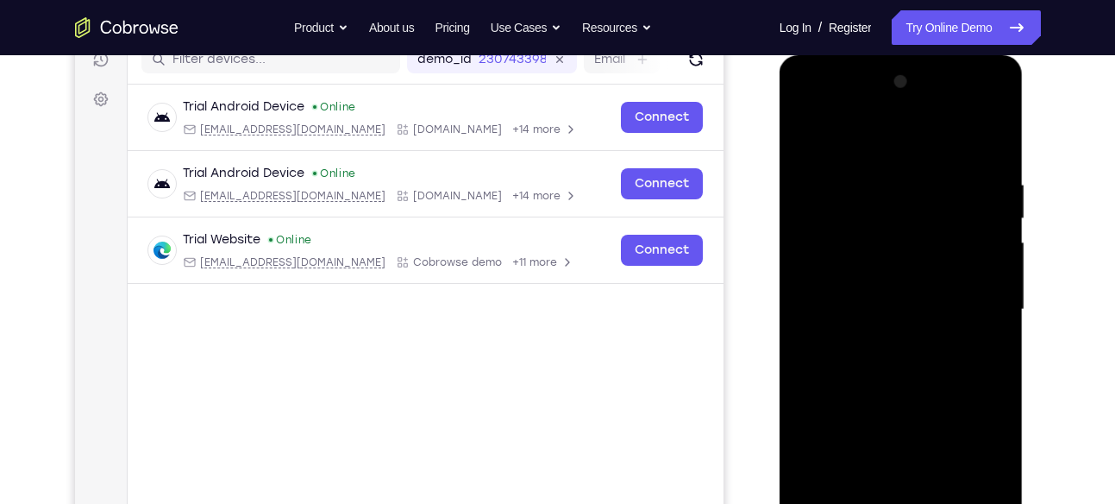
scroll to position [231, 0]
click at [980, 460] on div at bounding box center [900, 308] width 217 height 483
click at [846, 142] on div at bounding box center [900, 308] width 217 height 483
click at [875, 211] on div at bounding box center [900, 308] width 217 height 483
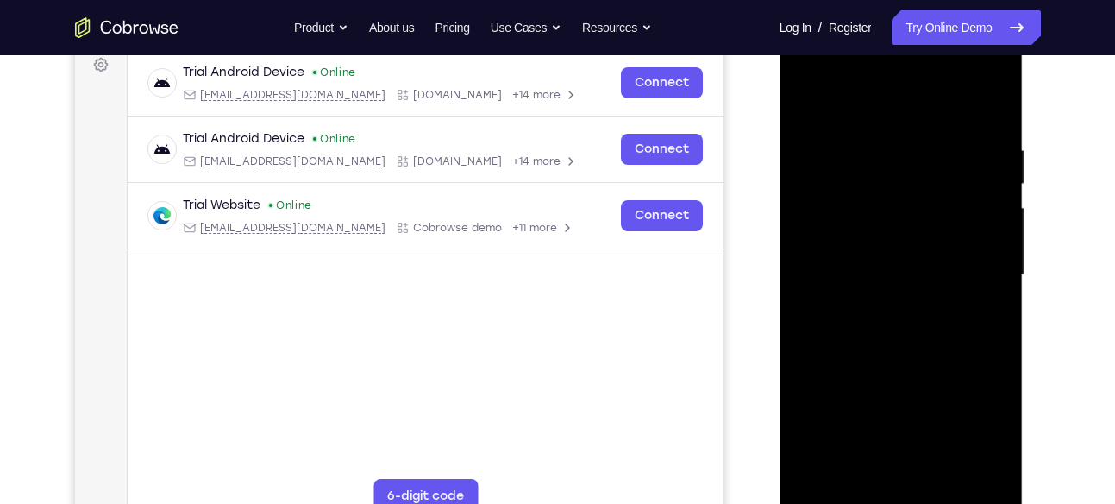
scroll to position [266, 0]
click at [882, 379] on div at bounding box center [900, 274] width 217 height 483
click at [881, 313] on div at bounding box center [900, 274] width 217 height 483
click at [917, 76] on div at bounding box center [900, 274] width 217 height 483
click at [926, 223] on div at bounding box center [900, 274] width 217 height 483
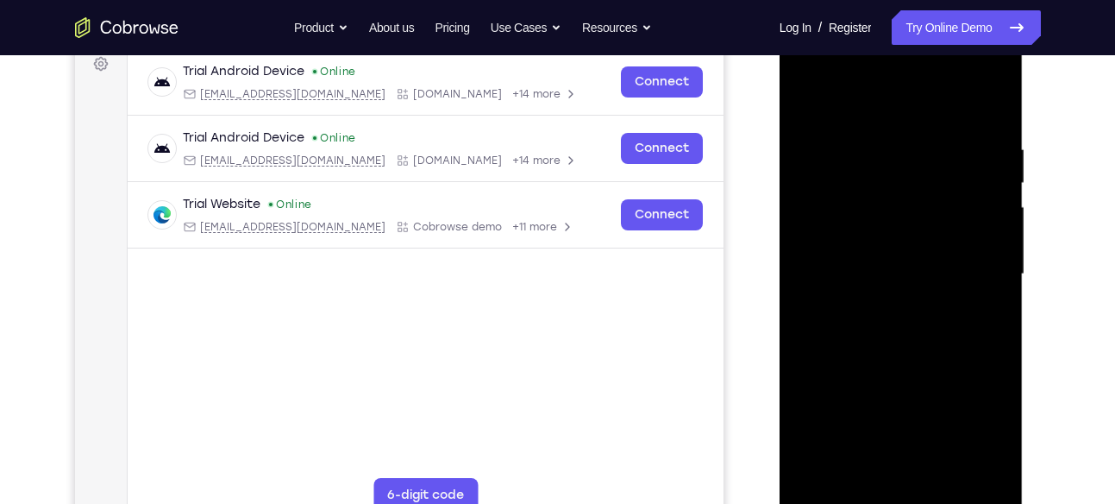
click at [926, 223] on div at bounding box center [900, 274] width 217 height 483
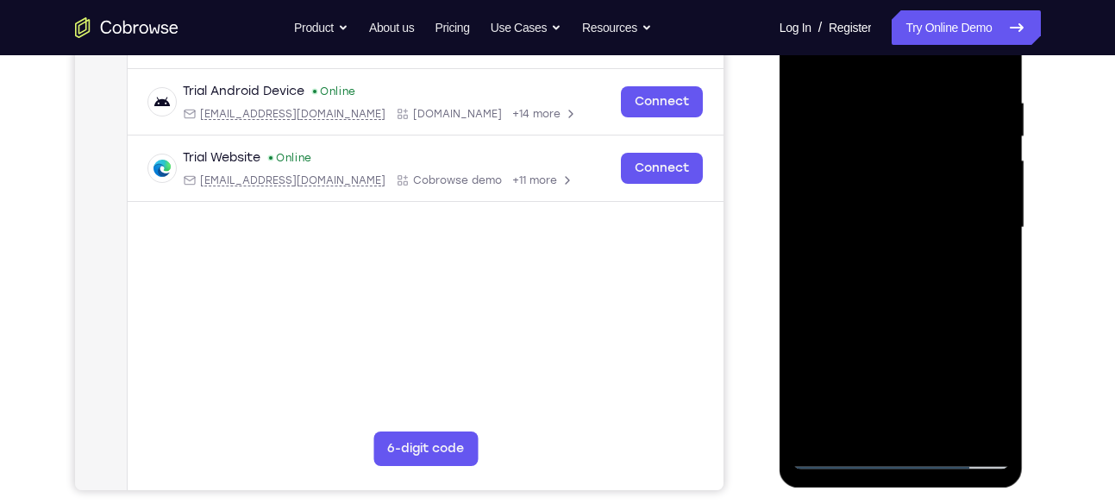
scroll to position [316, 0]
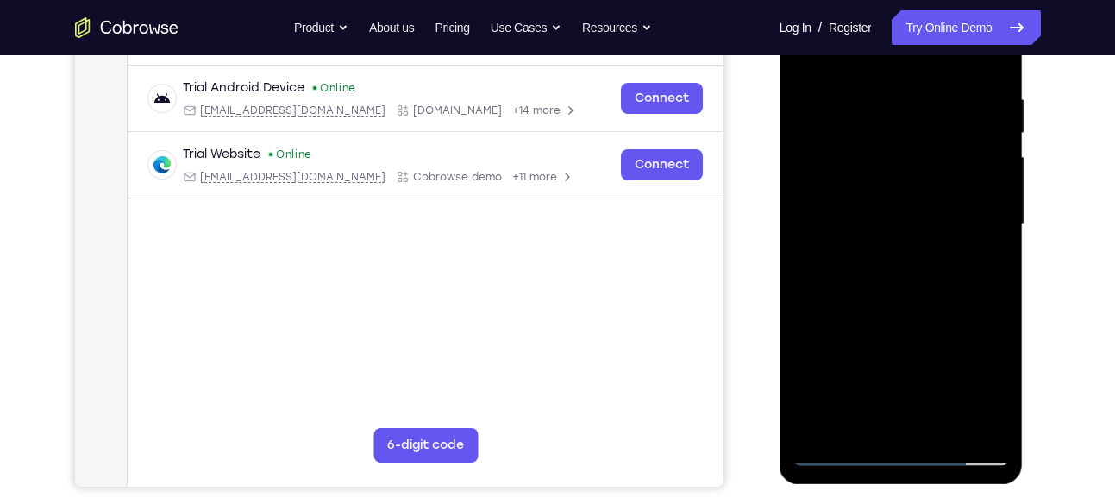
click at [987, 422] on div at bounding box center [900, 224] width 217 height 483
click at [890, 307] on div at bounding box center [900, 224] width 217 height 483
click at [827, 362] on div at bounding box center [900, 224] width 217 height 483
click at [830, 362] on div at bounding box center [900, 224] width 217 height 483
click at [844, 361] on div at bounding box center [900, 224] width 217 height 483
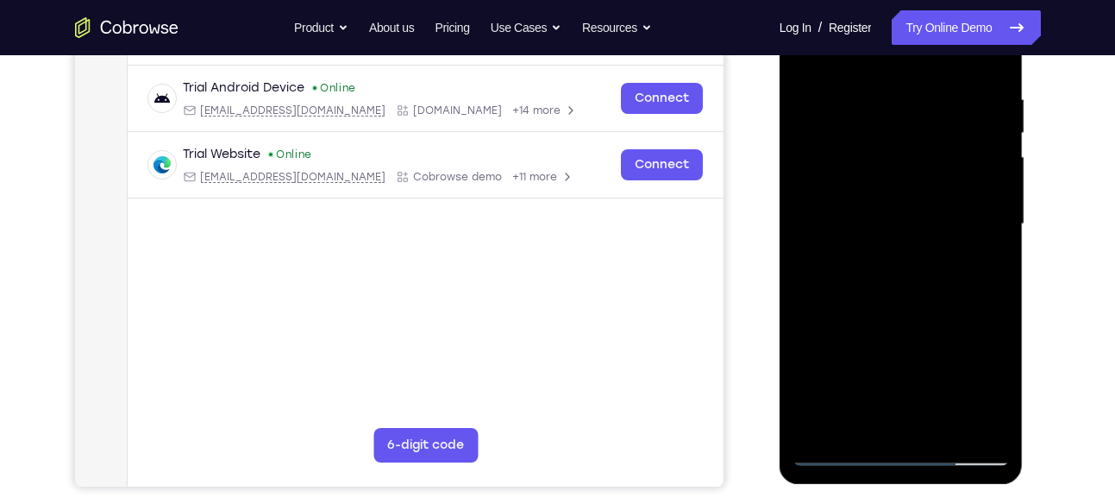
click at [861, 361] on div at bounding box center [900, 224] width 217 height 483
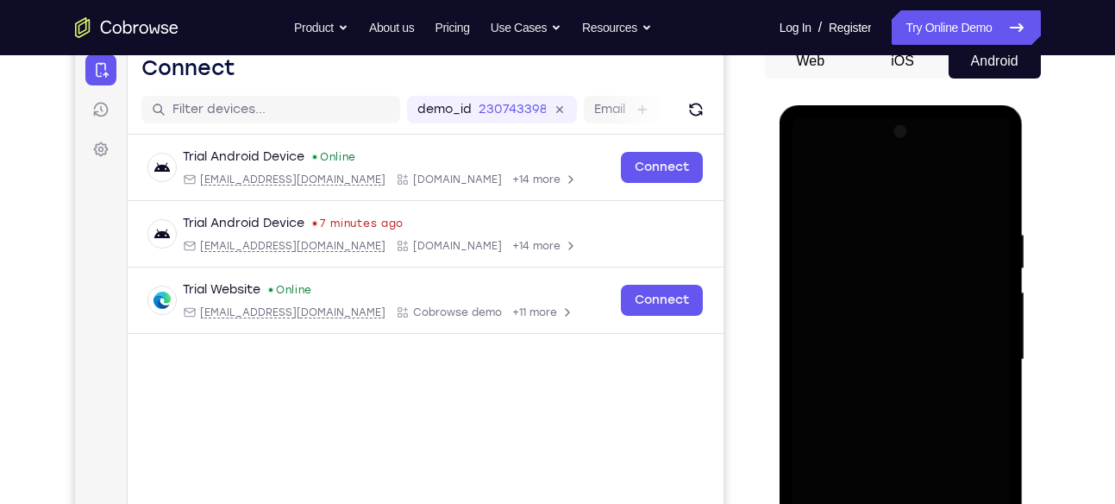
scroll to position [179, 0]
click at [910, 182] on div at bounding box center [900, 360] width 217 height 483
click at [912, 157] on div at bounding box center [900, 360] width 217 height 483
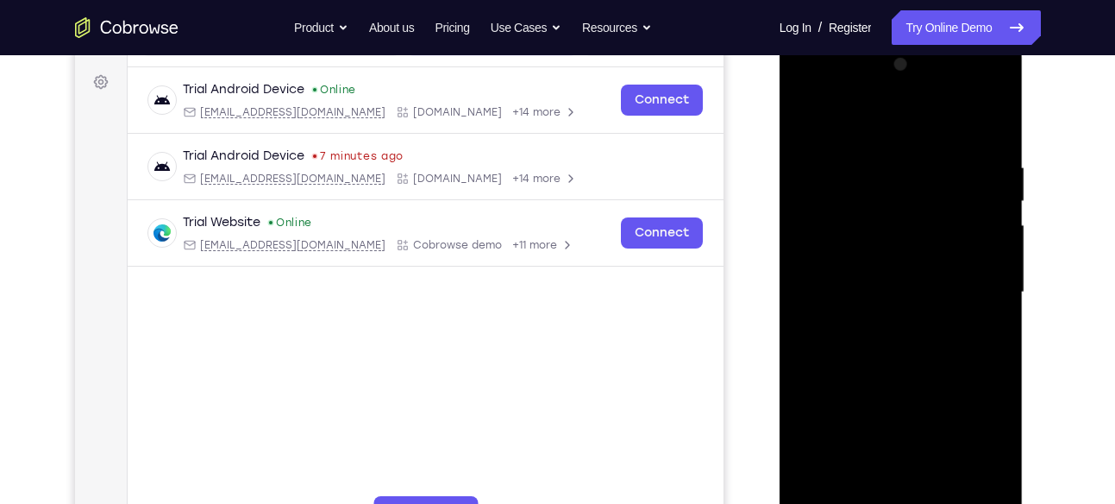
scroll to position [248, 0]
click at [997, 496] on div at bounding box center [900, 291] width 217 height 483
click at [932, 305] on div at bounding box center [900, 291] width 217 height 483
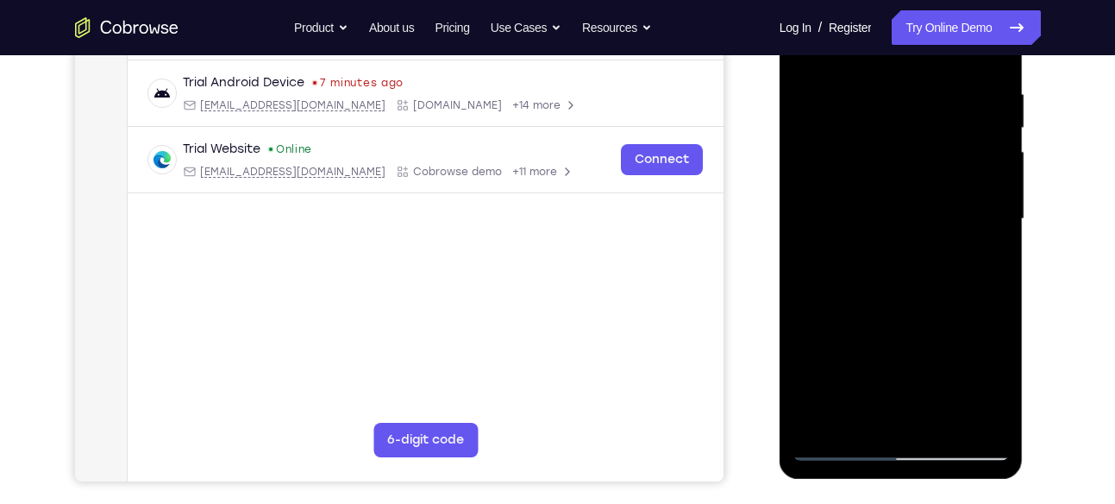
scroll to position [320, 0]
click at [888, 255] on div at bounding box center [900, 219] width 217 height 483
click at [811, 325] on div at bounding box center [900, 219] width 217 height 483
click at [817, 326] on div at bounding box center [900, 219] width 217 height 483
click at [822, 326] on div at bounding box center [900, 219] width 217 height 483
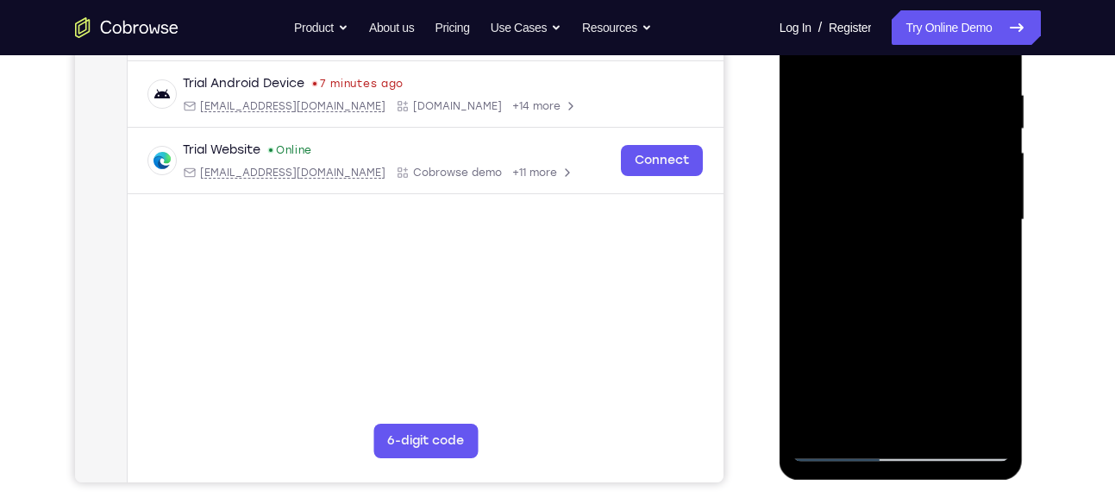
click at [827, 326] on div at bounding box center [900, 219] width 217 height 483
click at [830, 326] on div at bounding box center [900, 219] width 217 height 483
click at [832, 328] on div at bounding box center [900, 219] width 217 height 483
click at [836, 328] on div at bounding box center [900, 219] width 217 height 483
click at [831, 328] on div at bounding box center [900, 219] width 217 height 483
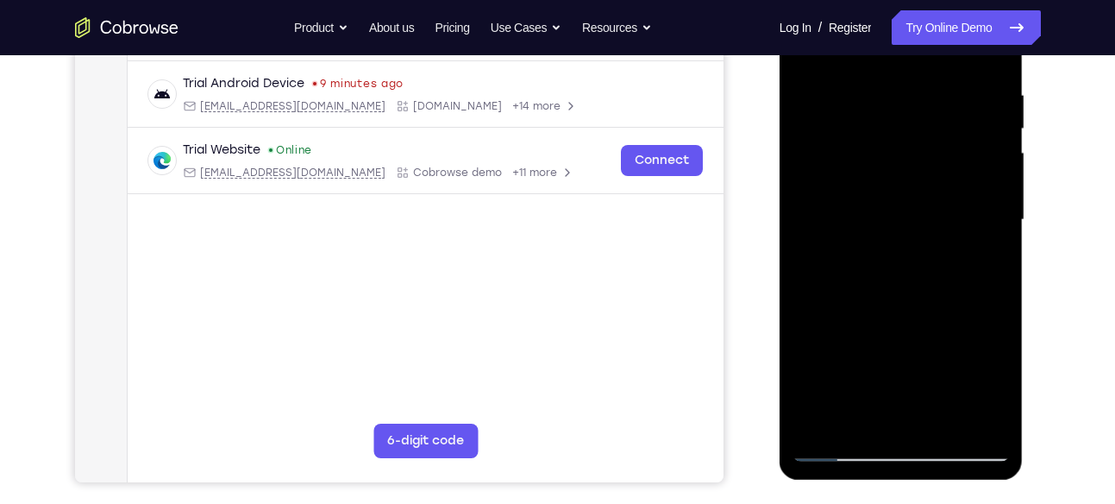
click at [842, 325] on div at bounding box center [900, 219] width 217 height 483
click at [844, 326] on div at bounding box center [900, 219] width 217 height 483
click at [851, 326] on div at bounding box center [900, 219] width 217 height 483
click at [856, 326] on div at bounding box center [900, 219] width 217 height 483
click at [859, 326] on div at bounding box center [900, 219] width 217 height 483
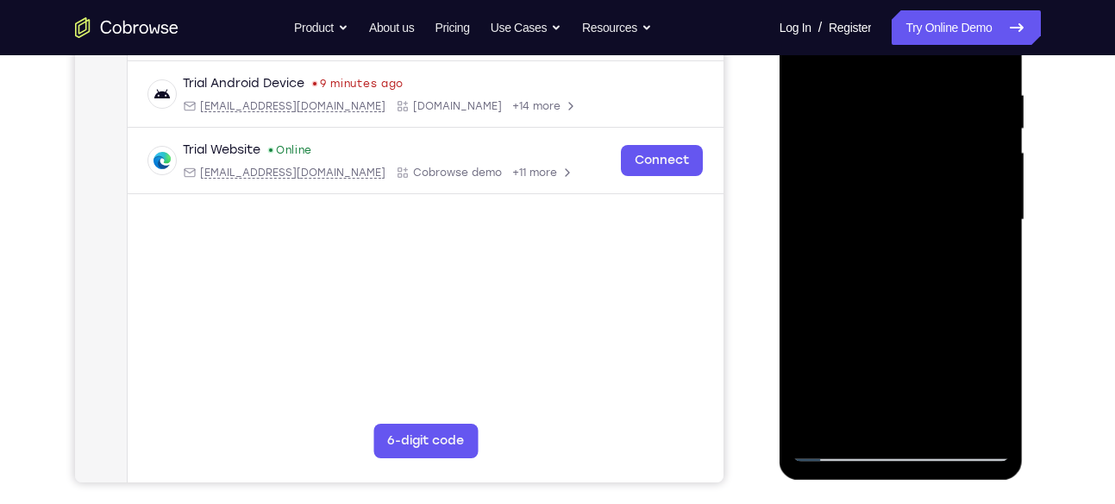
click at [865, 326] on div at bounding box center [900, 219] width 217 height 483
click at [872, 326] on div at bounding box center [900, 219] width 217 height 483
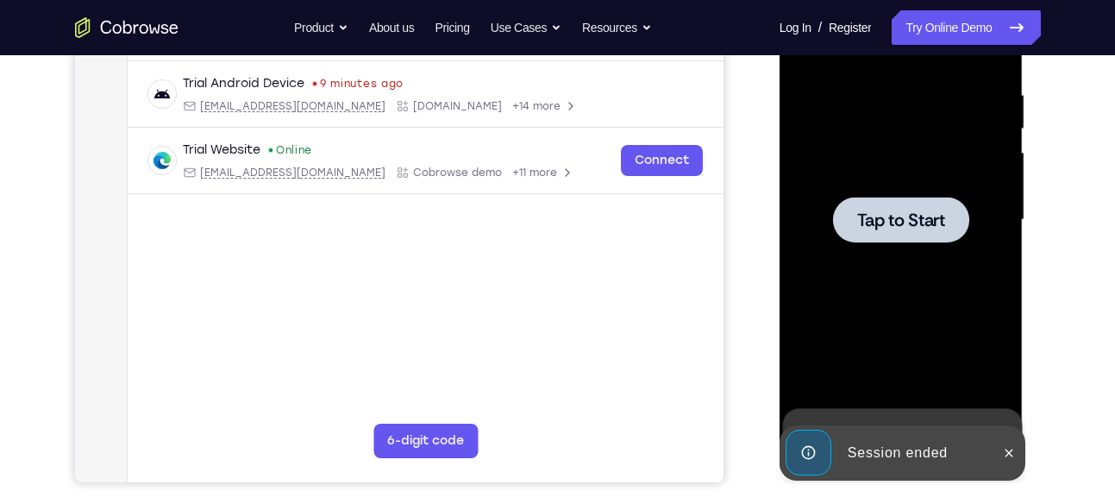
click at [921, 239] on div at bounding box center [901, 220] width 136 height 46
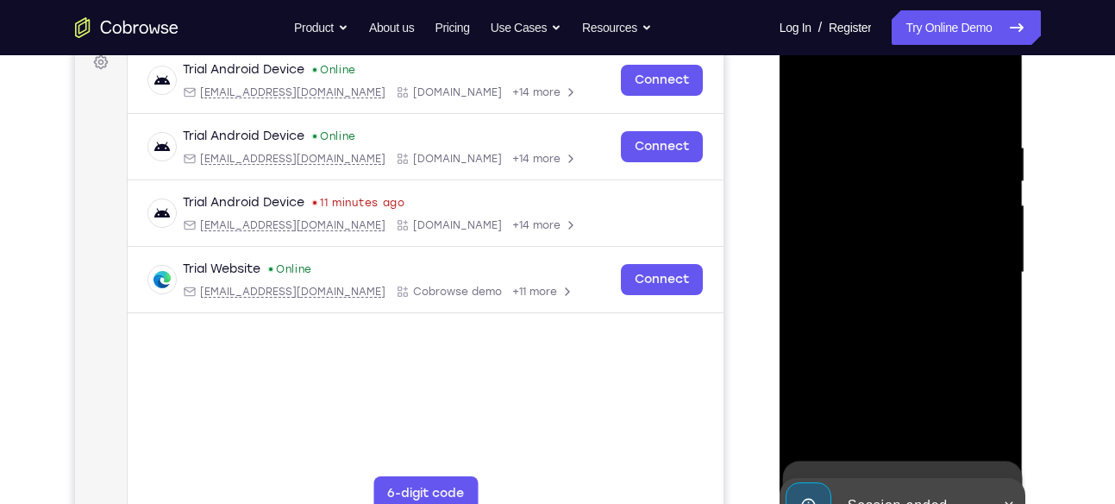
scroll to position [360, 0]
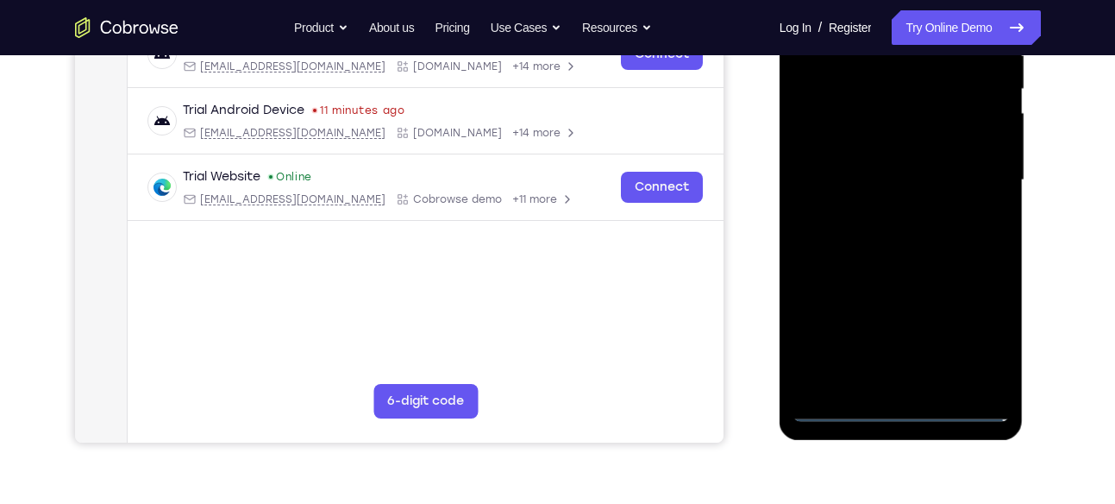
click at [900, 412] on div at bounding box center [900, 180] width 217 height 483
click at [975, 329] on div at bounding box center [900, 180] width 217 height 483
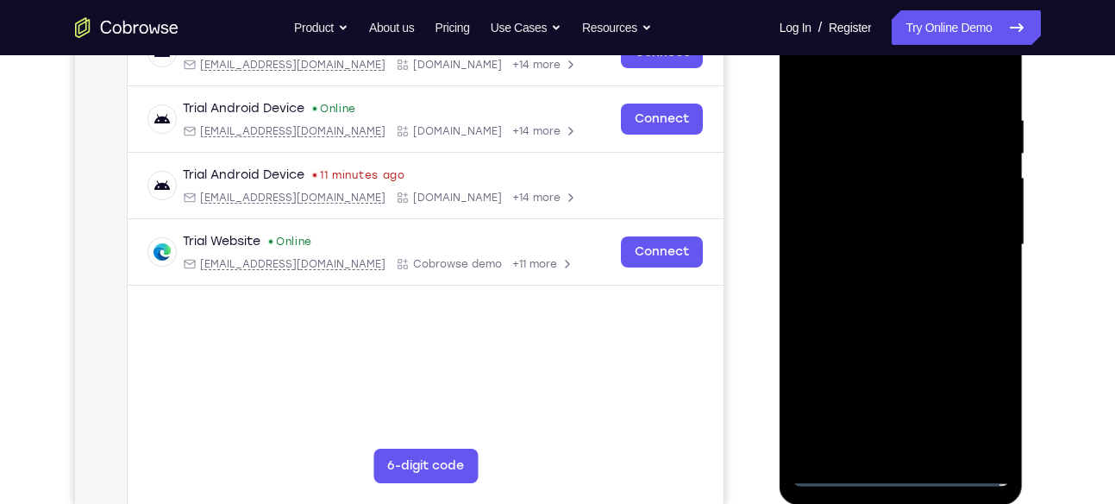
scroll to position [257, 0]
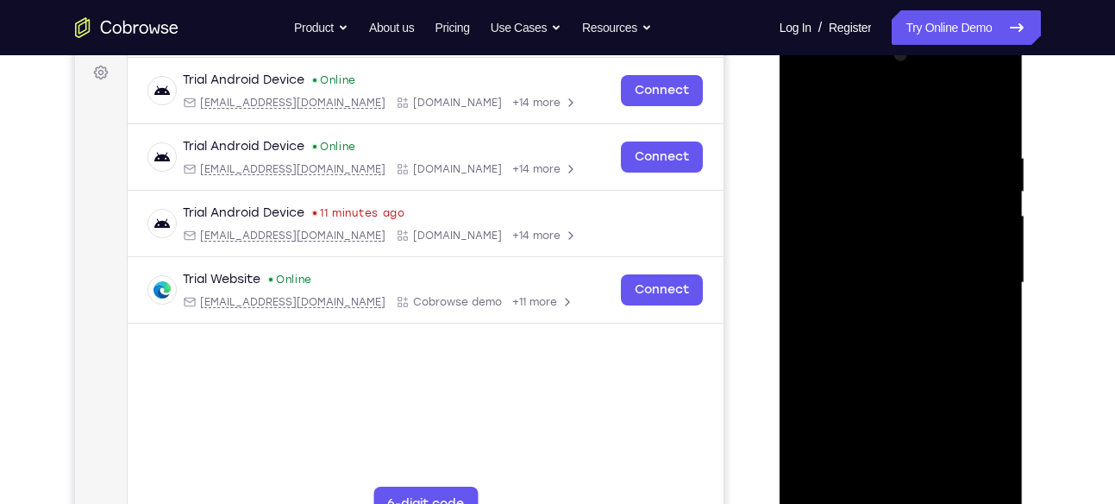
click at [891, 122] on div at bounding box center [900, 282] width 217 height 483
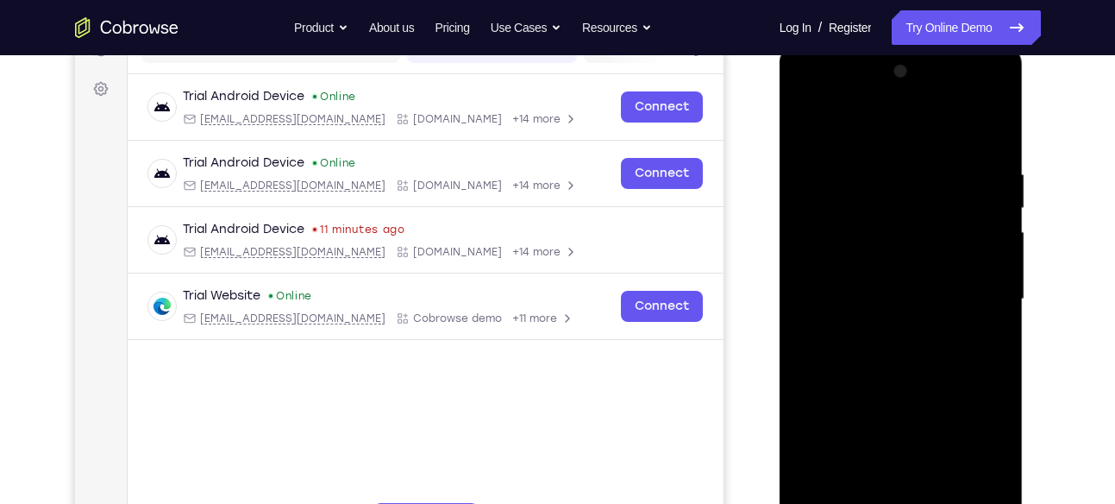
scroll to position [239, 0]
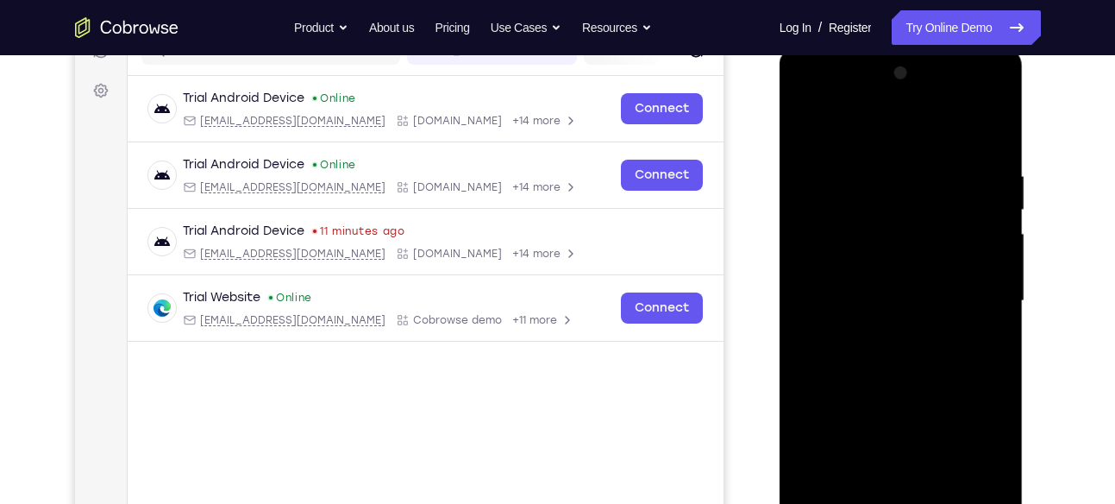
click at [881, 201] on div at bounding box center [900, 300] width 217 height 483
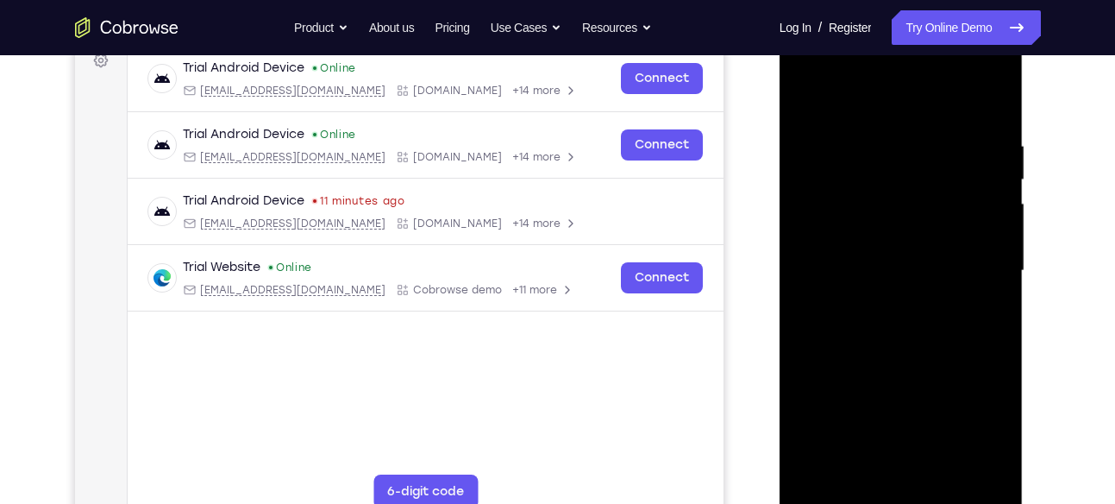
scroll to position [272, 0]
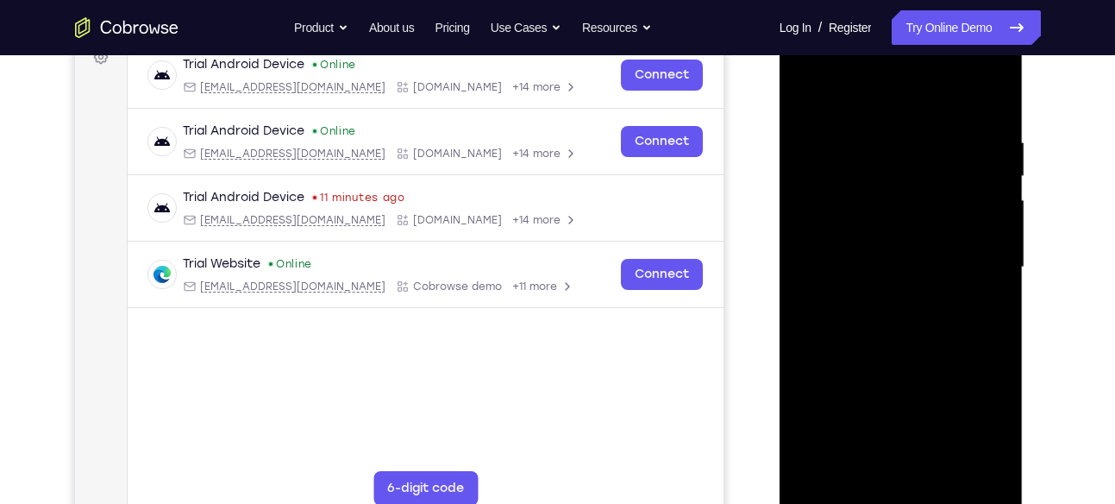
click at [892, 371] on div at bounding box center [900, 267] width 217 height 483
click at [873, 302] on div at bounding box center [900, 267] width 217 height 483
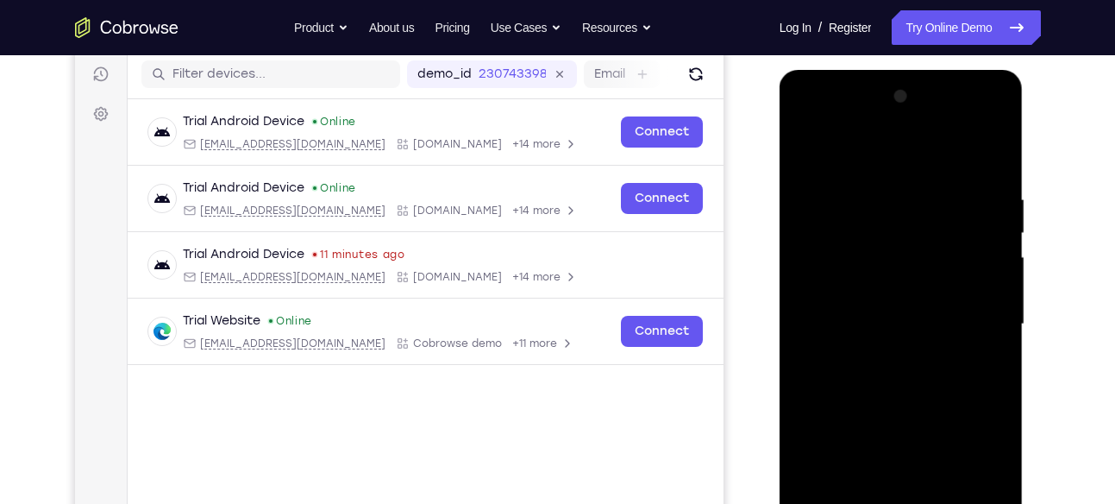
scroll to position [215, 0]
click at [905, 116] on div at bounding box center [900, 325] width 217 height 483
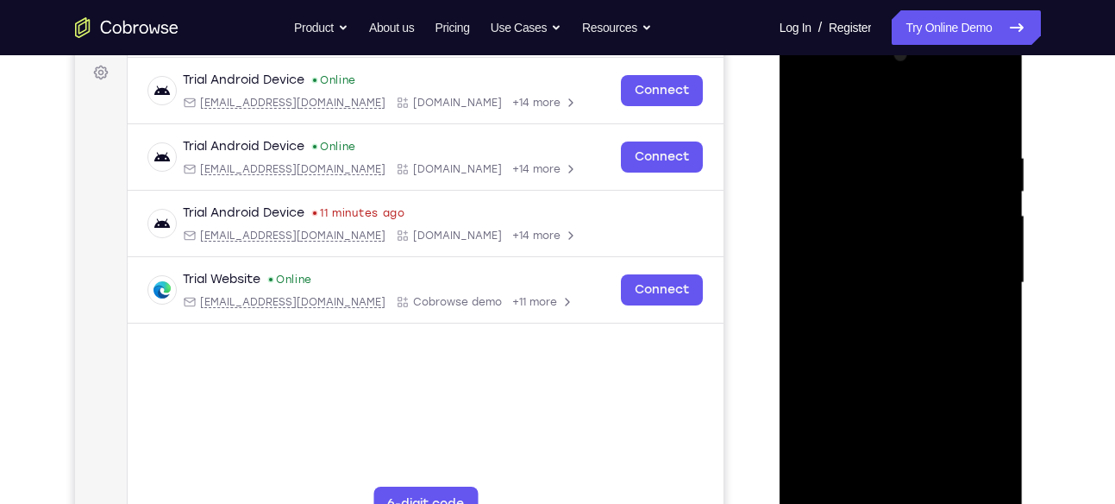
scroll to position [262, 0]
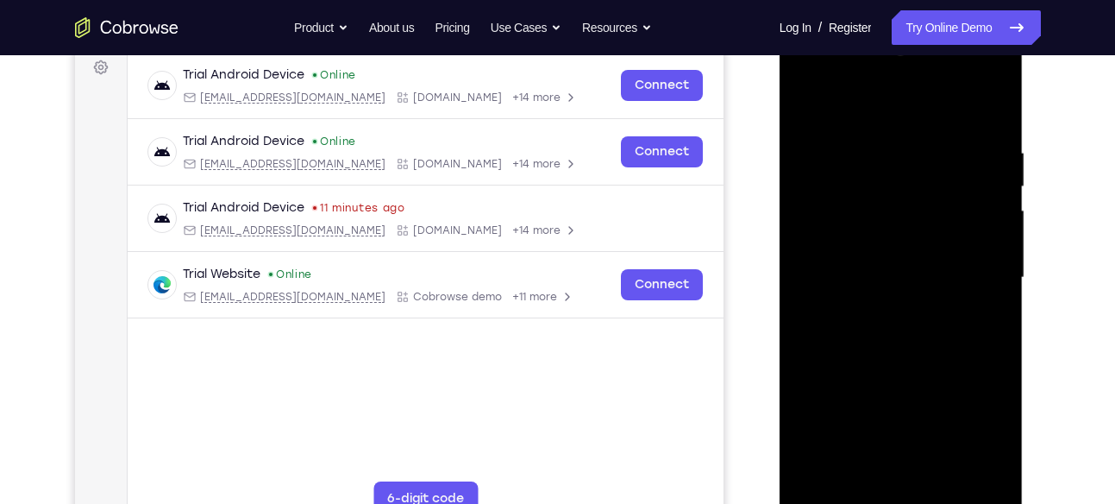
click at [889, 264] on div at bounding box center [900, 277] width 217 height 483
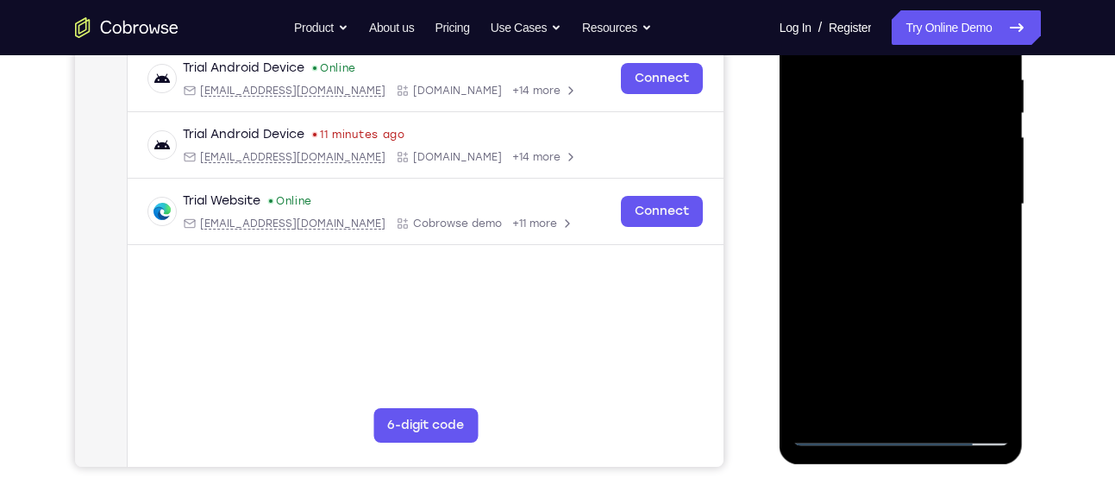
scroll to position [336, 0]
click at [844, 310] on div at bounding box center [900, 203] width 217 height 483
click at [853, 310] on div at bounding box center [900, 203] width 217 height 483
click at [856, 310] on div at bounding box center [900, 203] width 217 height 483
click at [861, 310] on div at bounding box center [900, 203] width 217 height 483
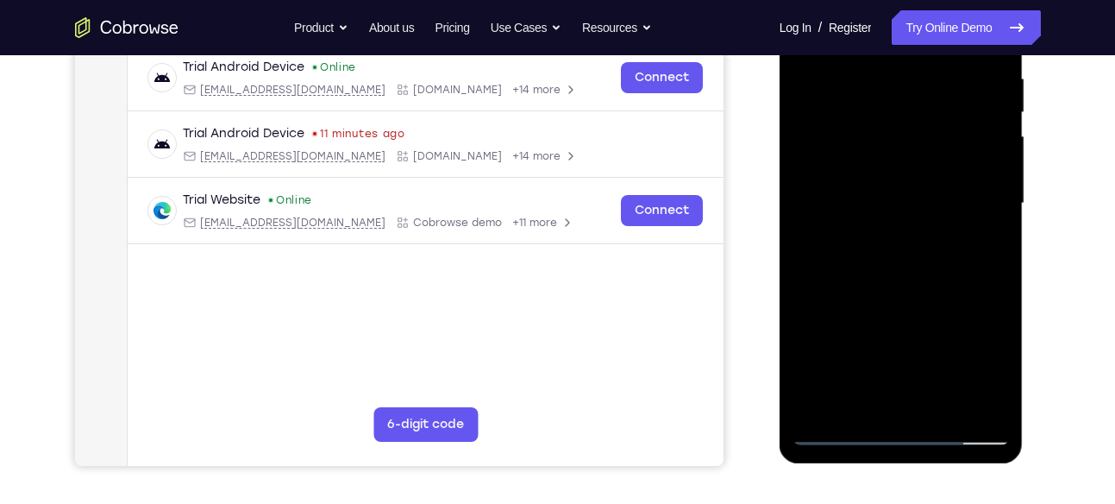
click at [865, 310] on div at bounding box center [900, 203] width 217 height 483
click at [992, 403] on div at bounding box center [900, 203] width 217 height 483
click at [993, 406] on div at bounding box center [900, 203] width 217 height 483
click at [870, 311] on div at bounding box center [900, 203] width 217 height 483
click at [898, 275] on div at bounding box center [900, 203] width 217 height 483
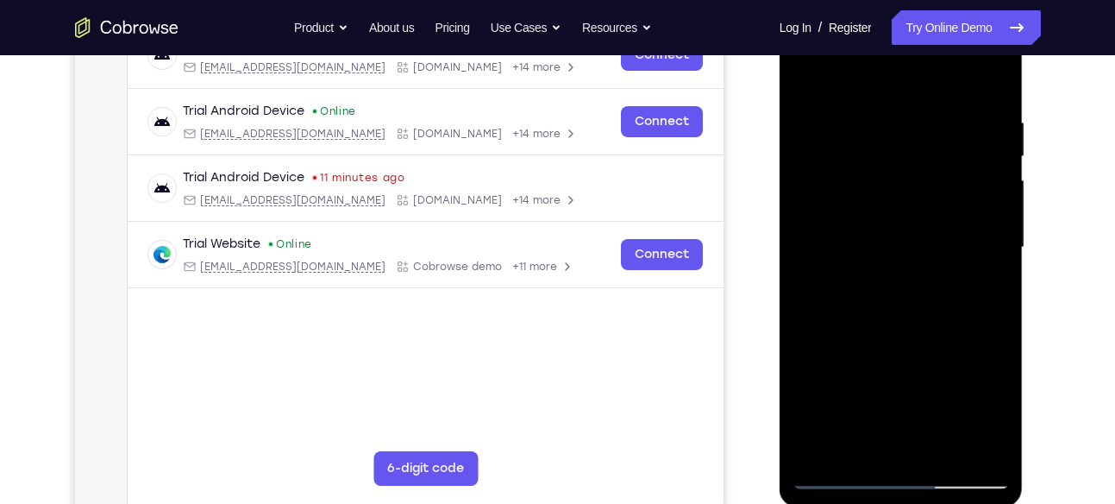
scroll to position [353, 0]
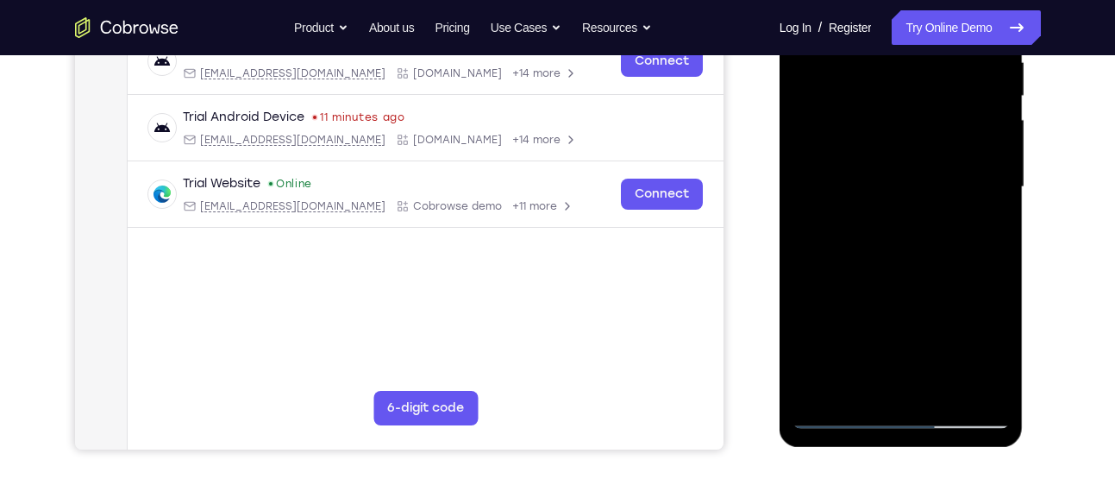
click at [888, 248] on div at bounding box center [900, 187] width 217 height 483
click at [842, 241] on div at bounding box center [900, 187] width 217 height 483
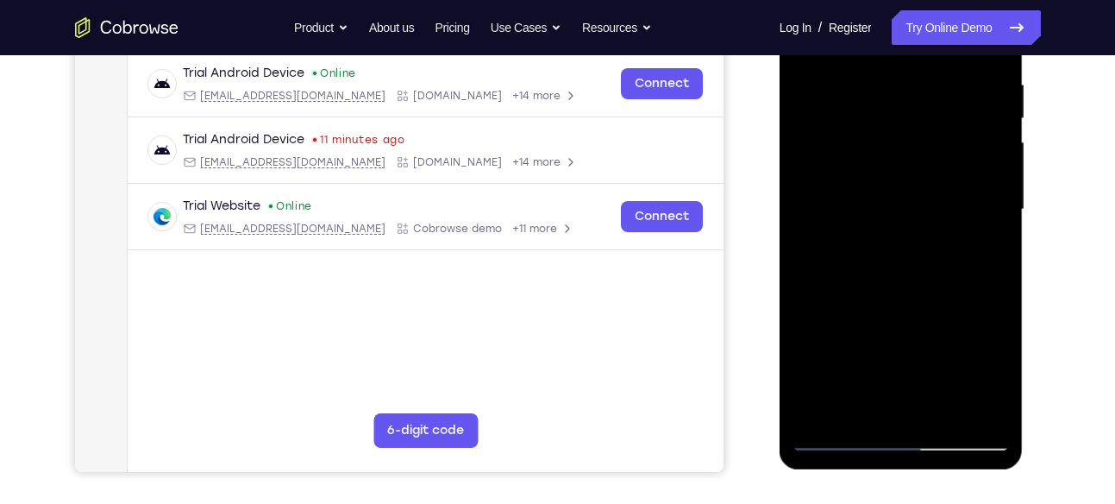
scroll to position [337, 0]
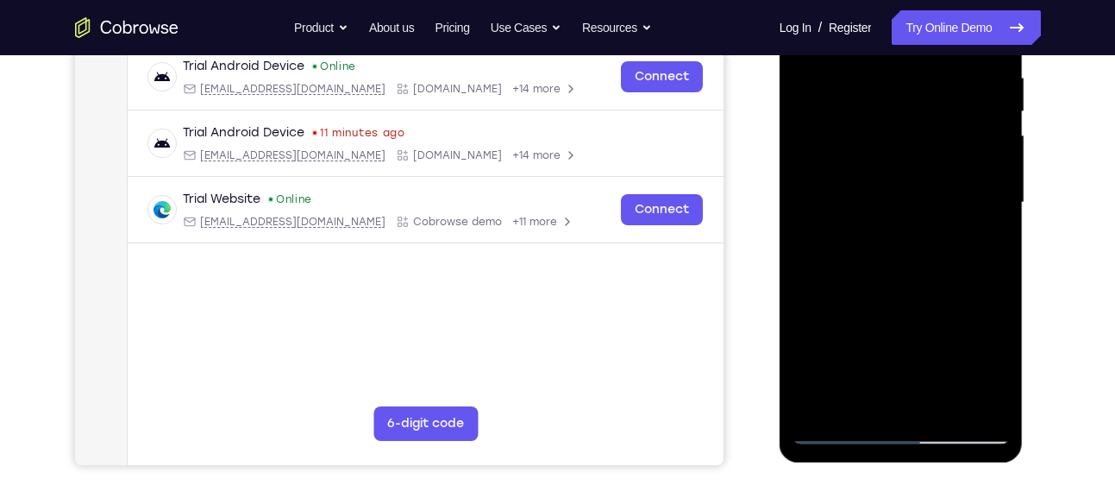
click at [947, 199] on div at bounding box center [900, 202] width 217 height 483
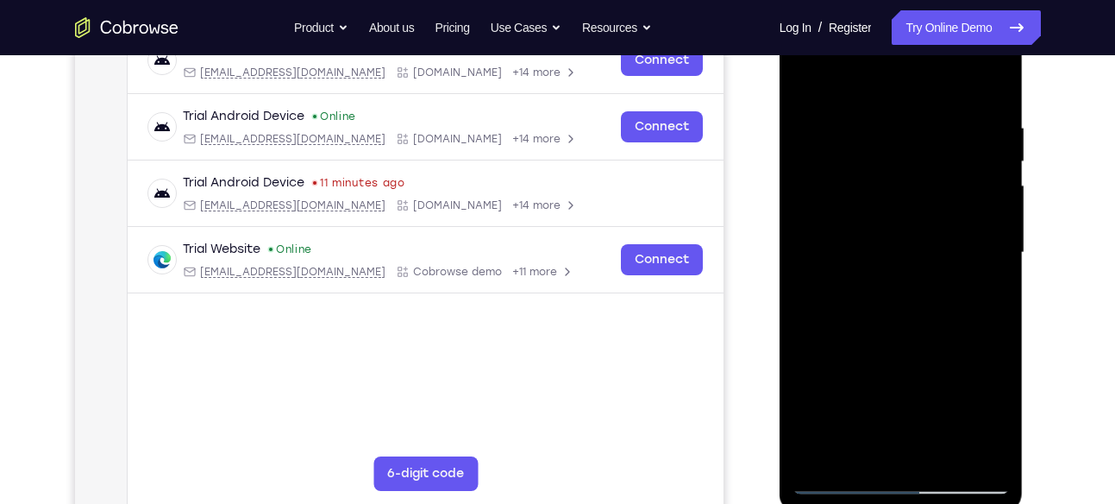
scroll to position [286, 0]
click at [991, 79] on div at bounding box center [900, 253] width 217 height 483
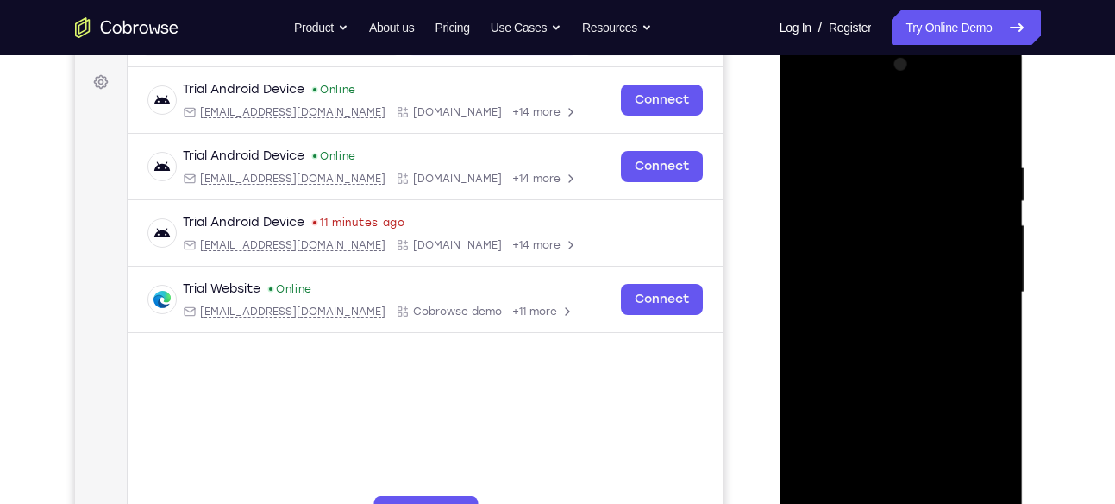
scroll to position [246, 0]
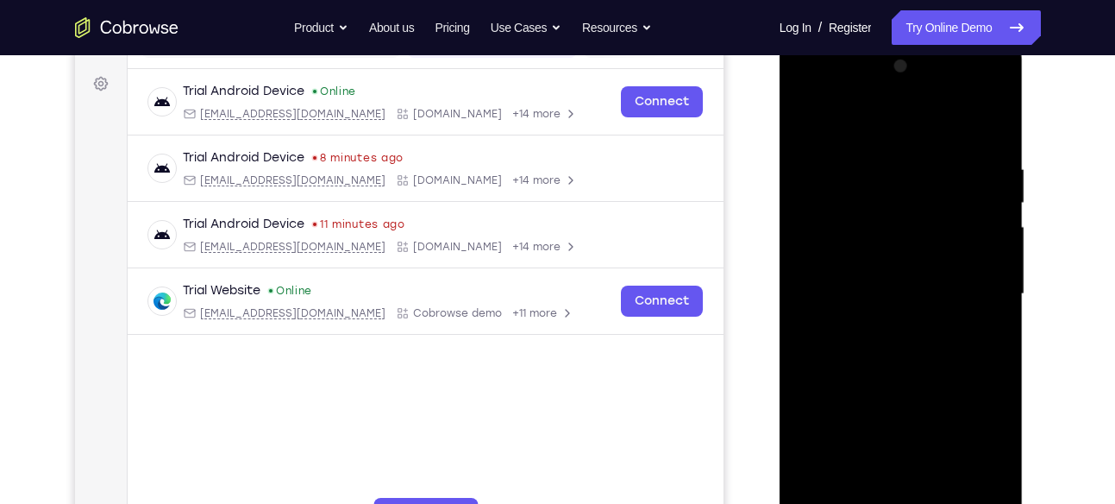
click at [992, 118] on div at bounding box center [900, 294] width 217 height 483
click at [883, 90] on div at bounding box center [900, 294] width 217 height 483
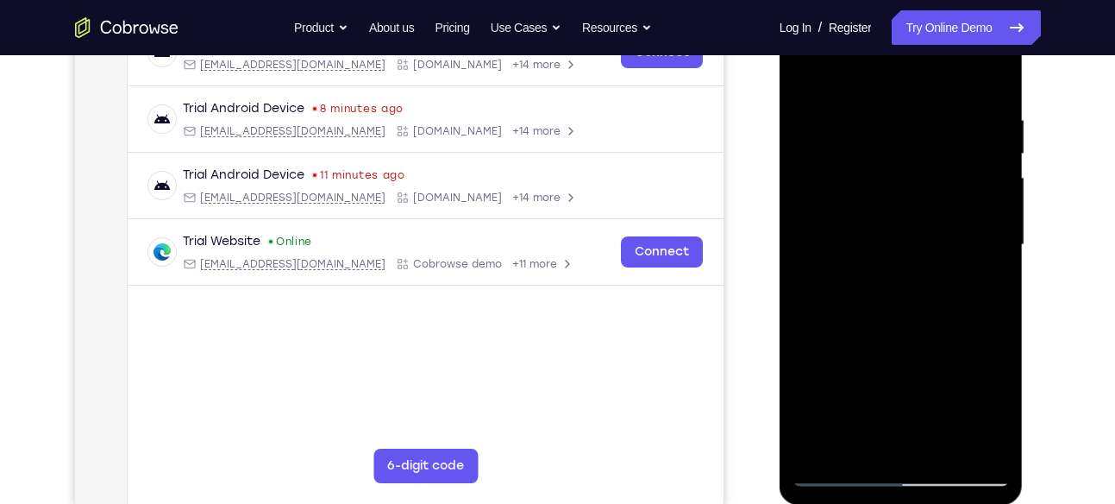
scroll to position [285, 0]
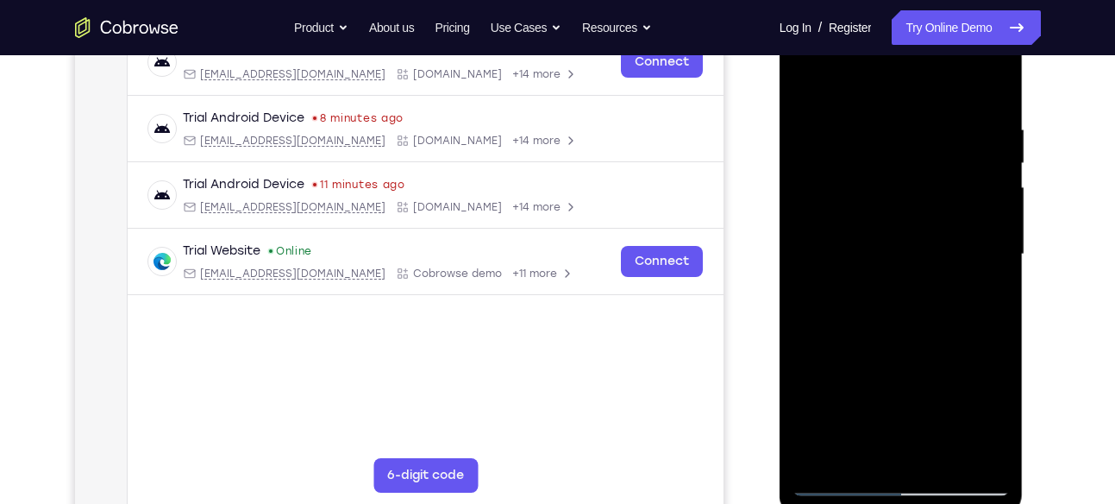
click at [992, 85] on div at bounding box center [900, 254] width 217 height 483
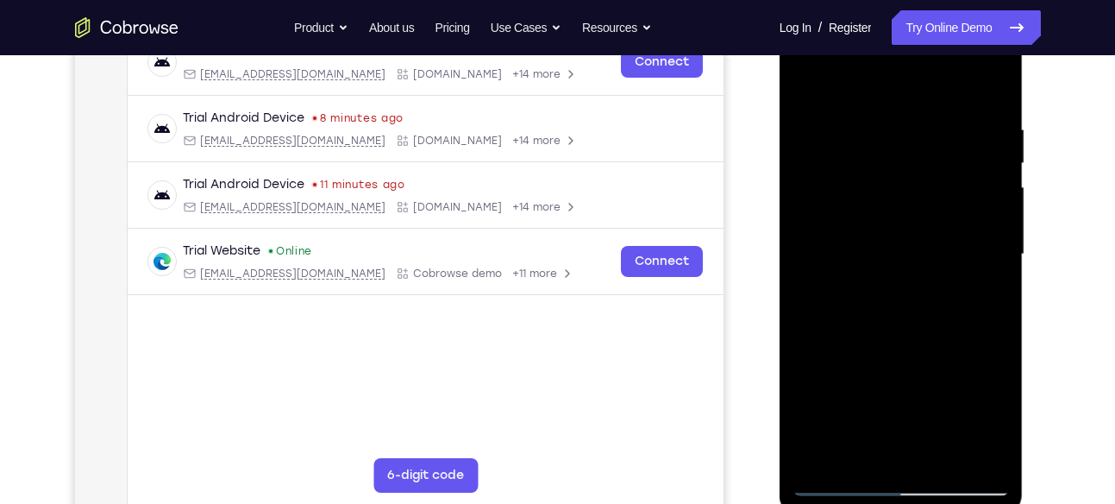
click at [992, 85] on div at bounding box center [900, 254] width 217 height 483
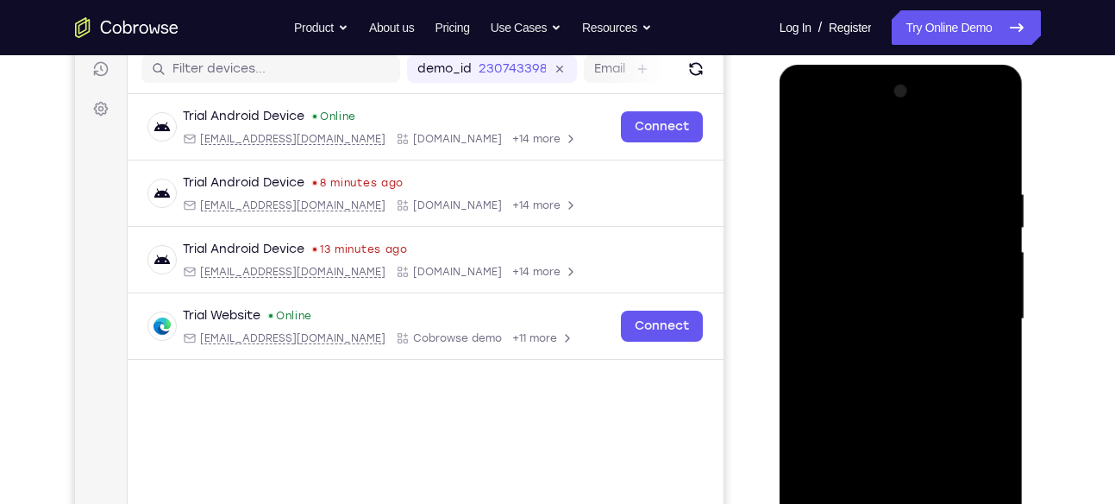
scroll to position [220, 0]
click at [859, 114] on div at bounding box center [900, 319] width 217 height 483
drag, startPoint x: 879, startPoint y: 260, endPoint x: 907, endPoint y: 266, distance: 28.4
click at [907, 266] on div at bounding box center [900, 319] width 217 height 483
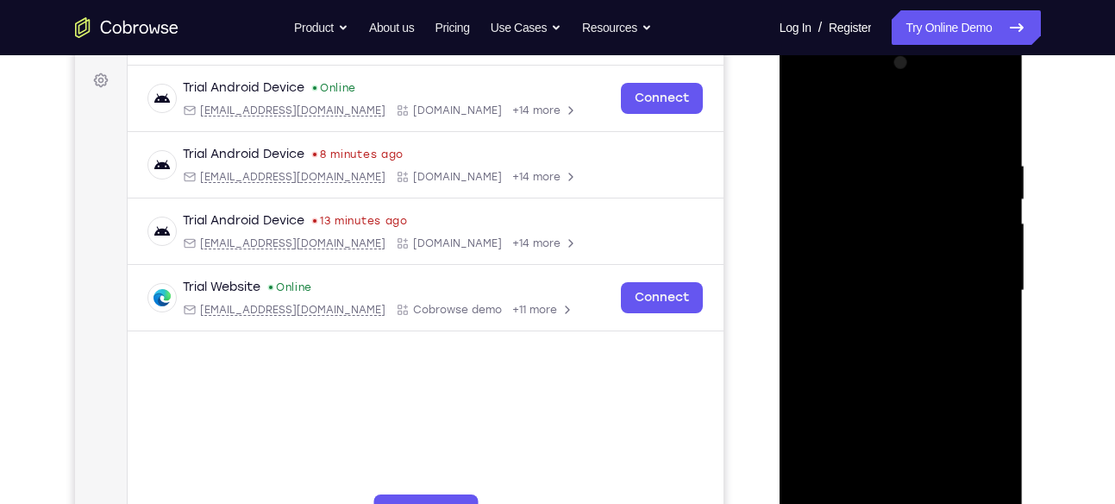
scroll to position [244, 0]
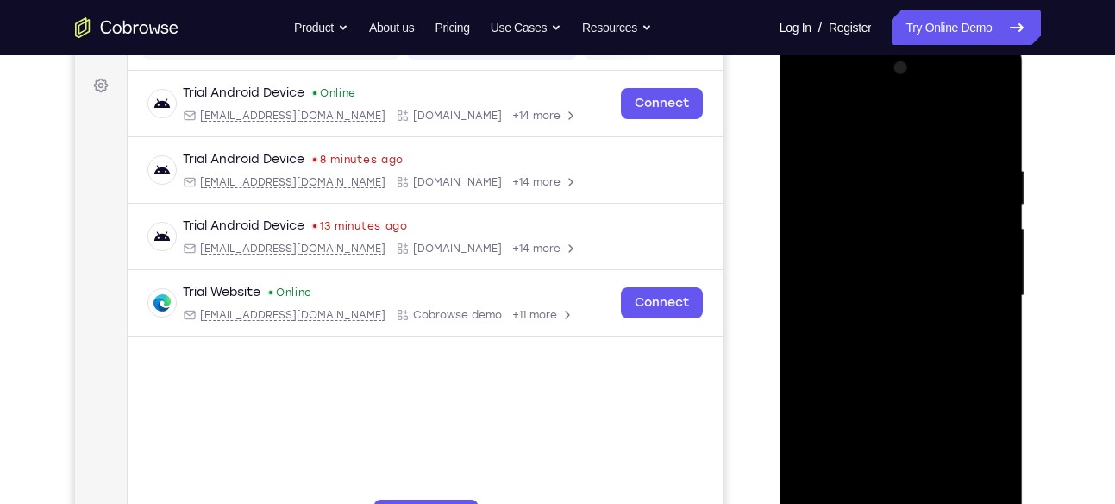
click at [867, 91] on div at bounding box center [900, 295] width 217 height 483
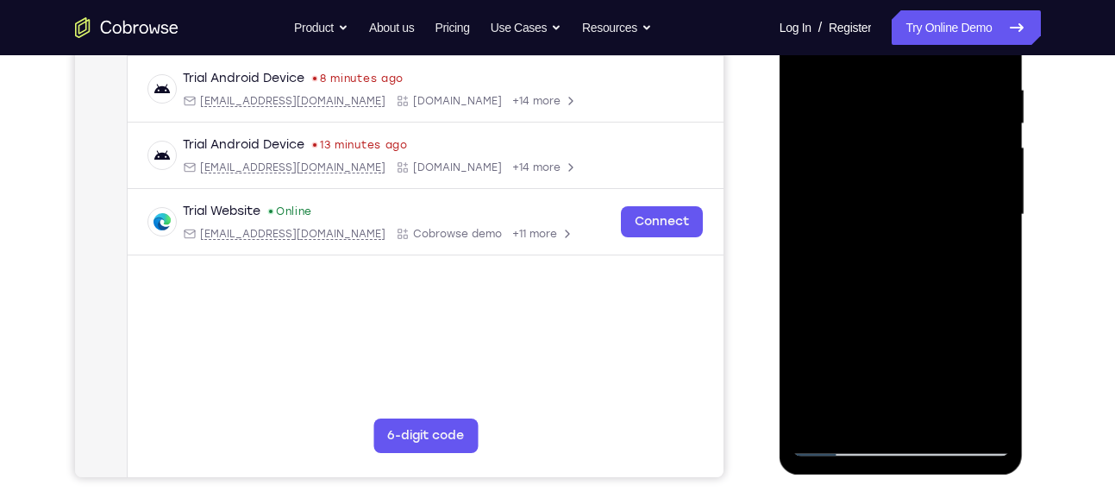
scroll to position [327, 0]
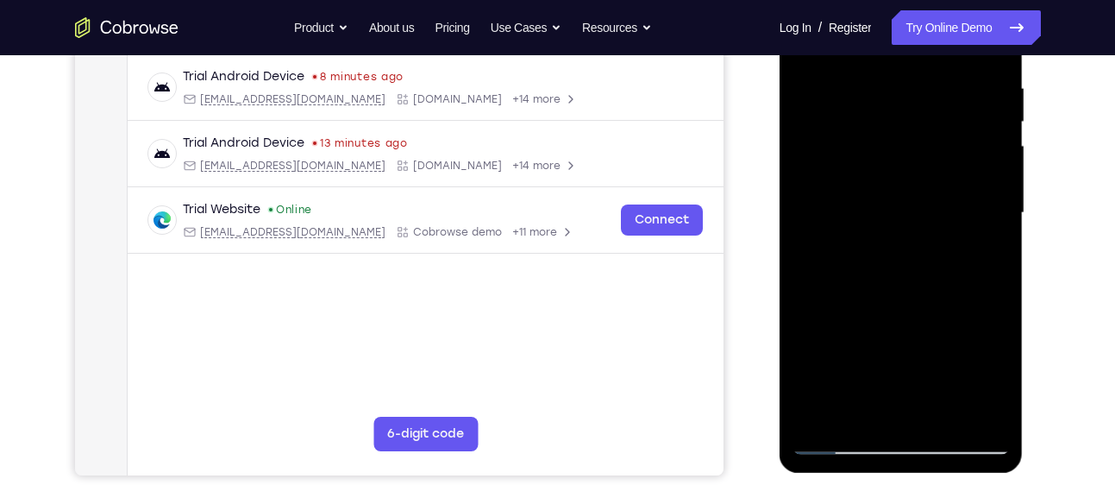
click at [902, 439] on div at bounding box center [900, 213] width 217 height 483
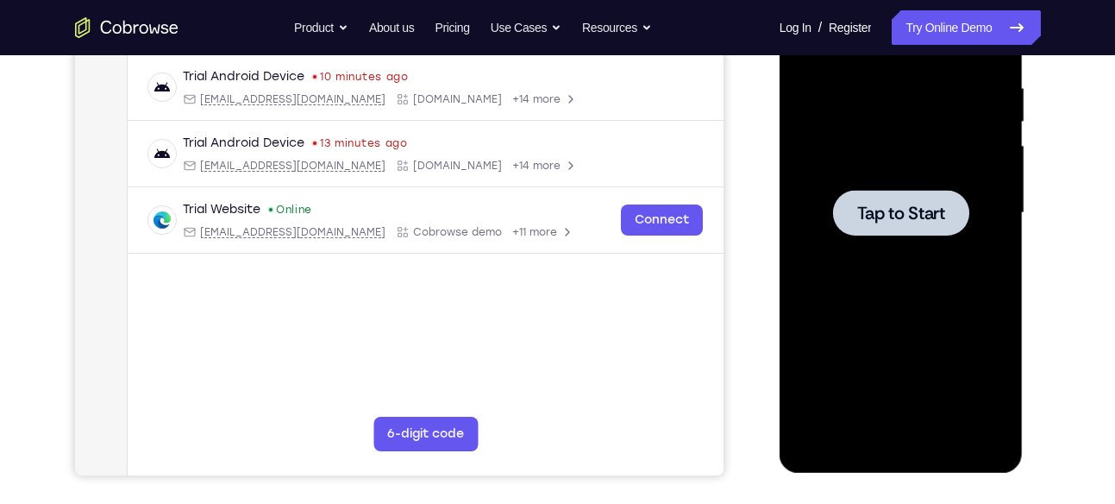
click at [914, 241] on div at bounding box center [900, 213] width 217 height 483
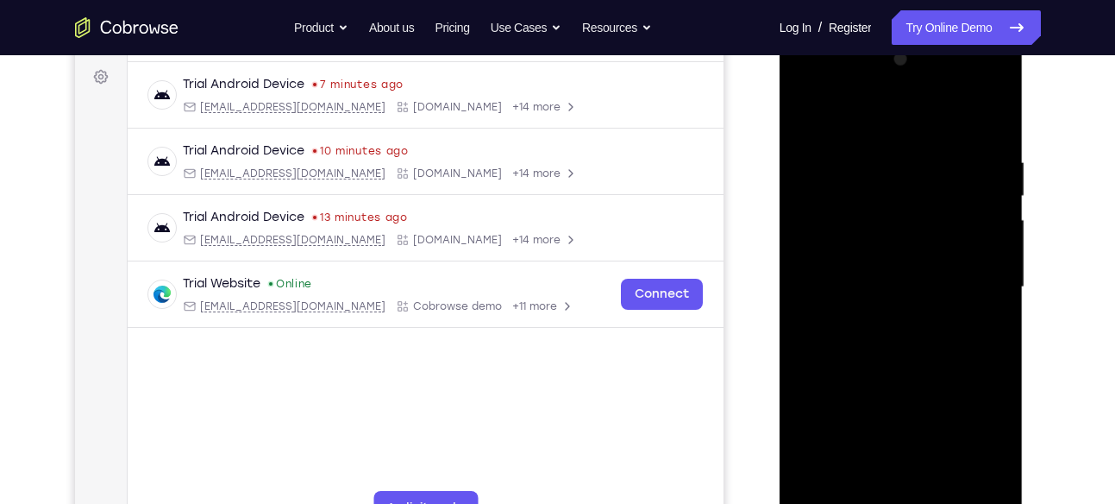
scroll to position [297, 0]
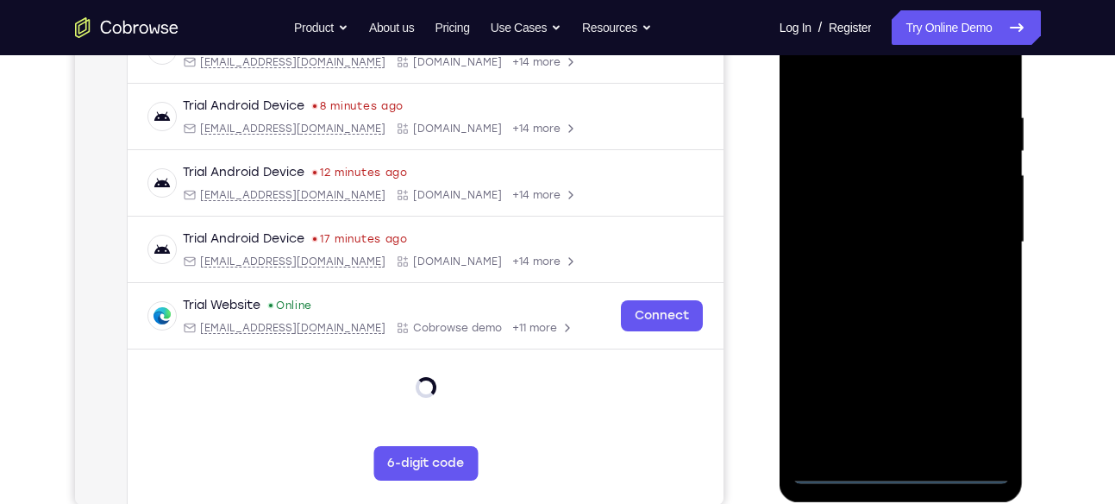
click at [901, 472] on div at bounding box center [900, 242] width 217 height 483
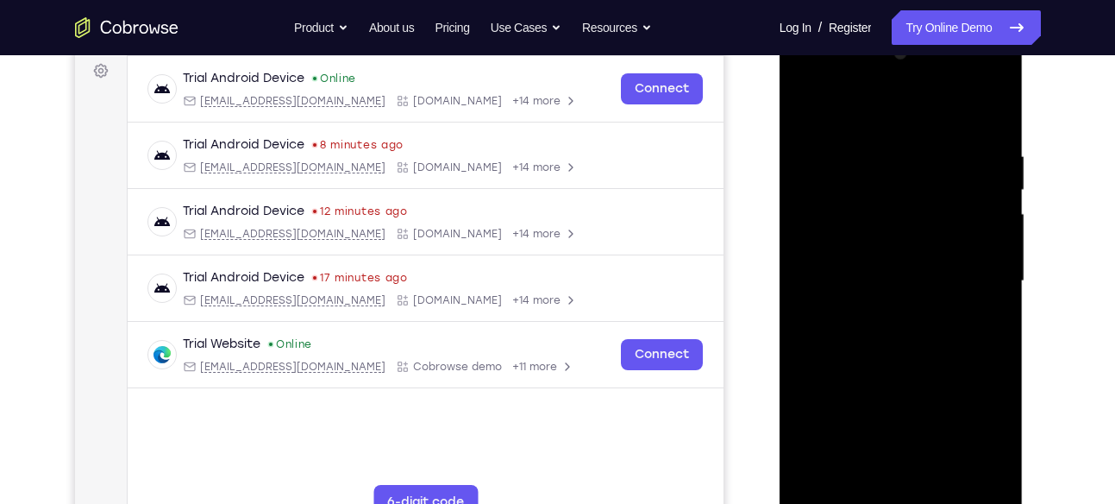
scroll to position [258, 0]
click at [984, 449] on div at bounding box center [900, 282] width 217 height 483
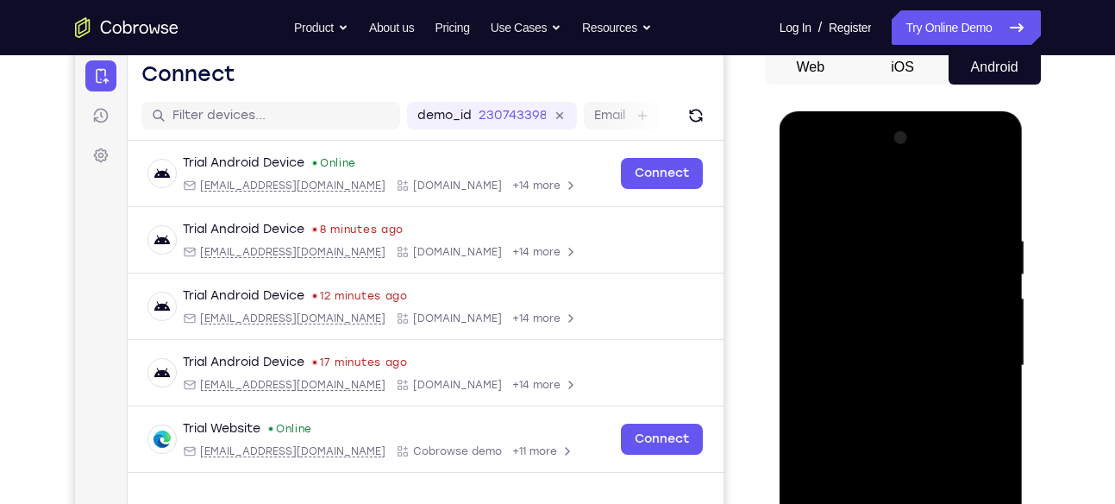
scroll to position [173, 0]
click at [841, 199] on div at bounding box center [900, 366] width 217 height 483
click at [874, 273] on div at bounding box center [900, 366] width 217 height 483
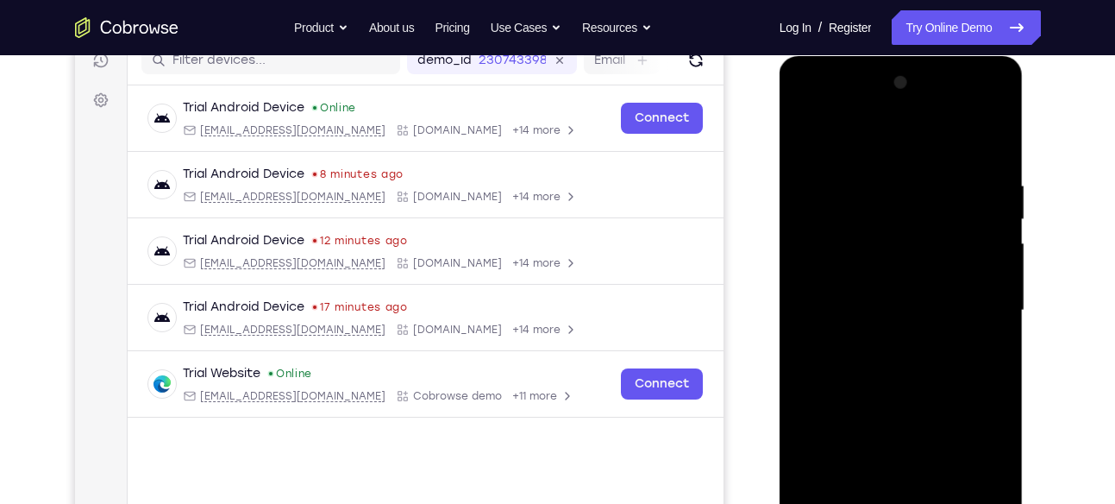
scroll to position [232, 0]
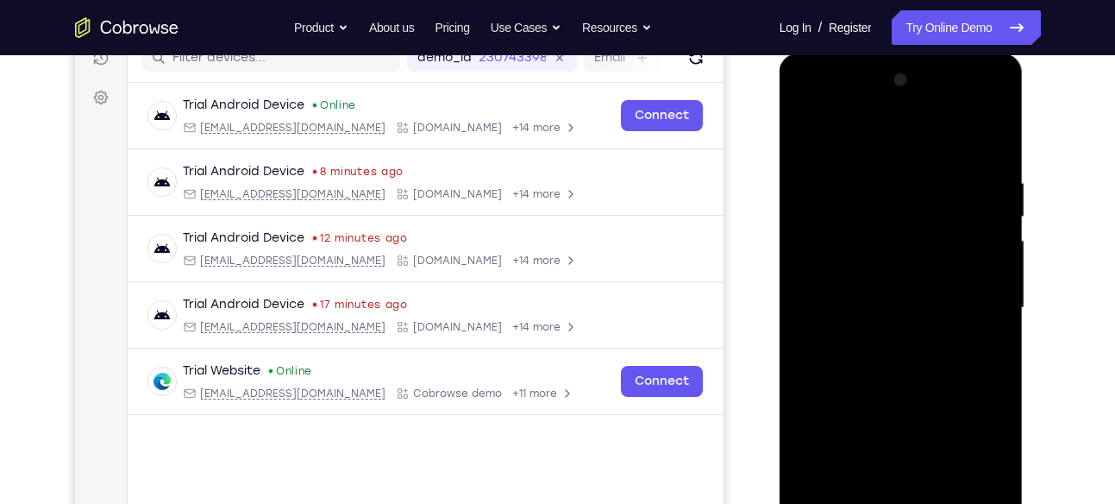
click at [877, 411] on div at bounding box center [900, 307] width 217 height 483
click at [886, 339] on div at bounding box center [900, 307] width 217 height 483
click at [922, 116] on div at bounding box center [900, 307] width 217 height 483
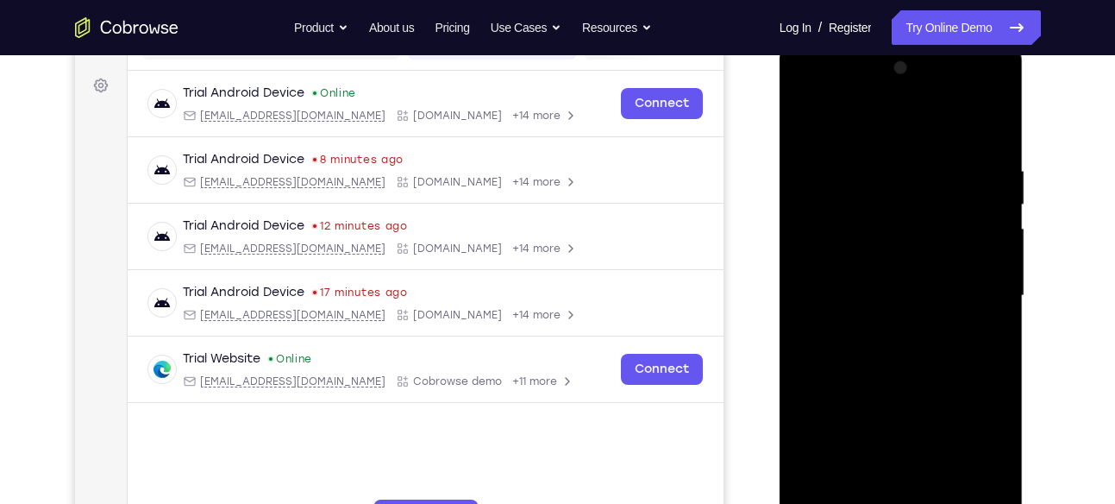
scroll to position [247, 0]
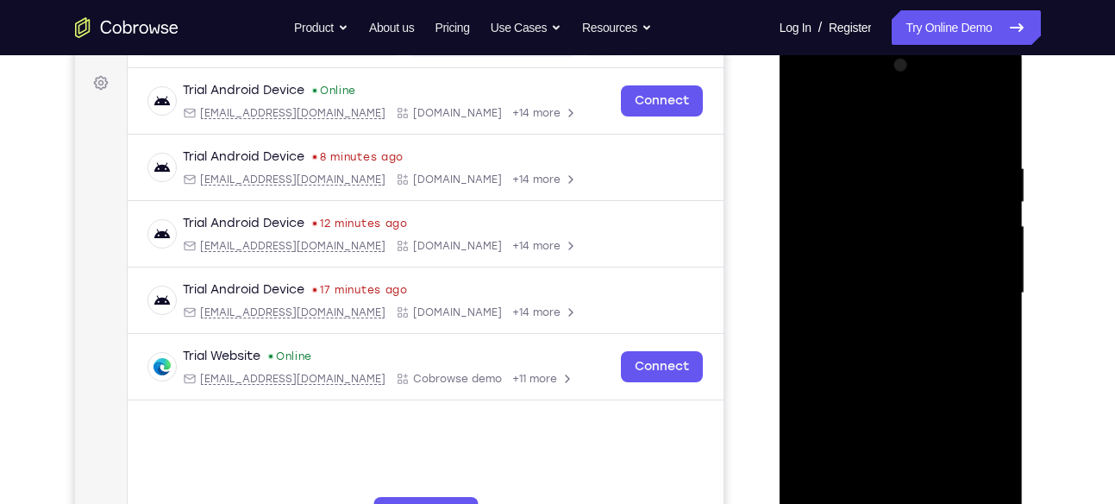
click at [990, 491] on div at bounding box center [900, 293] width 217 height 483
click at [930, 344] on div at bounding box center [900, 293] width 217 height 483
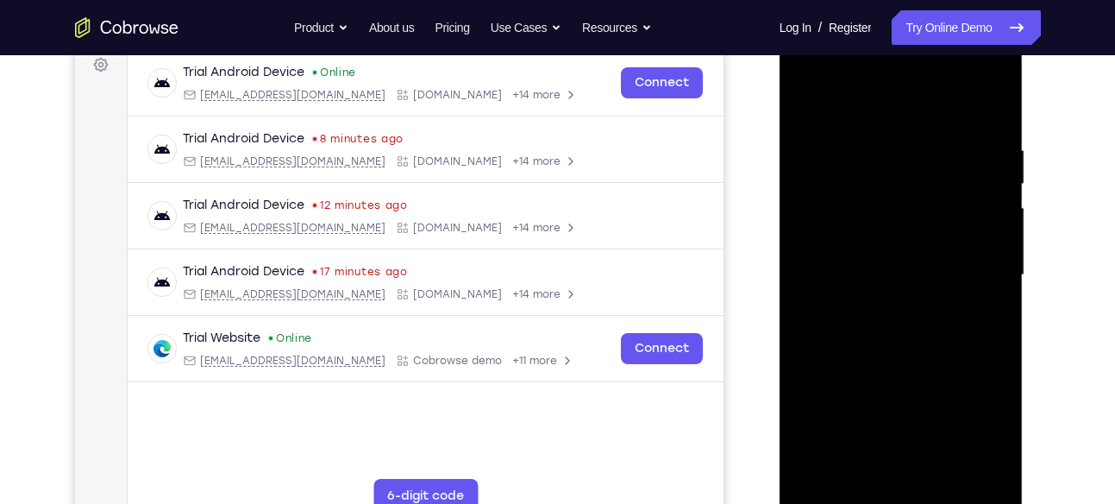
click at [884, 382] on div at bounding box center [900, 275] width 217 height 483
click at [875, 383] on div at bounding box center [900, 275] width 217 height 483
click at [872, 383] on div at bounding box center [900, 275] width 217 height 483
click at [891, 382] on div at bounding box center [900, 275] width 217 height 483
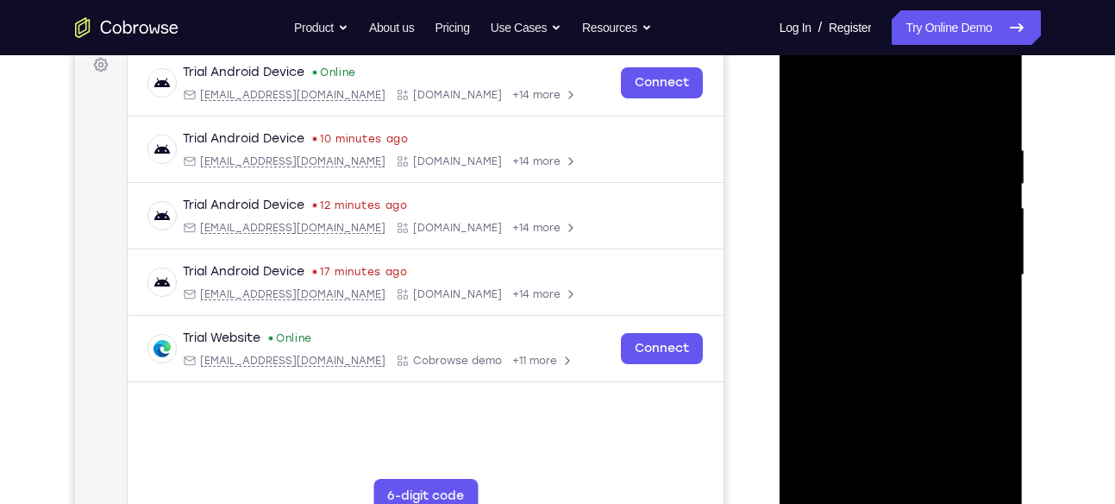
click at [904, 382] on div at bounding box center [900, 275] width 217 height 483
click at [923, 380] on div at bounding box center [900, 275] width 217 height 483
click at [935, 381] on div at bounding box center [900, 275] width 217 height 483
click at [958, 382] on div at bounding box center [900, 275] width 217 height 483
click at [971, 383] on div at bounding box center [900, 275] width 217 height 483
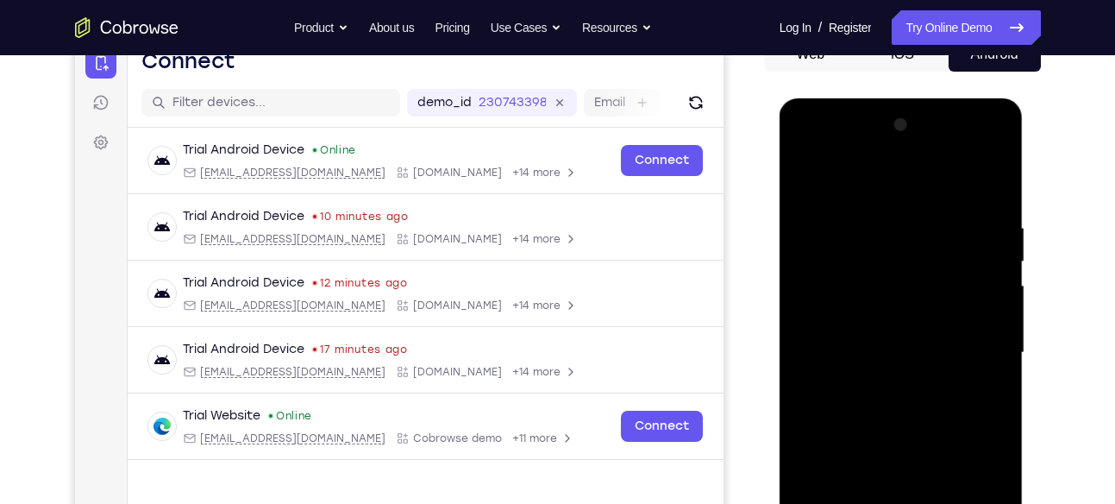
scroll to position [180, 0]
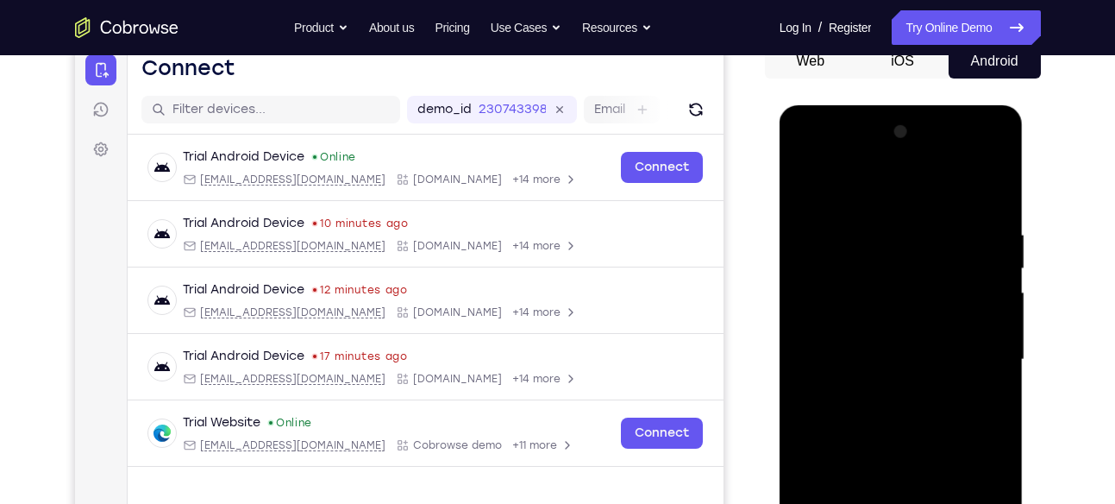
click at [900, 159] on div at bounding box center [900, 359] width 217 height 483
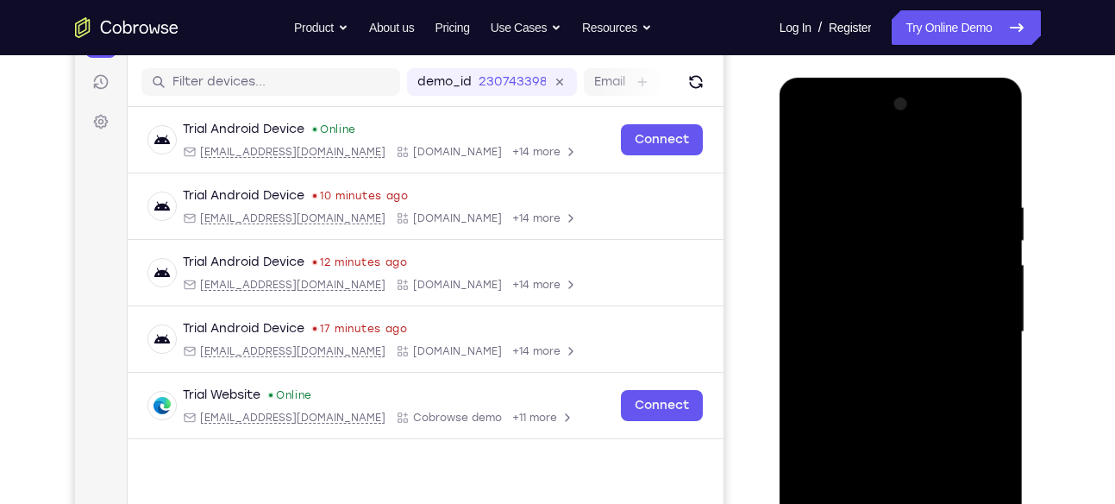
scroll to position [209, 0]
click at [899, 305] on div at bounding box center [900, 331] width 217 height 483
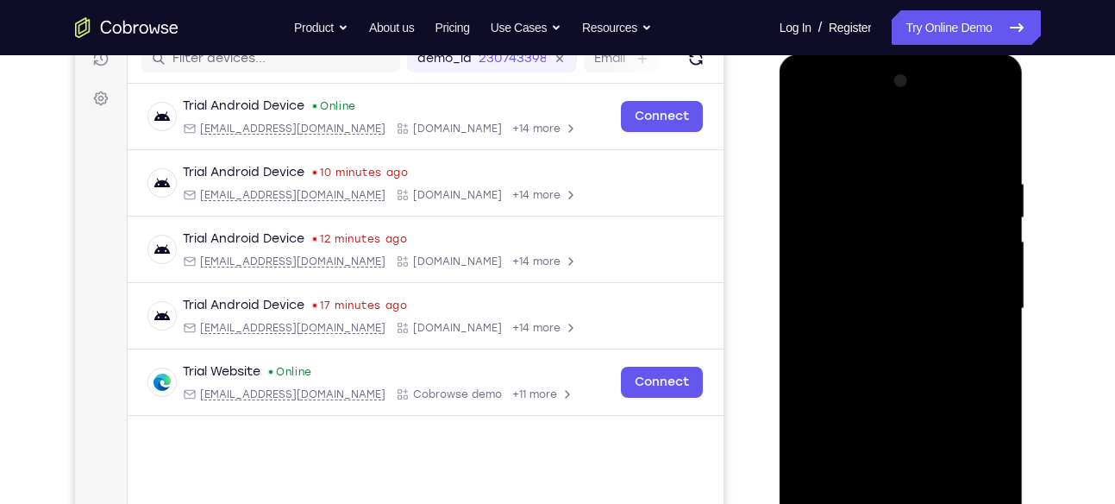
scroll to position [271, 0]
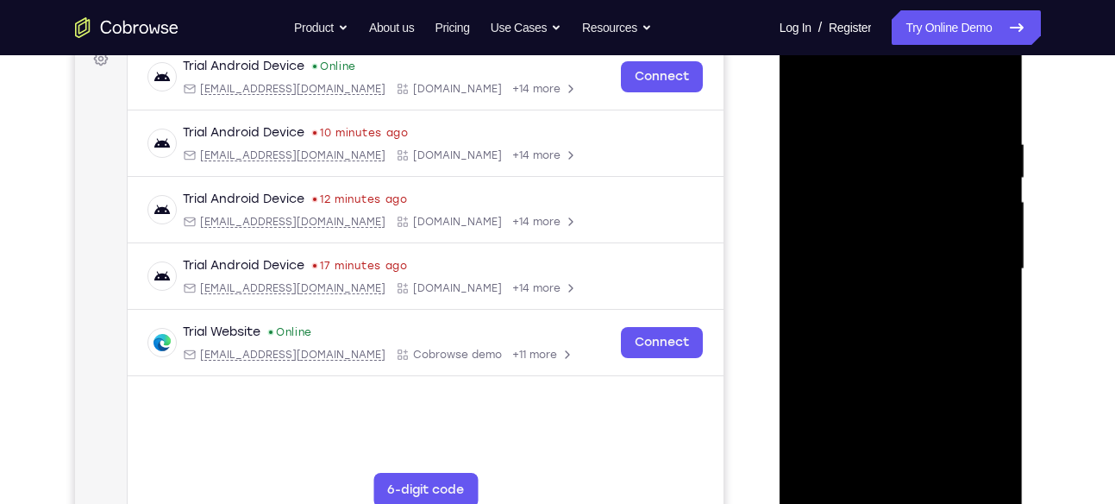
click at [899, 305] on div at bounding box center [900, 269] width 217 height 483
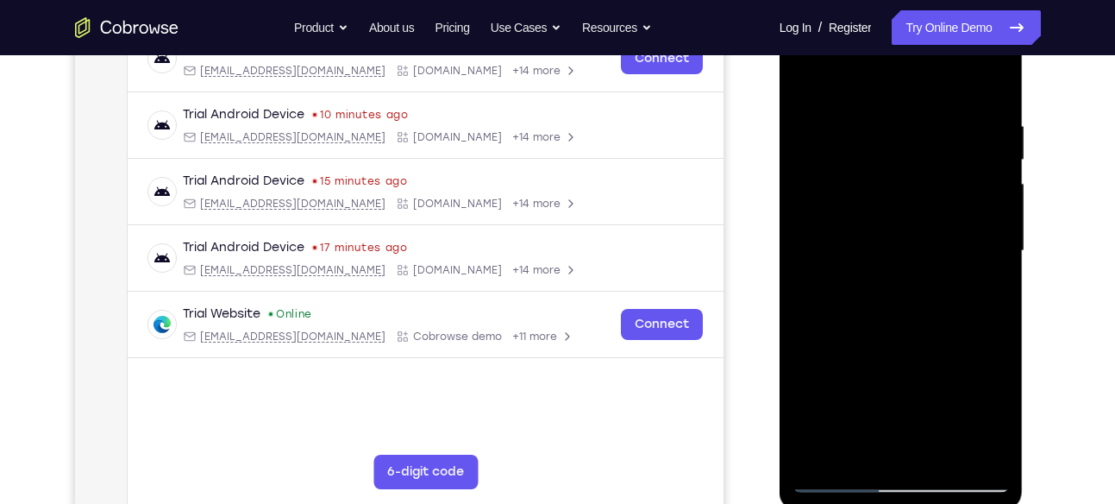
scroll to position [290, 0]
click at [856, 310] on div at bounding box center [900, 250] width 217 height 483
click at [812, 346] on div at bounding box center [900, 250] width 217 height 483
click at [851, 275] on div at bounding box center [900, 250] width 217 height 483
click at [832, 347] on div at bounding box center [900, 250] width 217 height 483
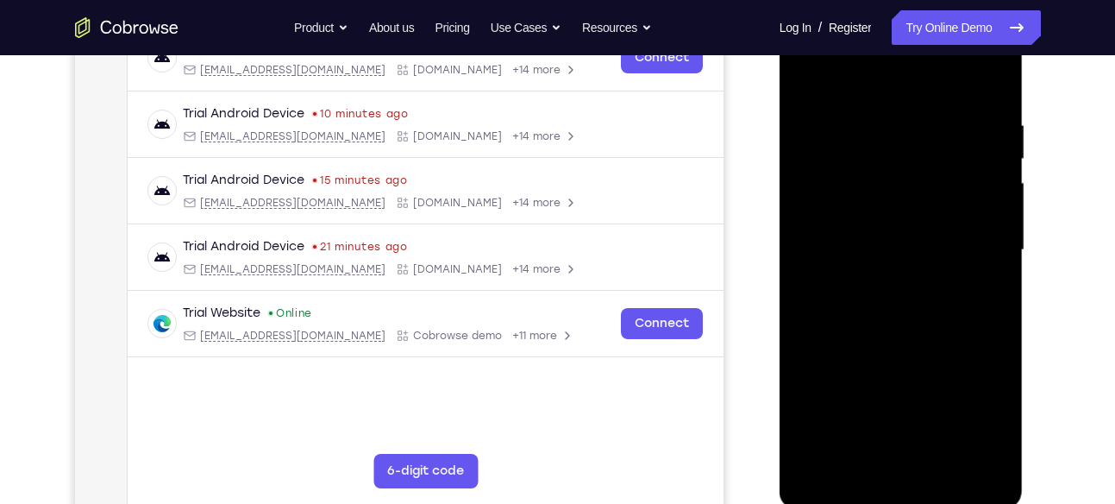
click at [833, 347] on div at bounding box center [900, 250] width 217 height 483
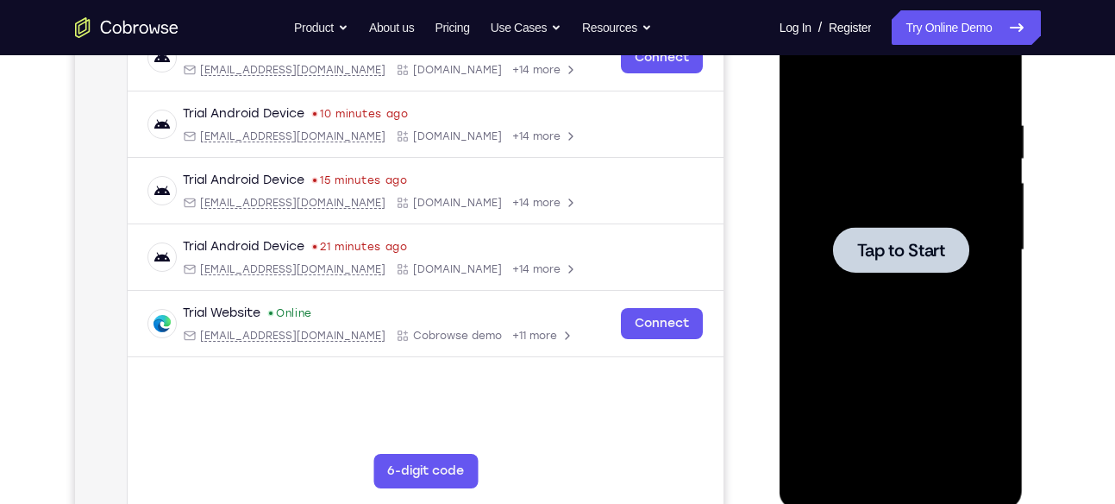
click at [869, 241] on span "Tap to Start" at bounding box center [901, 249] width 88 height 17
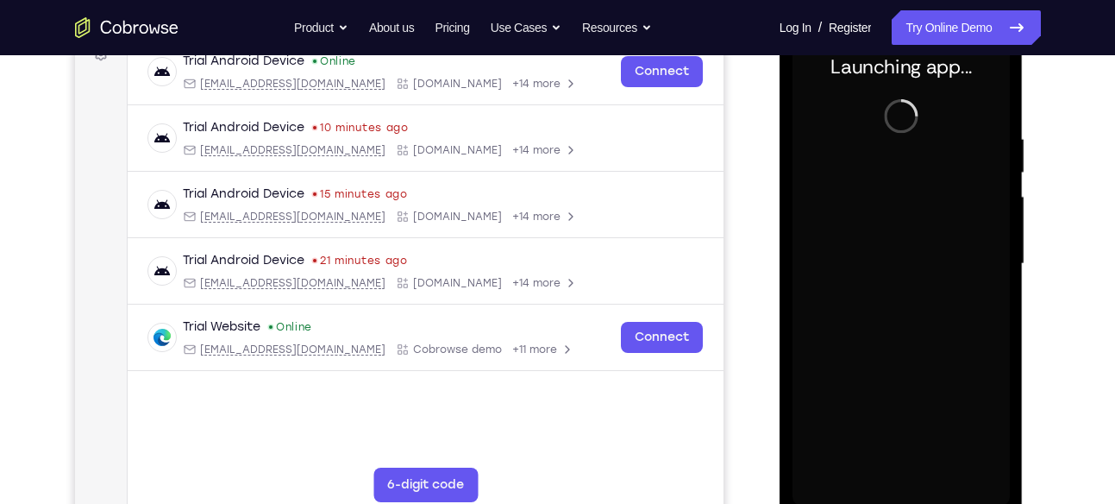
scroll to position [279, 0]
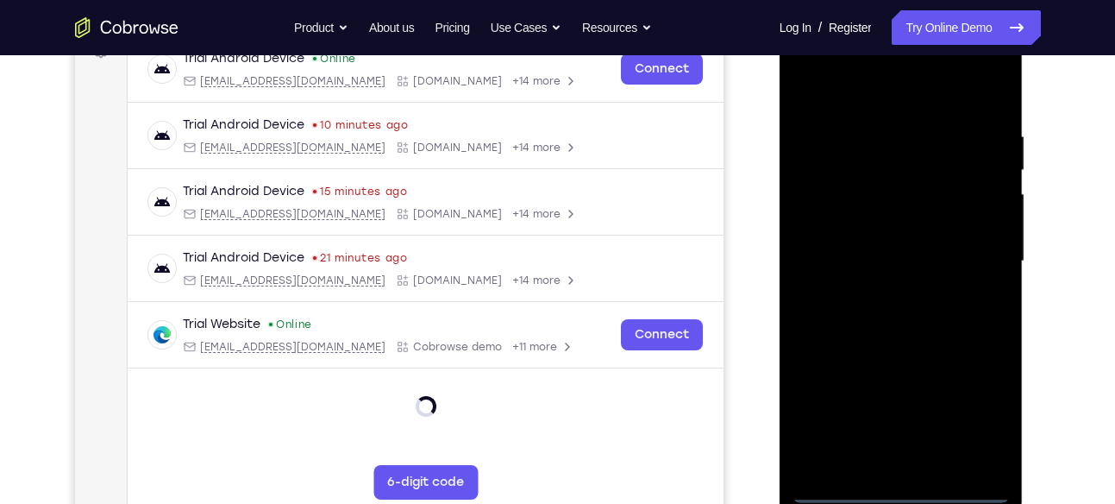
click at [910, 495] on div at bounding box center [900, 261] width 217 height 483
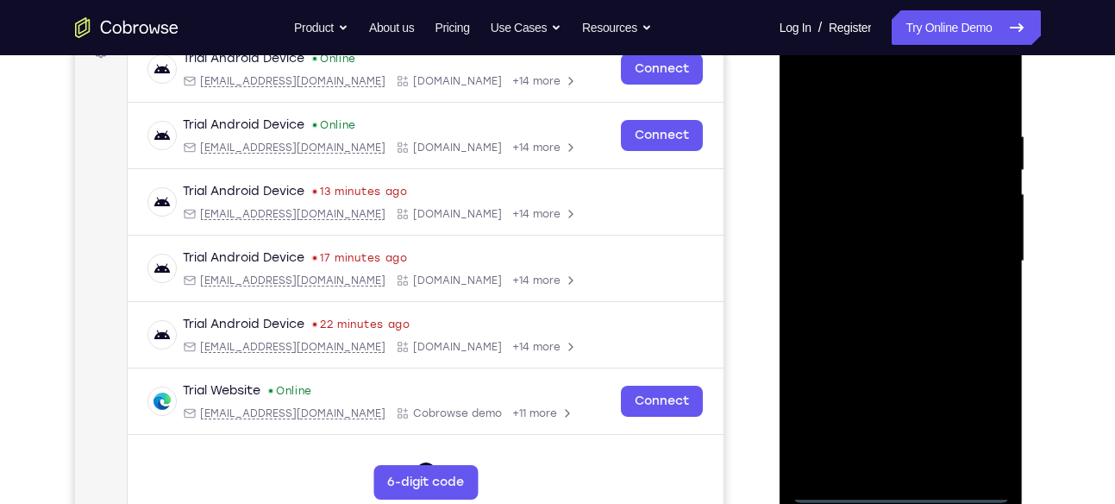
click at [998, 411] on div at bounding box center [900, 261] width 217 height 483
click at [989, 411] on div at bounding box center [900, 261] width 217 height 483
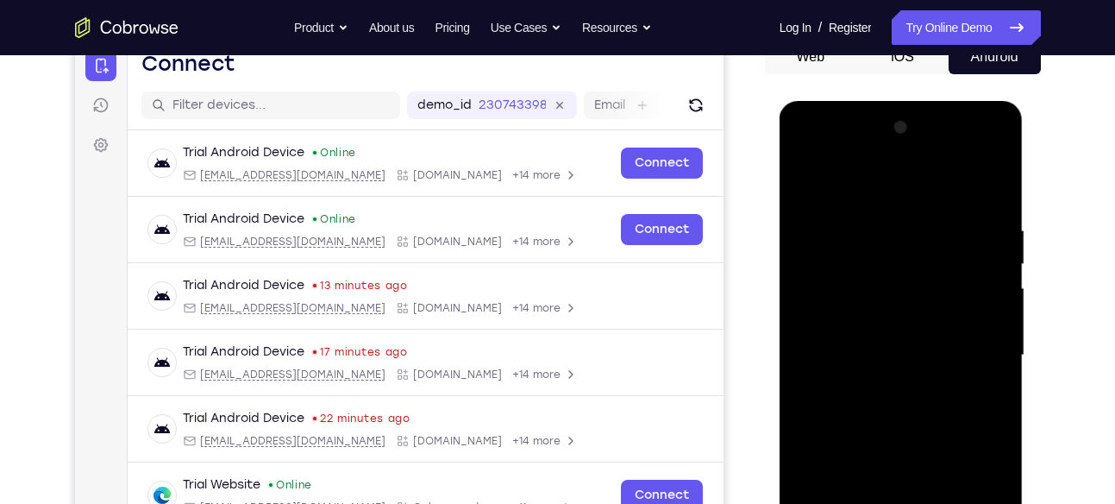
scroll to position [183, 0]
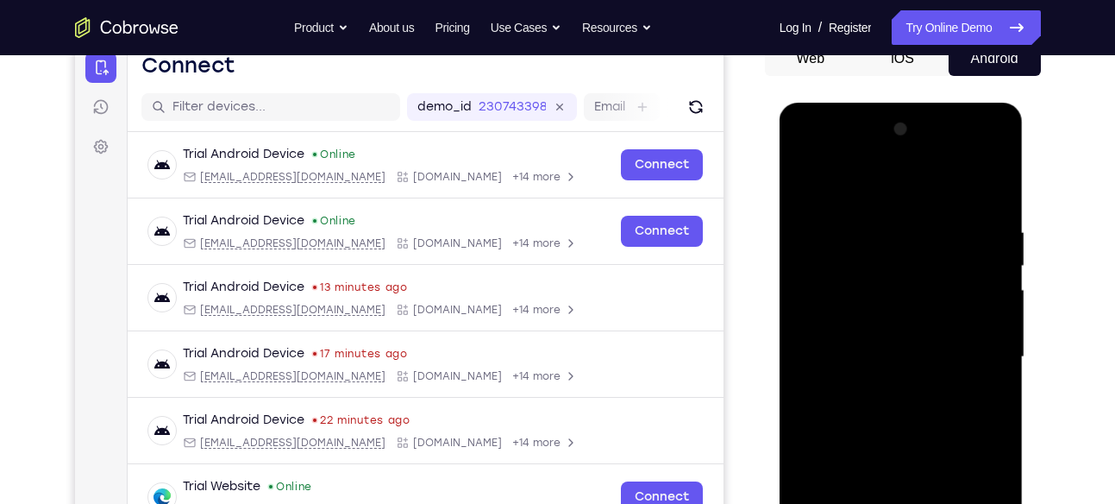
click at [859, 199] on div at bounding box center [900, 357] width 217 height 483
click at [848, 258] on div at bounding box center [900, 357] width 217 height 483
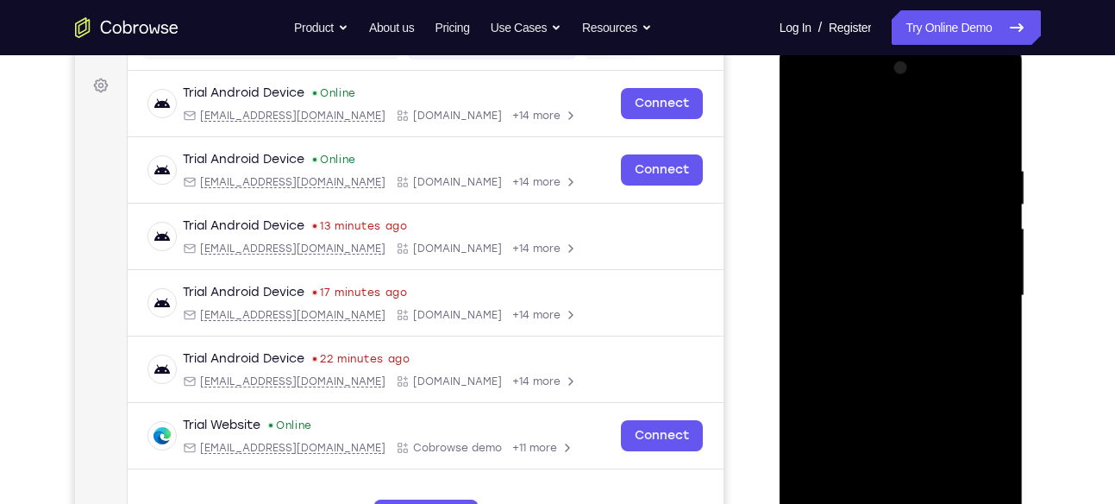
scroll to position [245, 0]
click at [905, 401] on div at bounding box center [900, 294] width 217 height 483
click at [892, 334] on div at bounding box center [900, 294] width 217 height 483
click at [916, 95] on div at bounding box center [900, 294] width 217 height 483
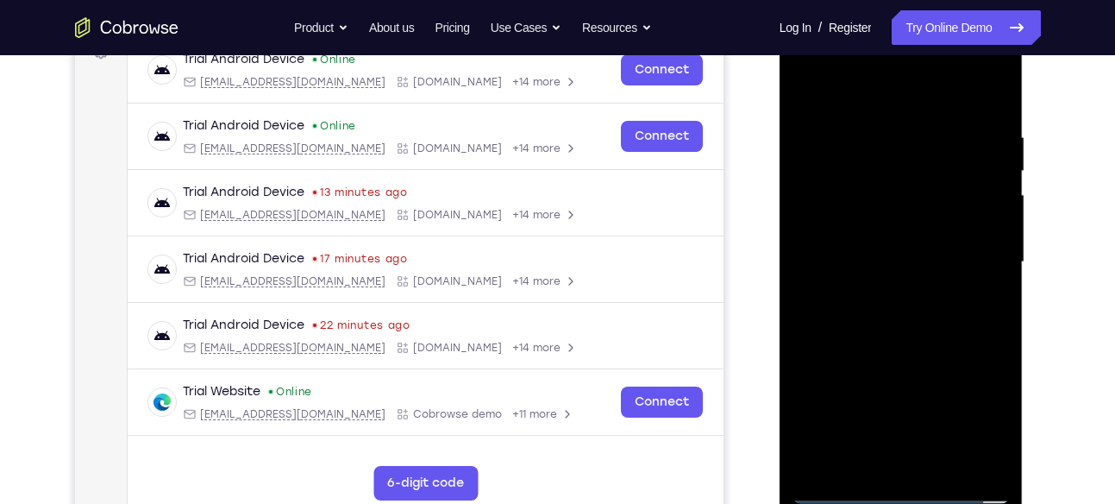
scroll to position [280, 0]
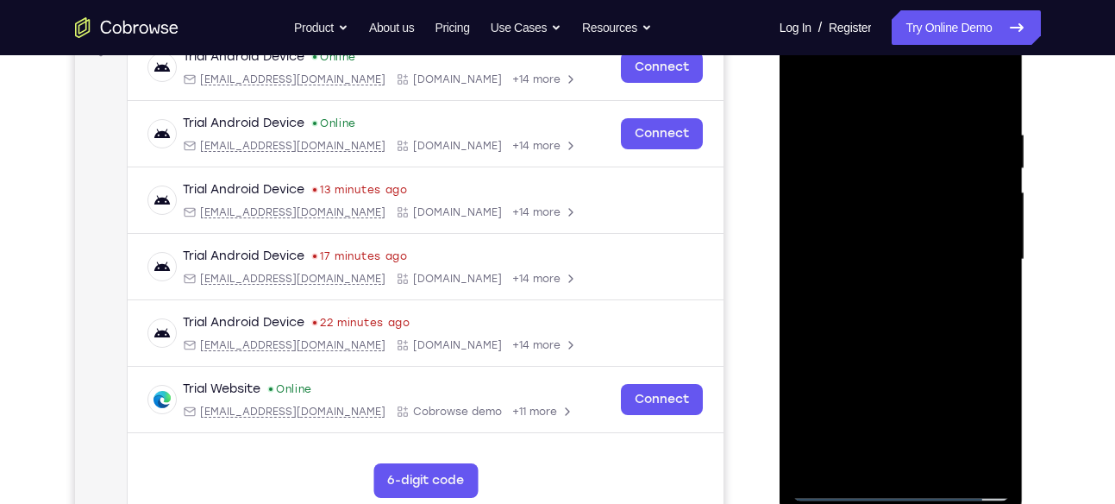
click at [995, 460] on div at bounding box center [900, 259] width 217 height 483
click at [903, 283] on div at bounding box center [900, 259] width 217 height 483
click at [820, 354] on div at bounding box center [900, 259] width 217 height 483
click at [846, 353] on div at bounding box center [900, 259] width 217 height 483
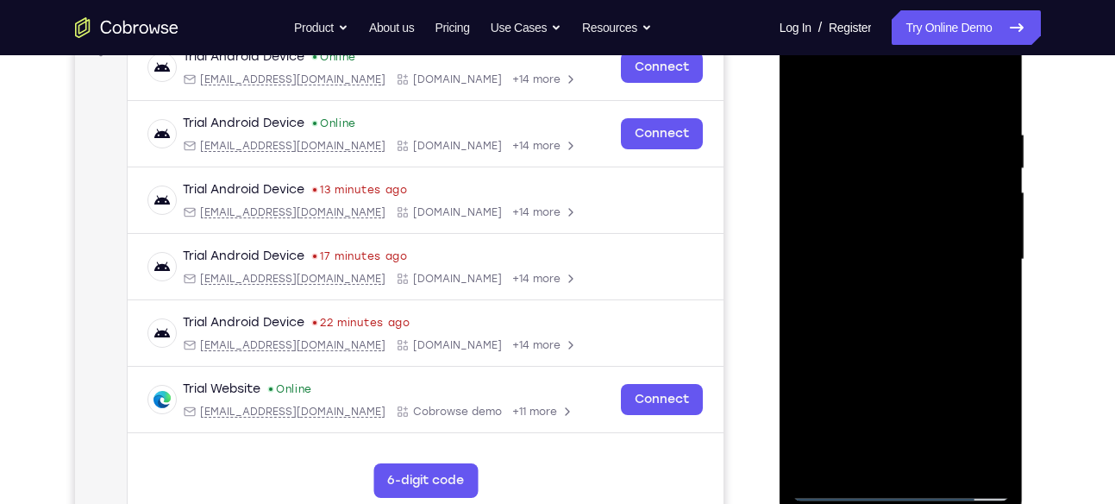
click at [824, 357] on div at bounding box center [900, 259] width 217 height 483
click at [833, 356] on div at bounding box center [900, 259] width 217 height 483
click at [839, 356] on div at bounding box center [900, 259] width 217 height 483
click at [853, 354] on div at bounding box center [900, 259] width 217 height 483
click at [854, 354] on div at bounding box center [900, 259] width 217 height 483
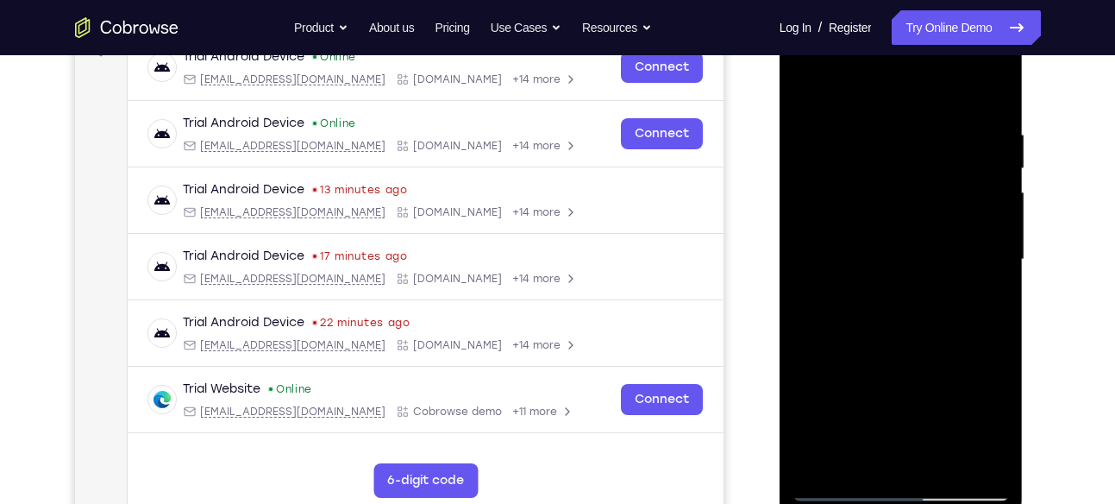
click at [854, 356] on div at bounding box center [900, 259] width 217 height 483
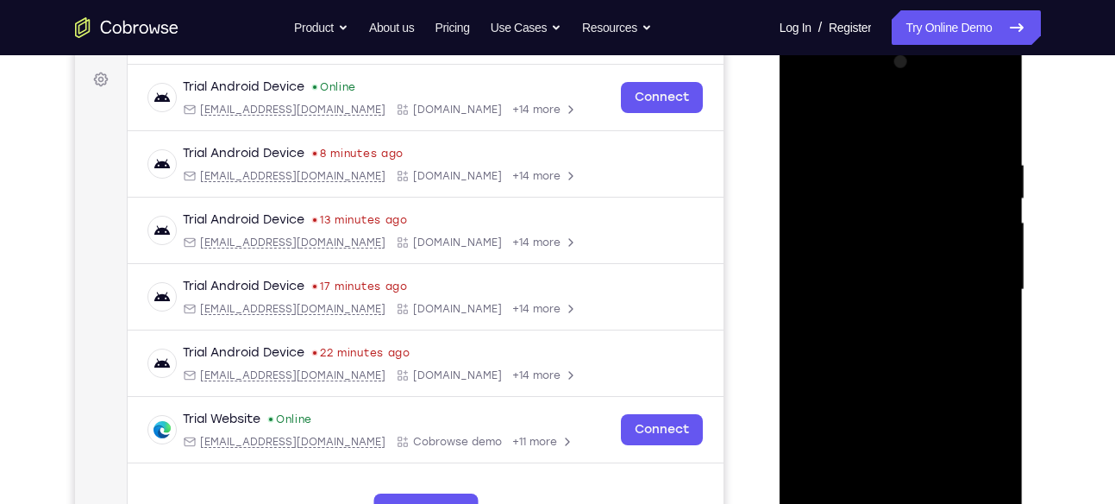
scroll to position [249, 0]
click at [922, 91] on div at bounding box center [900, 290] width 217 height 483
click at [869, 388] on div at bounding box center [900, 290] width 217 height 483
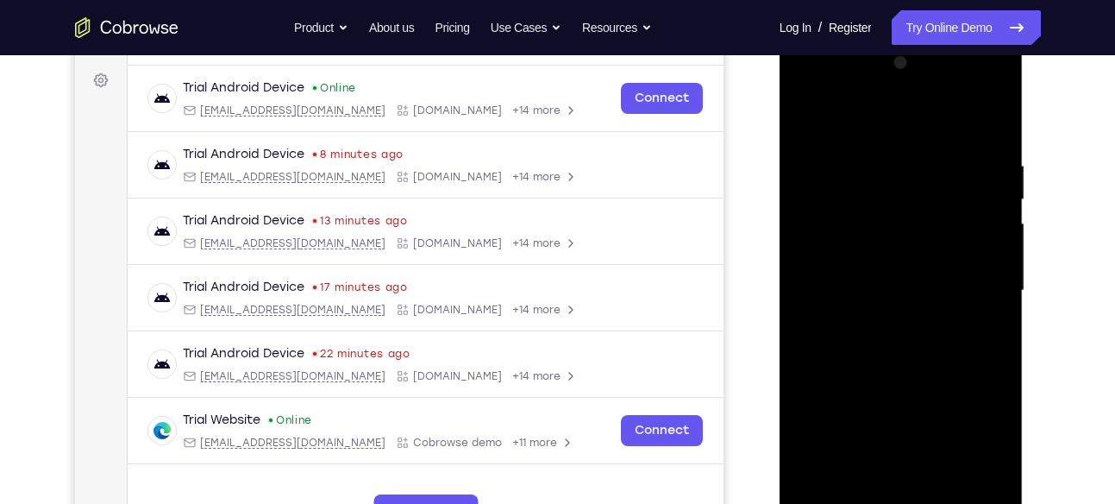
click at [869, 388] on div at bounding box center [900, 290] width 217 height 483
click at [871, 388] on div at bounding box center [900, 290] width 217 height 483
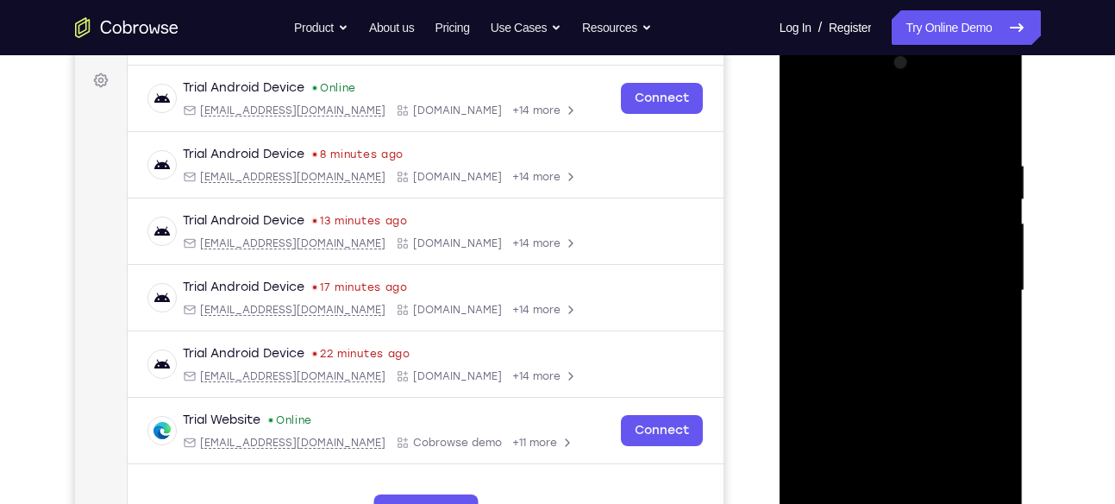
click at [871, 388] on div at bounding box center [900, 290] width 217 height 483
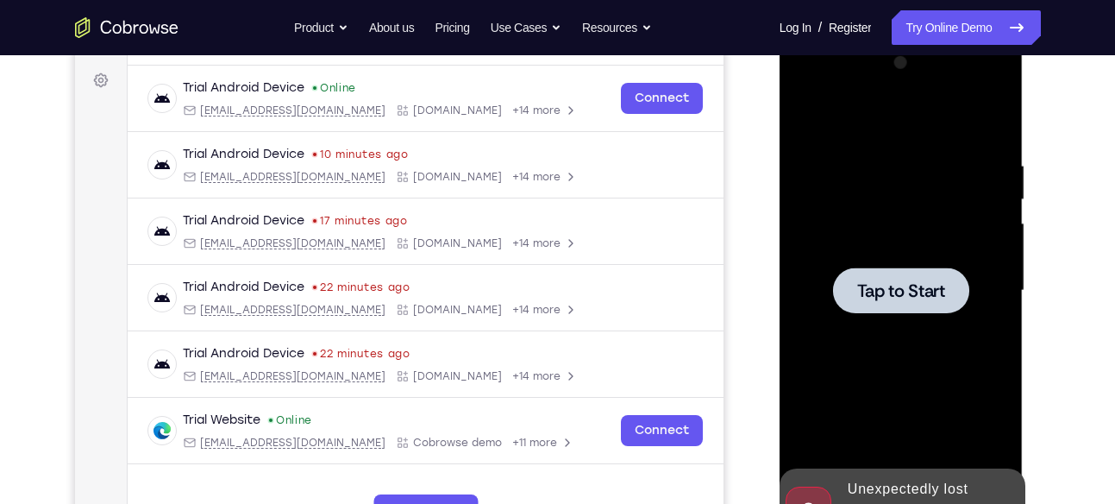
click at [926, 297] on span "Tap to Start" at bounding box center [901, 290] width 88 height 17
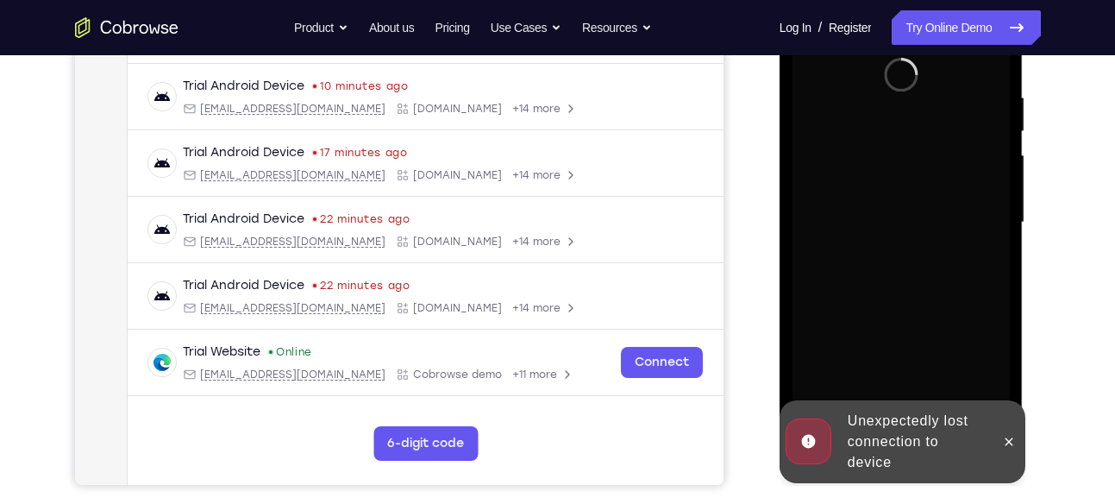
scroll to position [269, 0]
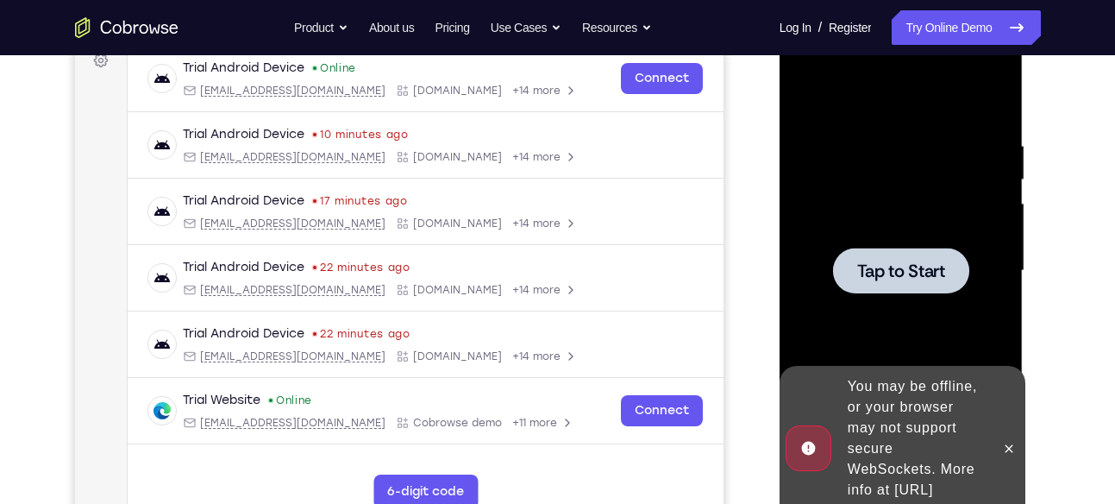
click at [870, 232] on div at bounding box center [900, 270] width 217 height 483
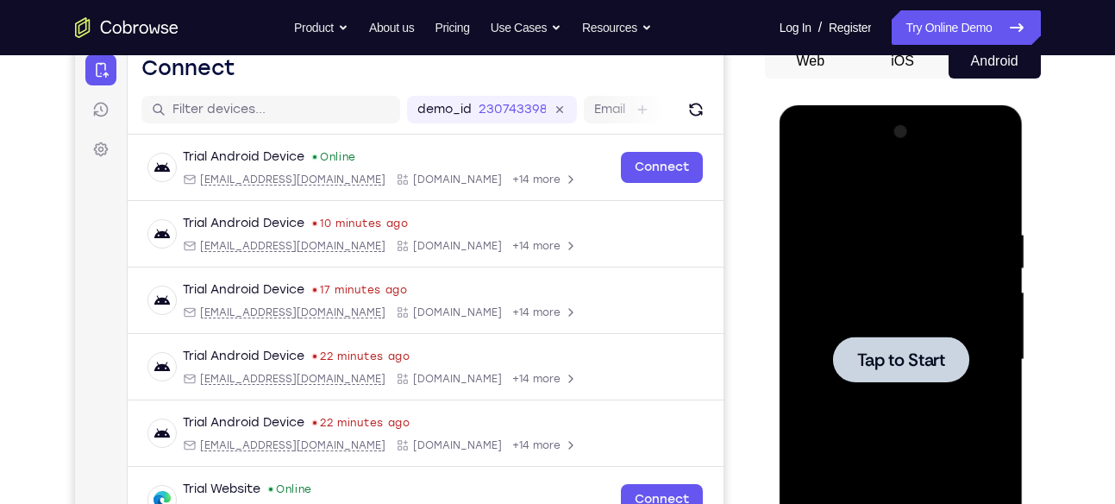
scroll to position [237, 0]
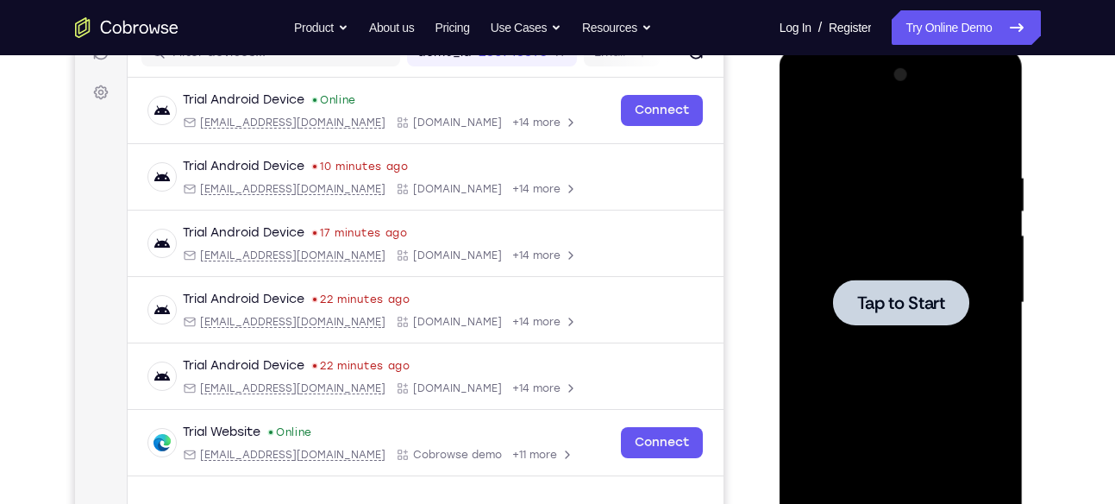
click at [890, 272] on div at bounding box center [900, 302] width 217 height 483
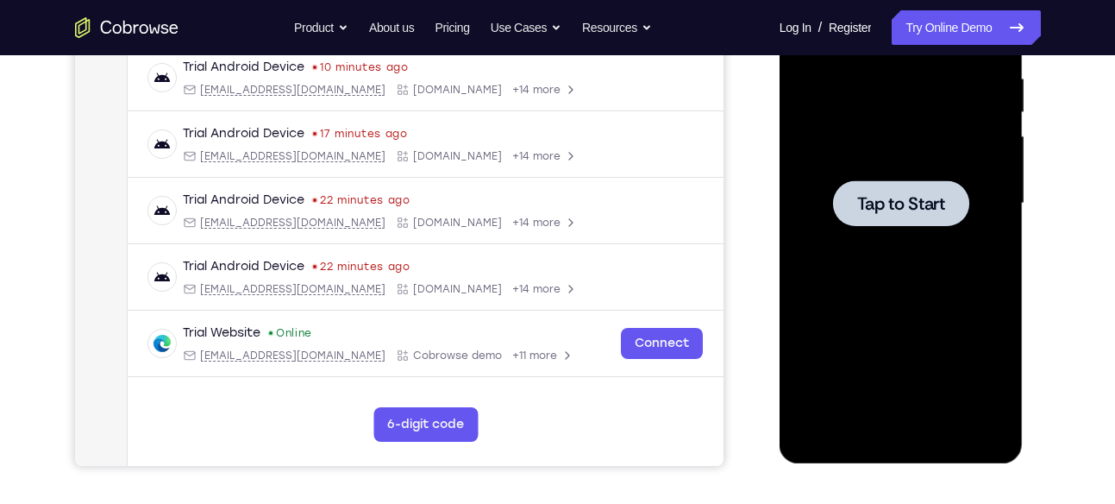
scroll to position [337, 0]
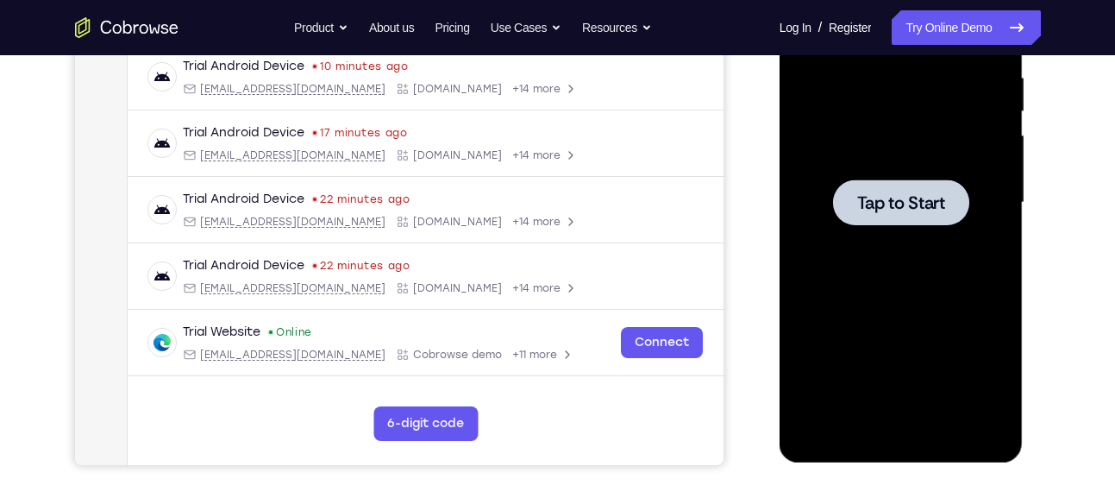
click at [913, 215] on div at bounding box center [901, 202] width 136 height 46
click at [899, 222] on div at bounding box center [901, 202] width 136 height 46
click at [911, 202] on span "Tap to Start" at bounding box center [901, 202] width 88 height 17
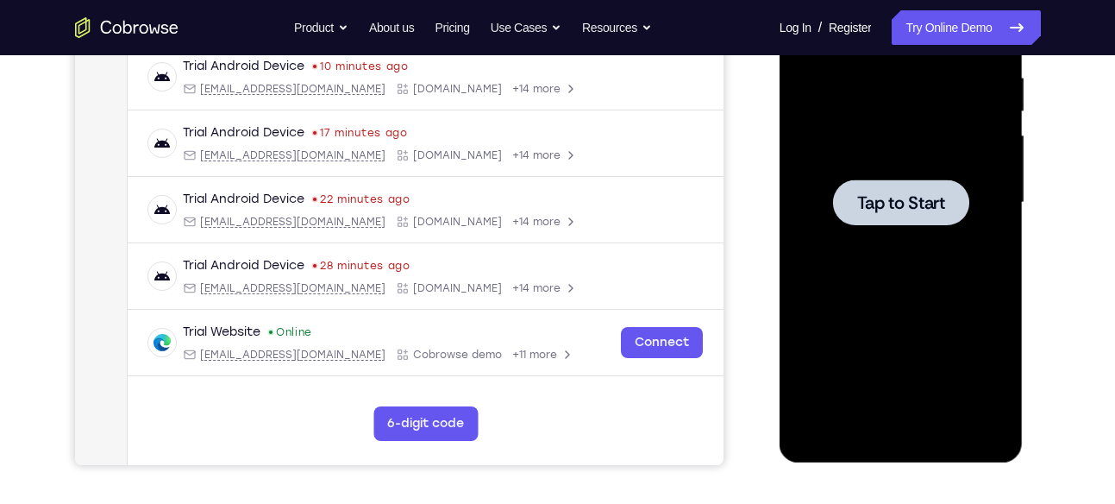
click at [911, 202] on span "Tap to Start" at bounding box center [901, 202] width 88 height 17
click at [941, 33] on link "Try Online Demo" at bounding box center [966, 27] width 148 height 34
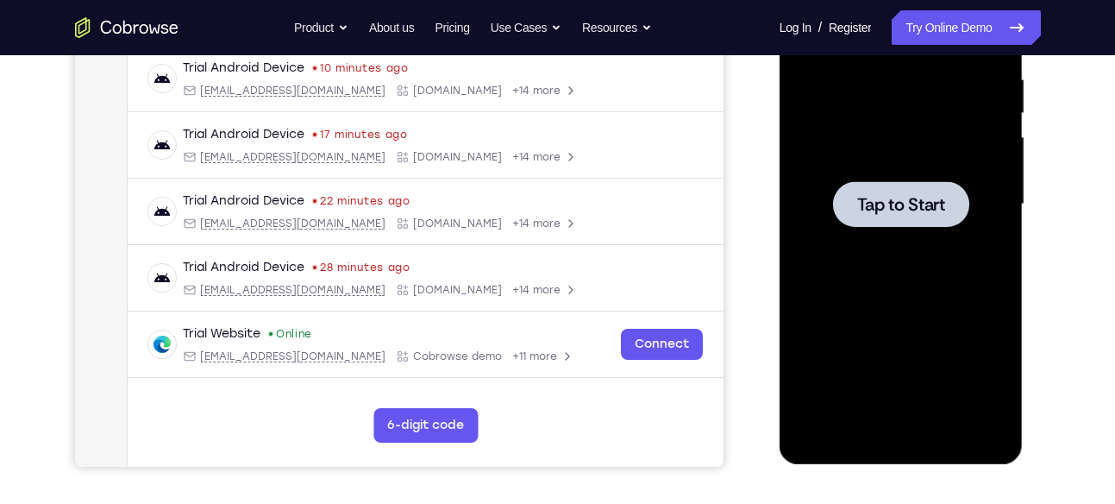
scroll to position [0, 0]
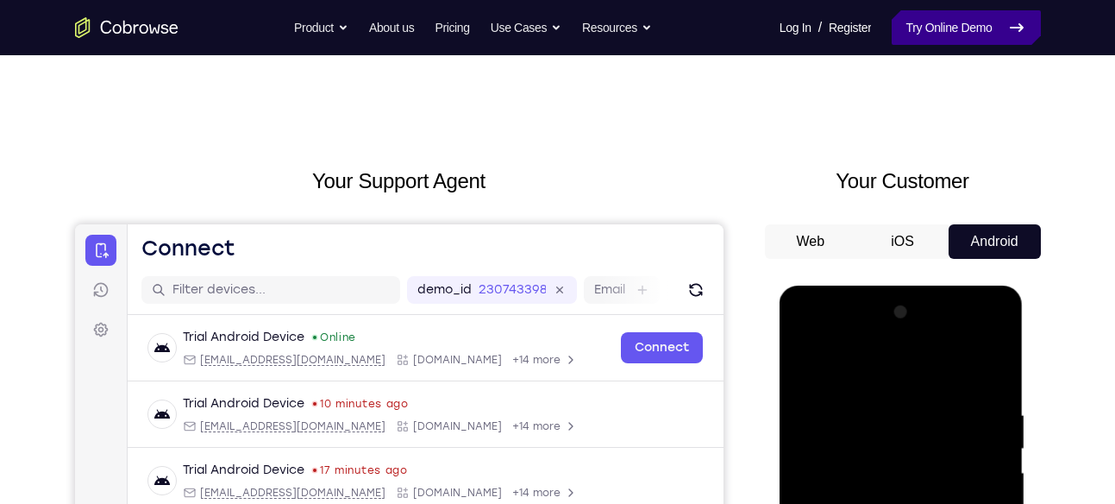
click at [991, 35] on link "Try Online Demo" at bounding box center [966, 27] width 148 height 34
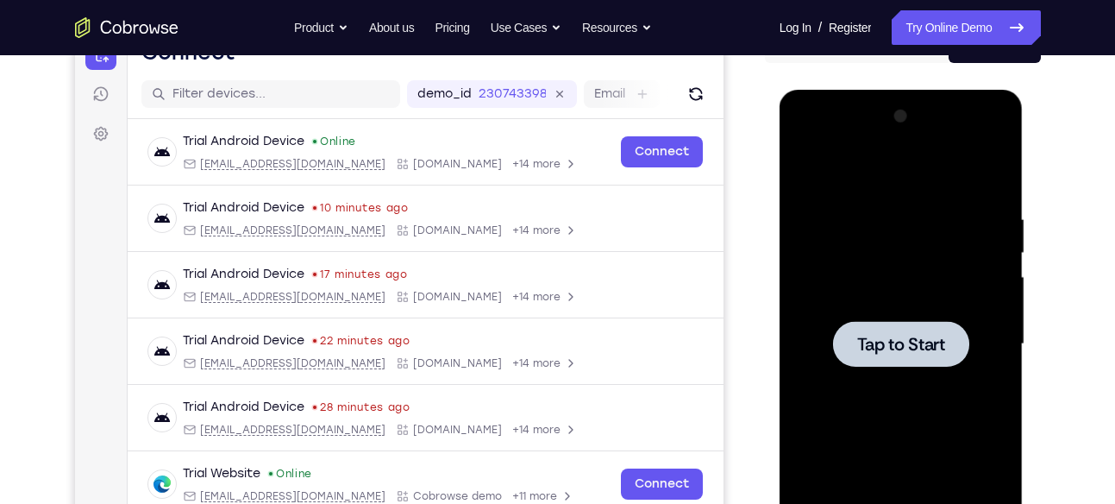
scroll to position [215, 0]
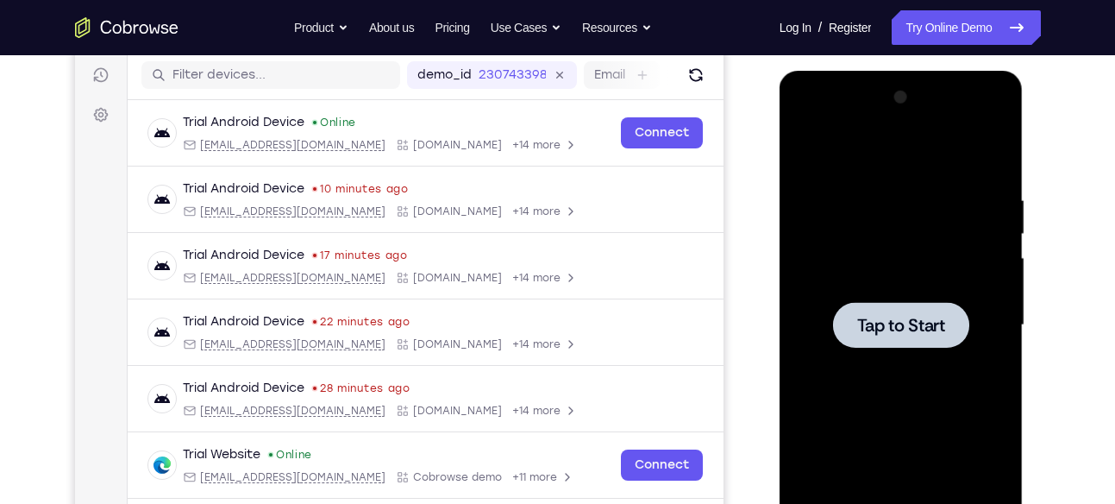
click at [932, 318] on span "Tap to Start" at bounding box center [901, 324] width 88 height 17
